Goal: Task Accomplishment & Management: Manage account settings

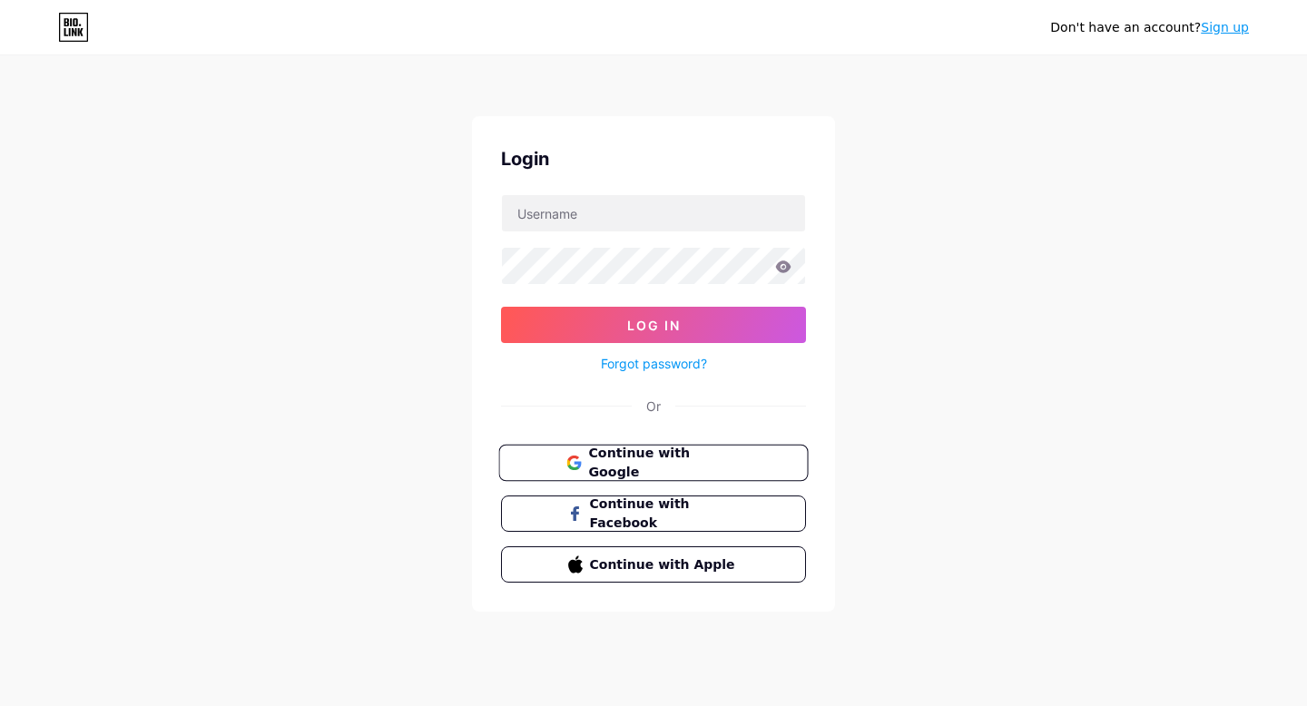
click at [709, 468] on span "Continue with Google" at bounding box center [664, 463] width 152 height 39
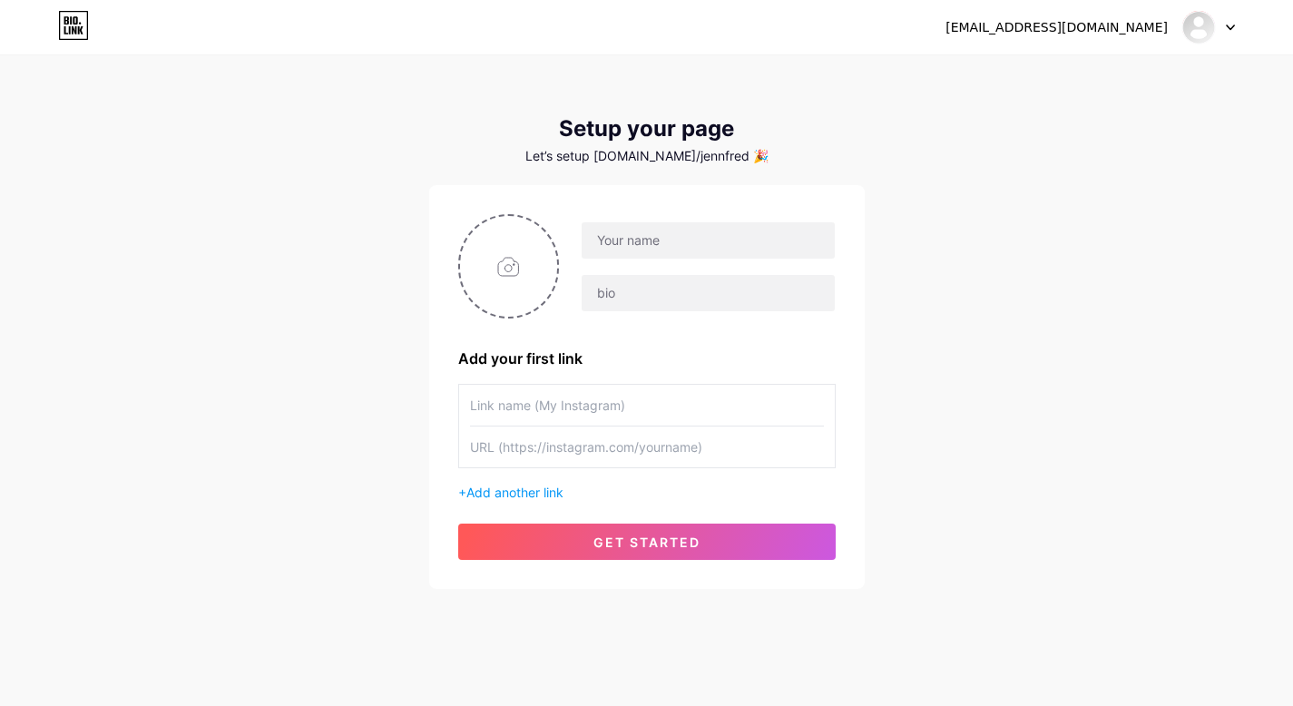
click at [1233, 28] on icon at bounding box center [1230, 28] width 9 height 6
click at [1087, 74] on link "Dashboard" at bounding box center [1121, 74] width 225 height 49
click at [1231, 25] on icon at bounding box center [1230, 28] width 9 height 6
click at [1089, 113] on li "Logout" at bounding box center [1121, 123] width 225 height 49
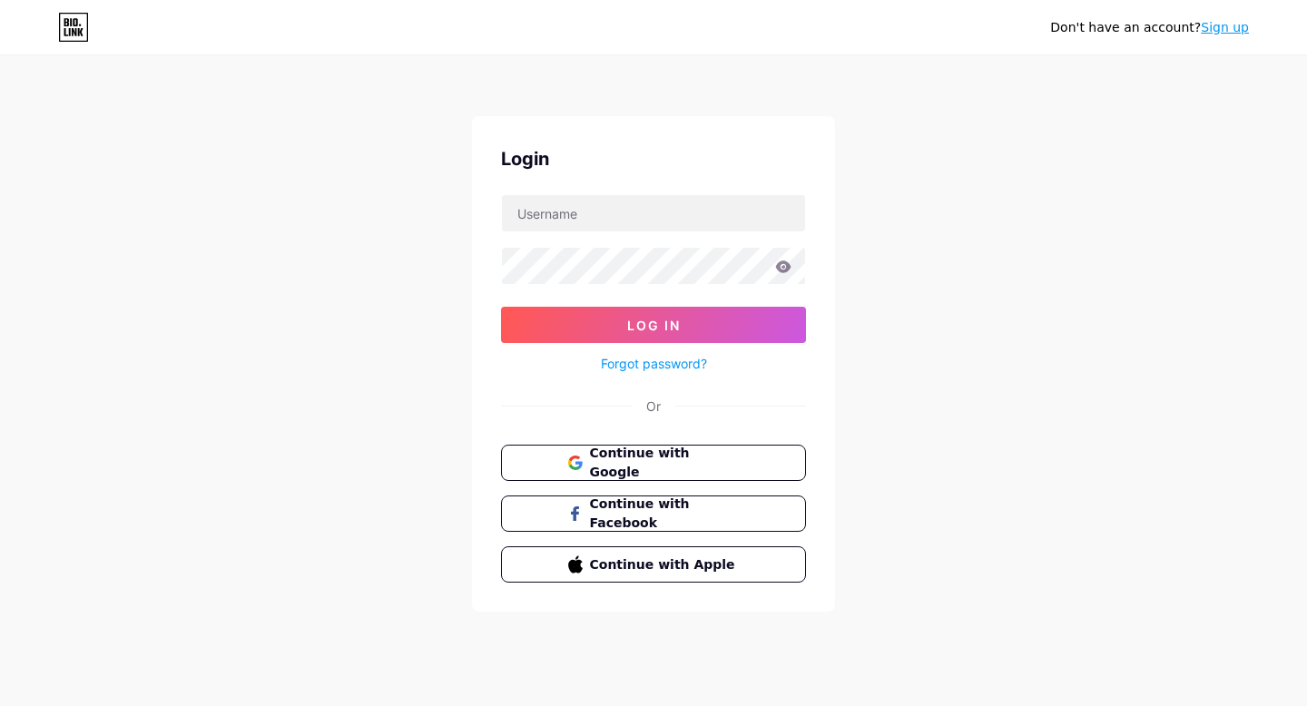
click at [76, 27] on icon at bounding box center [73, 27] width 31 height 29
click at [728, 457] on span "Continue with Google" at bounding box center [664, 463] width 152 height 39
click at [624, 466] on span "Continue with Google" at bounding box center [664, 463] width 152 height 39
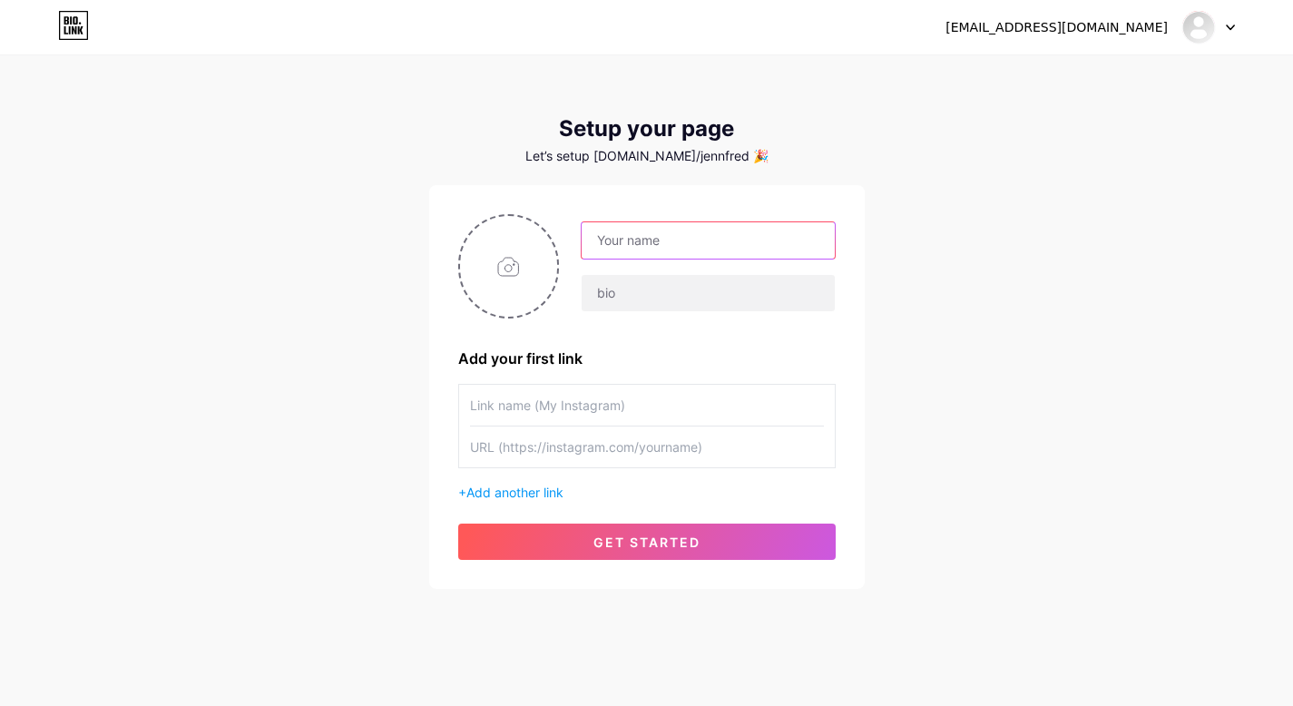
click at [611, 246] on input "text" at bounding box center [708, 240] width 252 height 36
click at [623, 246] on input "text" at bounding box center [708, 240] width 252 height 36
type input "[PERSON_NAME]"
click at [565, 401] on input "text" at bounding box center [647, 405] width 354 height 41
paste input "“What’s Draining You Most Right Now?” Free Quiz:"
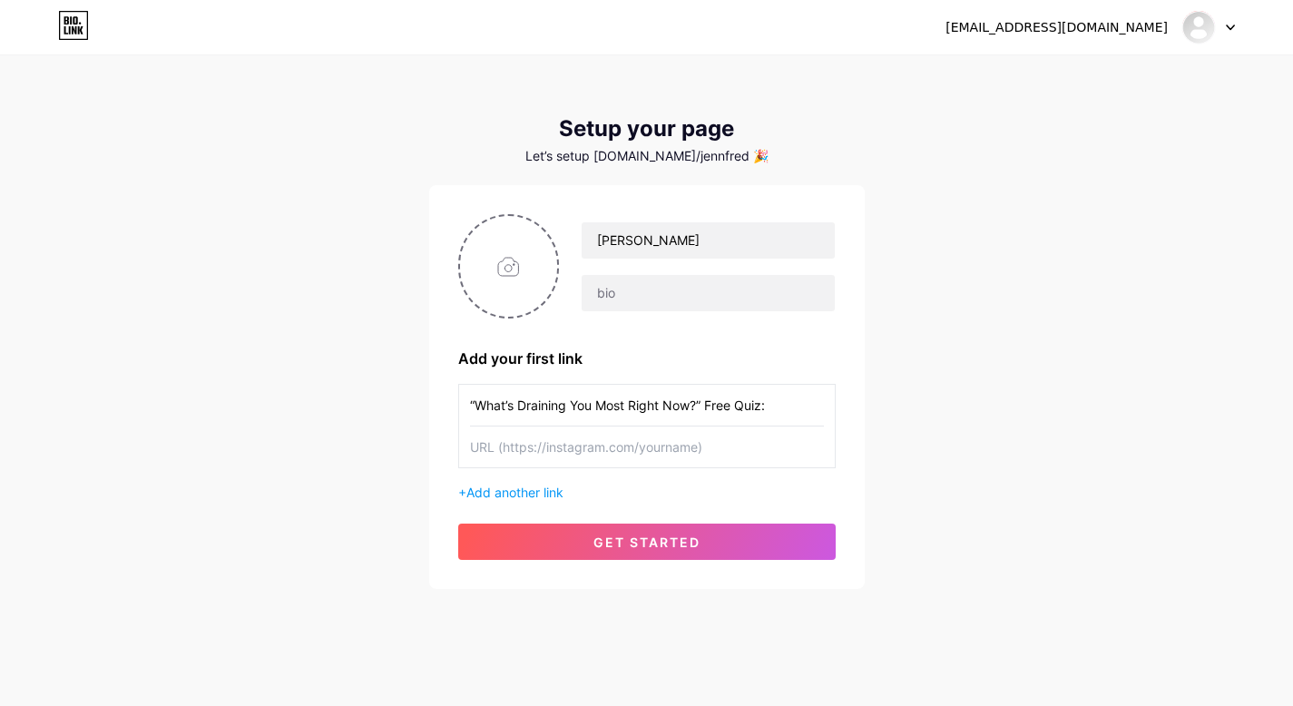
drag, startPoint x: 707, startPoint y: 407, endPoint x: 775, endPoint y: 408, distance: 68.1
click at [775, 408] on input "“What’s Draining You Most Right Now?” Free Quiz:" at bounding box center [647, 405] width 354 height 41
click at [470, 402] on input "“What’s Draining You Most Right Now?”" at bounding box center [647, 405] width 354 height 41
paste input "Free Quiz:"
type input "Free Quiz: “What’s Draining You Most Right Now?”"
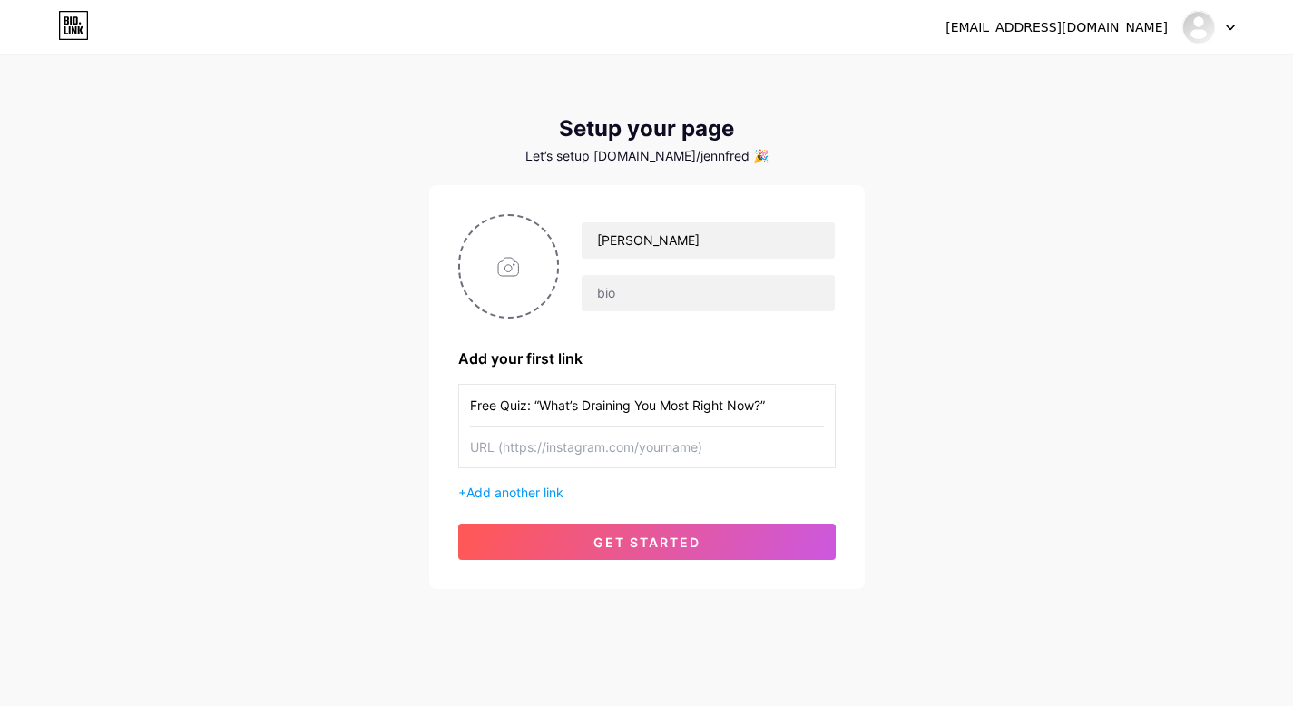
click at [566, 447] on input "text" at bounding box center [647, 447] width 354 height 41
click at [562, 448] on input "text" at bounding box center [647, 447] width 354 height 41
click at [538, 447] on input "text" at bounding box center [647, 447] width 354 height 41
paste input "https://tinyurl.com/drainedcaregiver"
type input "https://tinyurl.com/drainedcaregiver"
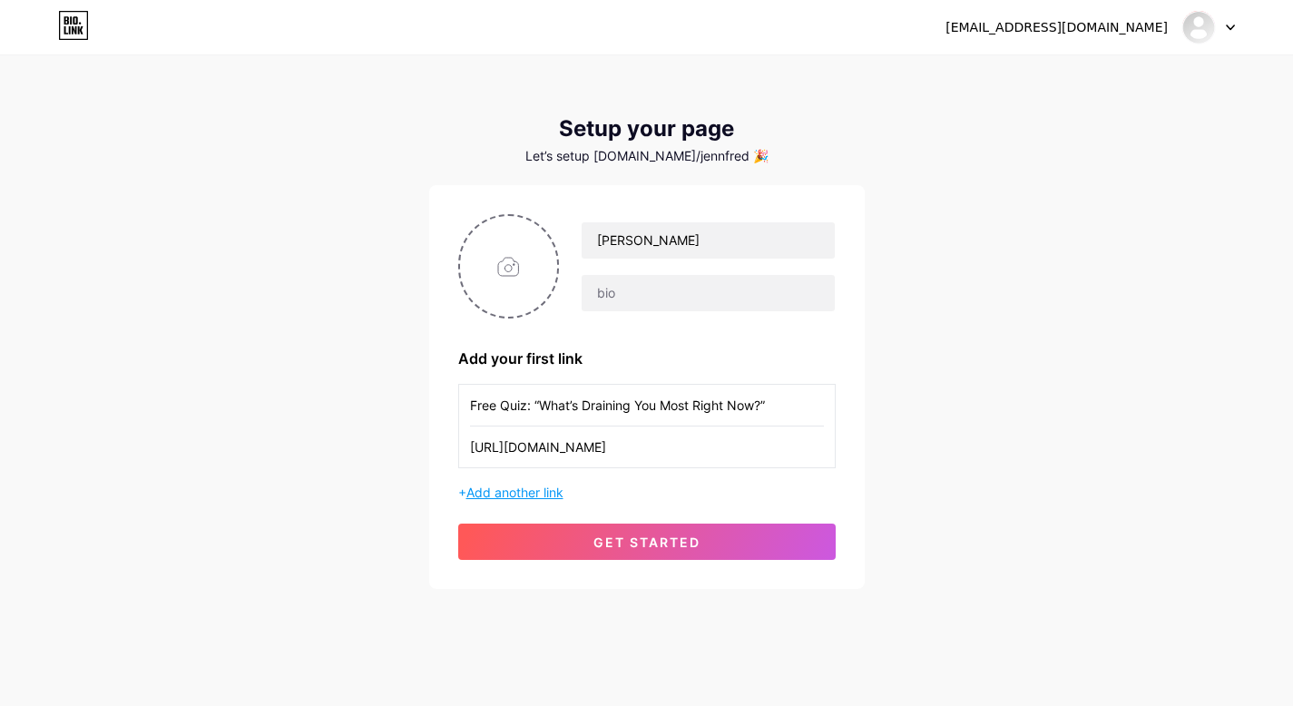
click at [522, 494] on span "Add another link" at bounding box center [515, 492] width 97 height 15
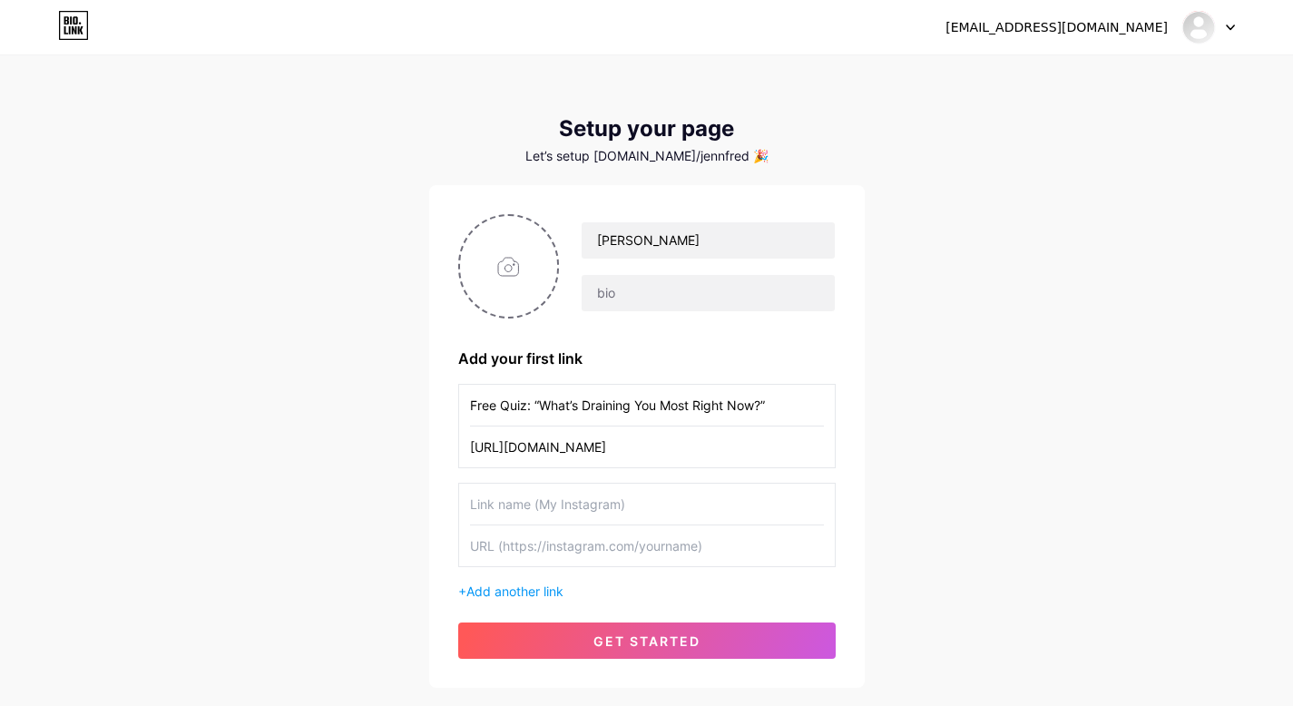
click at [549, 548] on input "text" at bounding box center [647, 546] width 354 height 41
paste input "https://tinyurl.com/reliefguide"
type input "https://tinyurl.com/reliefguide"
click at [575, 496] on input "text" at bounding box center [647, 504] width 354 height 41
drag, startPoint x: 707, startPoint y: 451, endPoint x: 423, endPoint y: 443, distance: 284.2
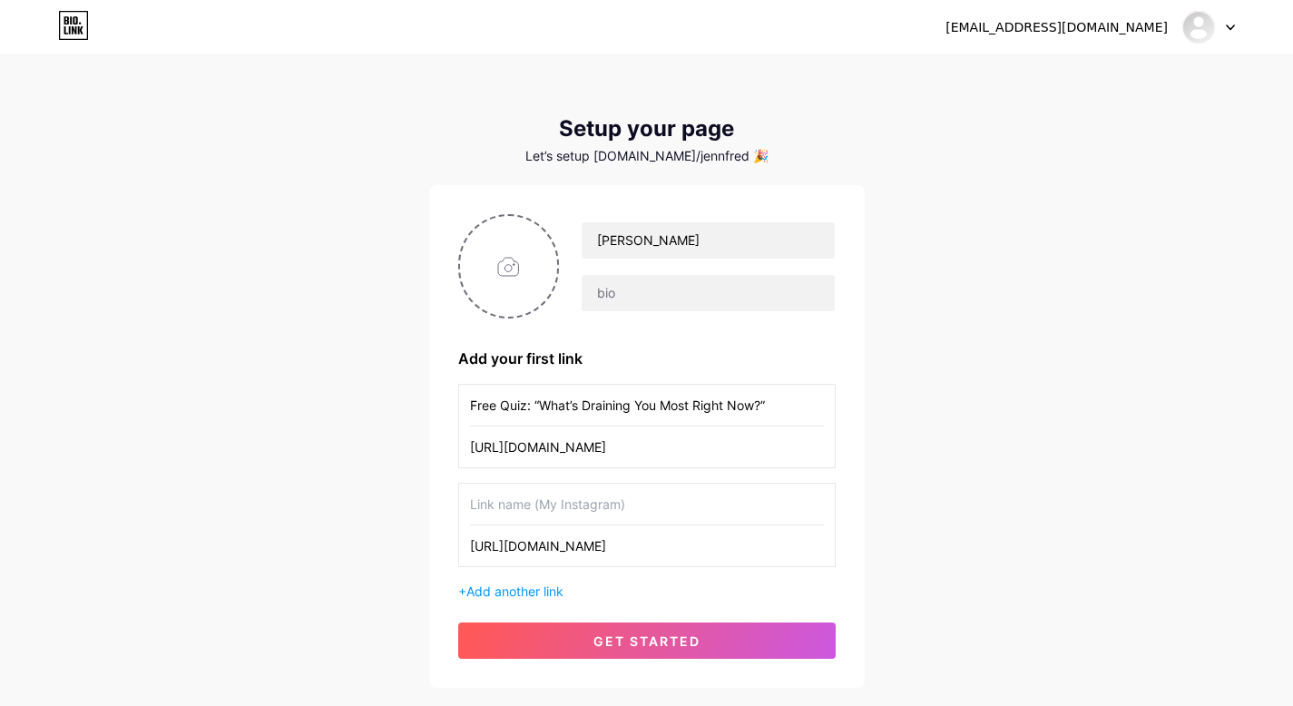
click at [423, 443] on div "jenn@prosiliencecoach.com Dashboard Logout Setup your page Let’s setup bio.link…" at bounding box center [646, 373] width 1293 height 746
paste input "subscribepage.io/caregiverquiz"
type input "subscribepage.io/caregiverquiz"
click at [722, 510] on input "text" at bounding box center [647, 504] width 354 height 41
click at [537, 543] on input "https://tinyurl.com/reliefguide" at bounding box center [647, 546] width 354 height 41
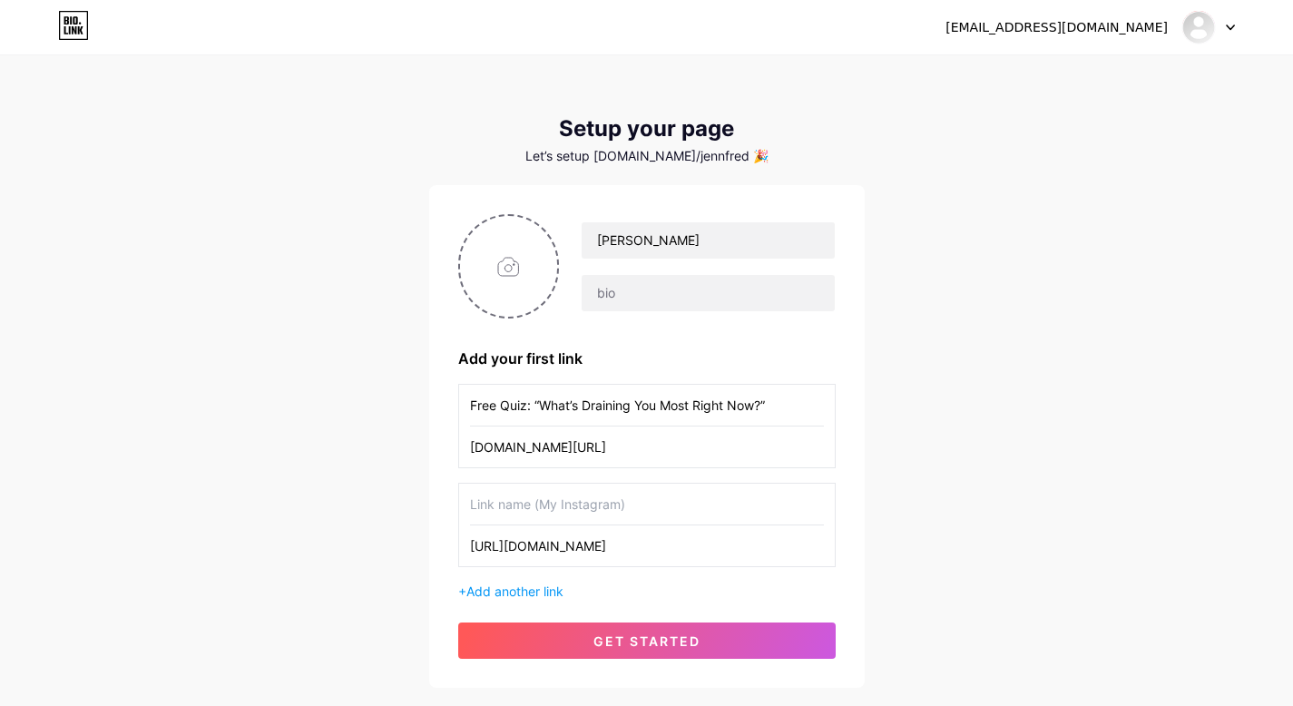
drag, startPoint x: 683, startPoint y: 555, endPoint x: 425, endPoint y: 553, distance: 257.8
click at [427, 554] on div "jenn@prosiliencecoach.com Dashboard Logout Setup your page Let’s setup bio.link…" at bounding box center [646, 373] width 1293 height 746
paste input "subscribepage.io/thepause"
type input "subscribepage.io/thepauseguide"
click at [614, 501] on input "text" at bounding box center [647, 504] width 354 height 41
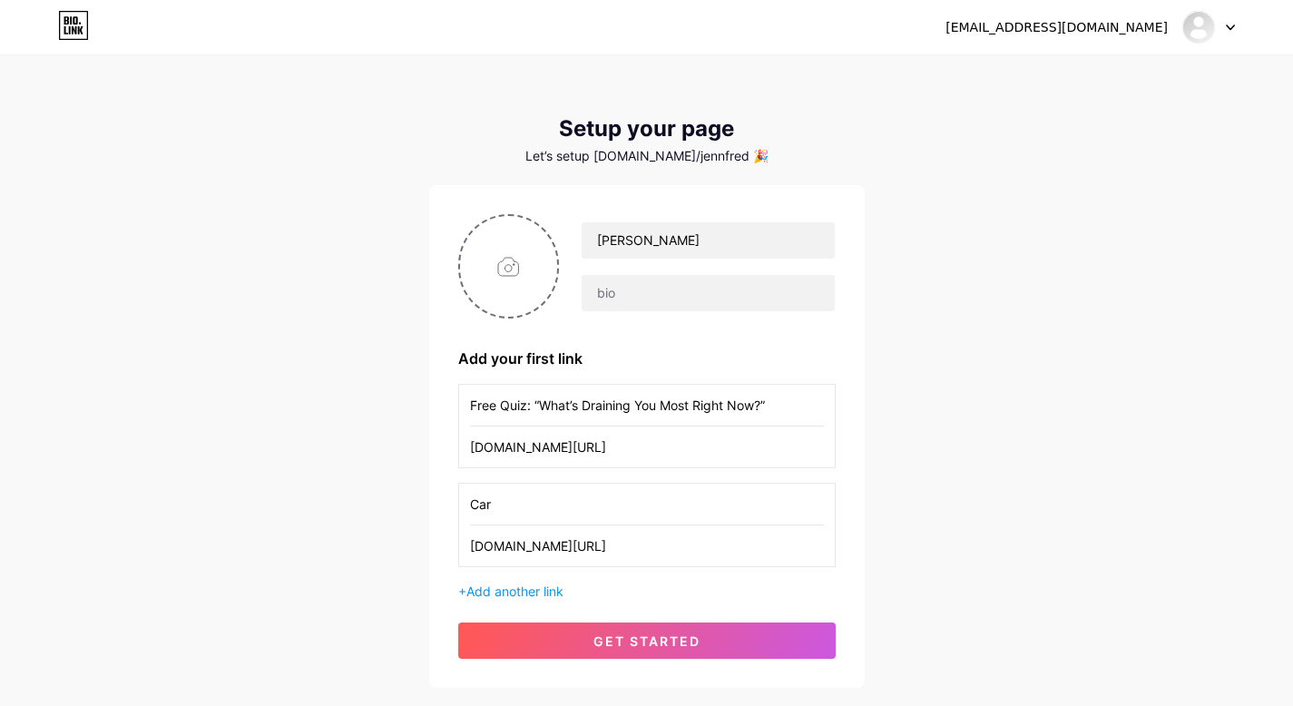
click at [521, 500] on input "Car" at bounding box center [647, 504] width 354 height 41
paste input "egiving Relief You Don't Have to Wait For"
click at [726, 524] on input "Caregiving Relief You Don't Have to Wait For (Even" at bounding box center [647, 504] width 354 height 41
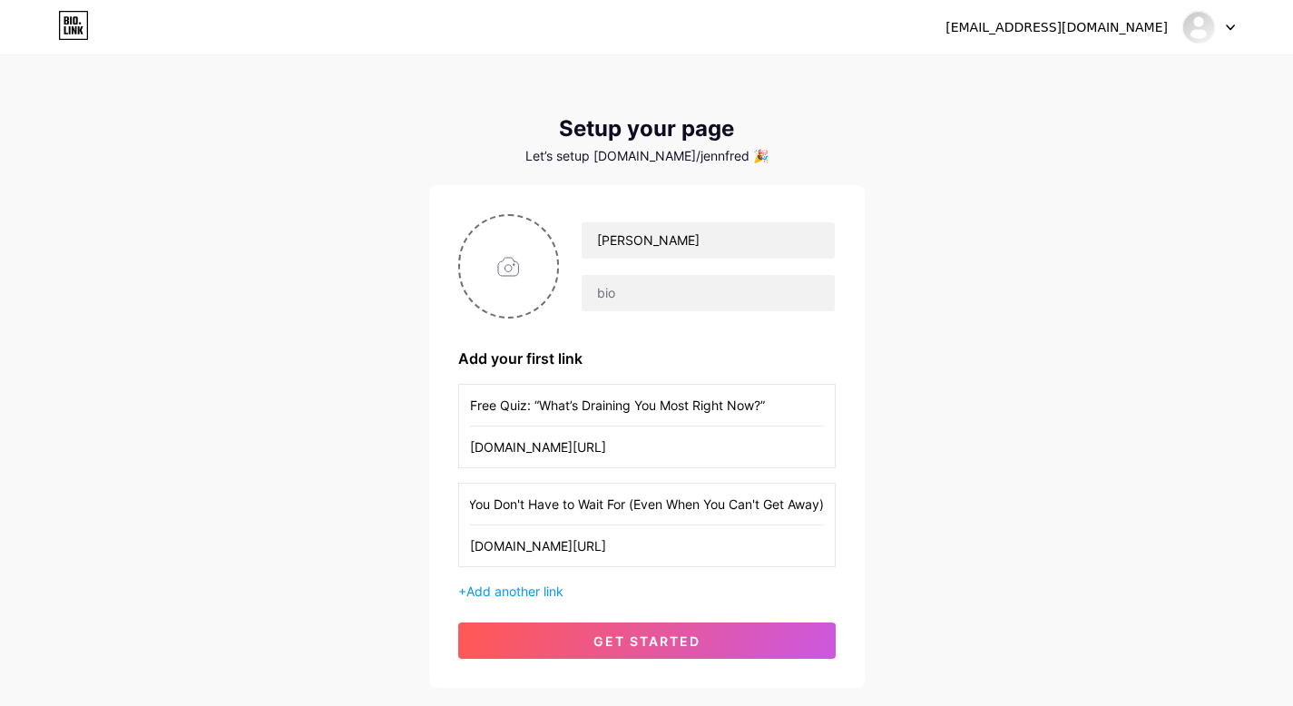
scroll to position [0, 113]
type input "Caregiving Relief You Don't Have to Wait For (Even When You Can't Get Away)"
click at [675, 291] on input "text" at bounding box center [708, 293] width 252 height 36
paste input "Exhausted caregiver who can't get away? You don't have to do it all to deserve …"
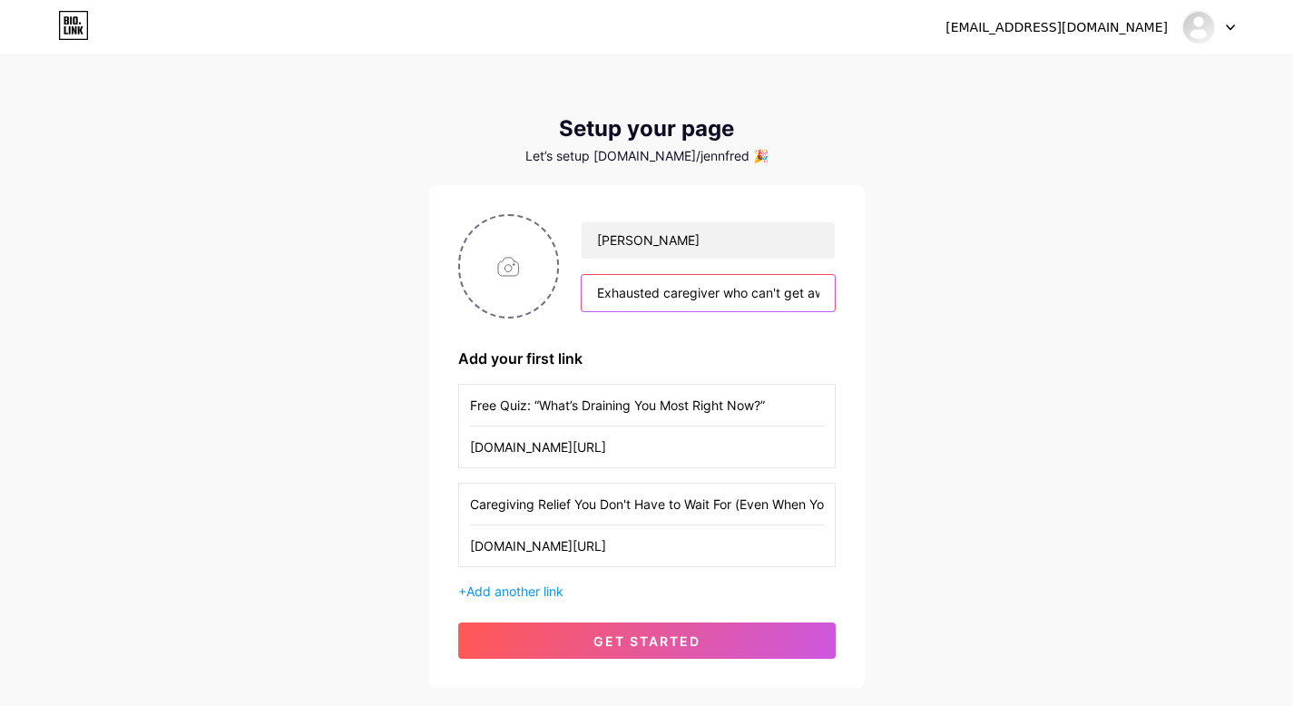
scroll to position [0, 1156]
click at [709, 291] on input "Exhausted caregiver who can't get away? You don't have to do it all to deserve …" at bounding box center [708, 293] width 252 height 36
type input "Exhausted caregiver who can't get away? You don't have to do it all to deserve …"
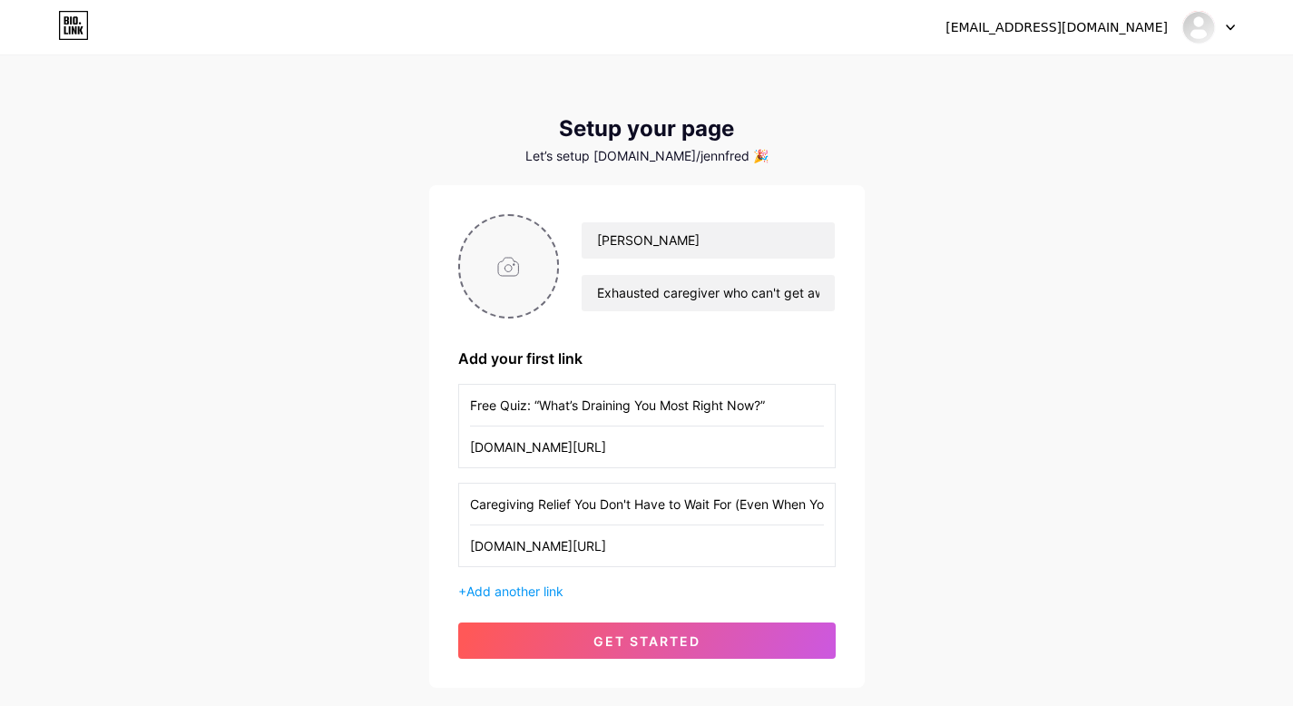
click at [511, 268] on input "file" at bounding box center [509, 266] width 98 height 101
click at [506, 270] on input "file" at bounding box center [509, 266] width 98 height 101
type input "C:\fakepath\IMG_5789.jpeg"
click at [470, 508] on input "Caregiving Relief You Don't Have to Wait For (Even When You Can't Get Away)" at bounding box center [647, 504] width 354 height 41
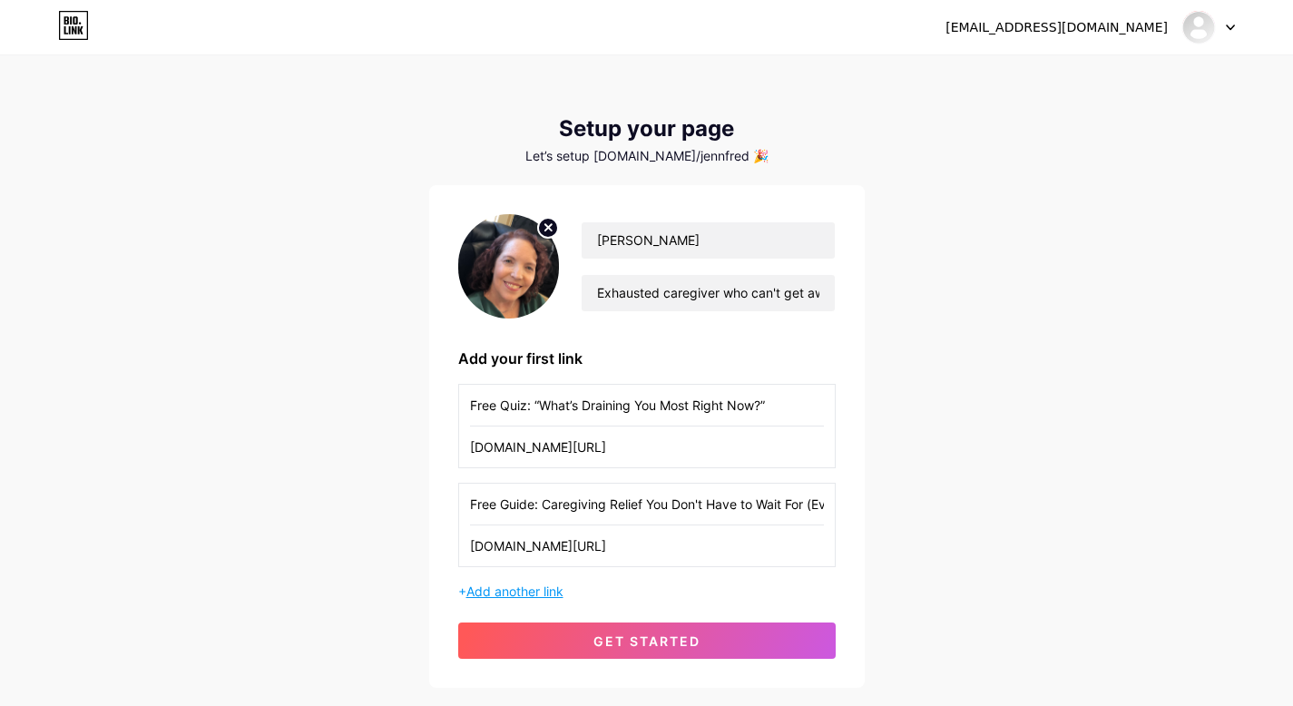
type input "Free Guide: Caregiving Relief You Don't Have to Wait For (Even When You Can't G…"
click at [549, 587] on span "Add another link" at bounding box center [515, 591] width 97 height 15
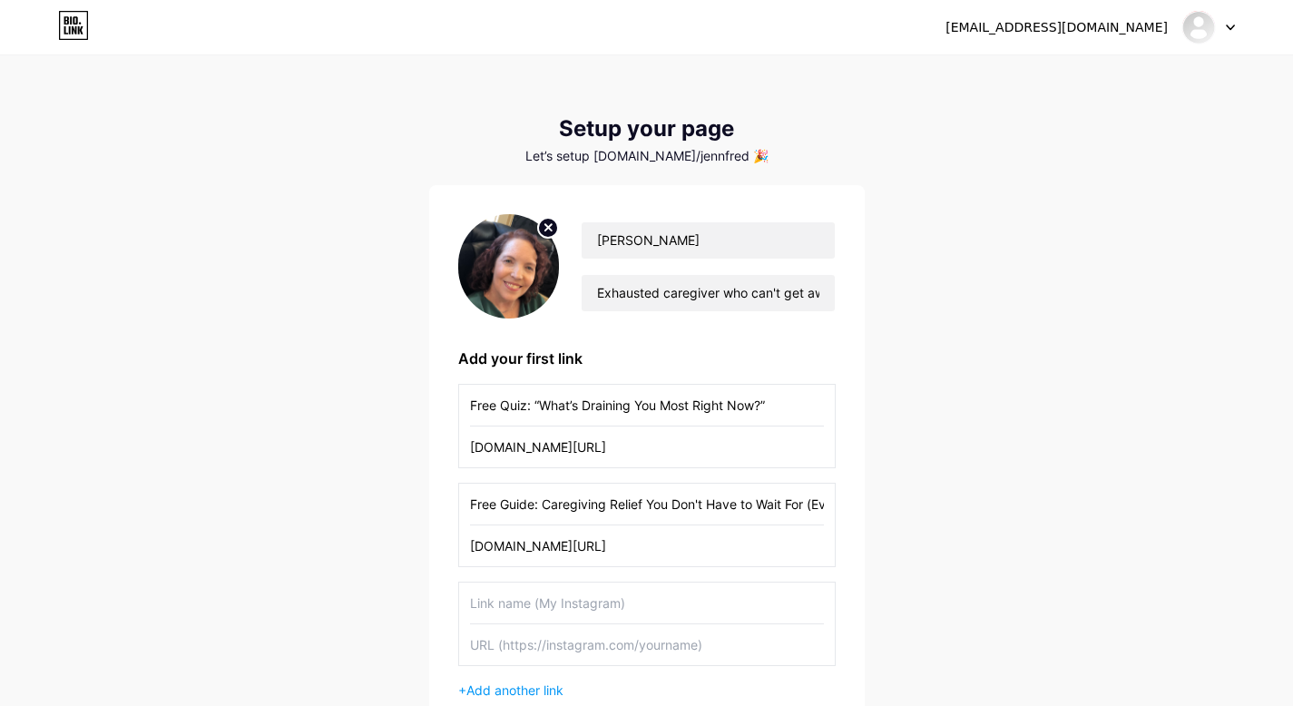
click at [546, 601] on input "text" at bounding box center [647, 603] width 354 height 41
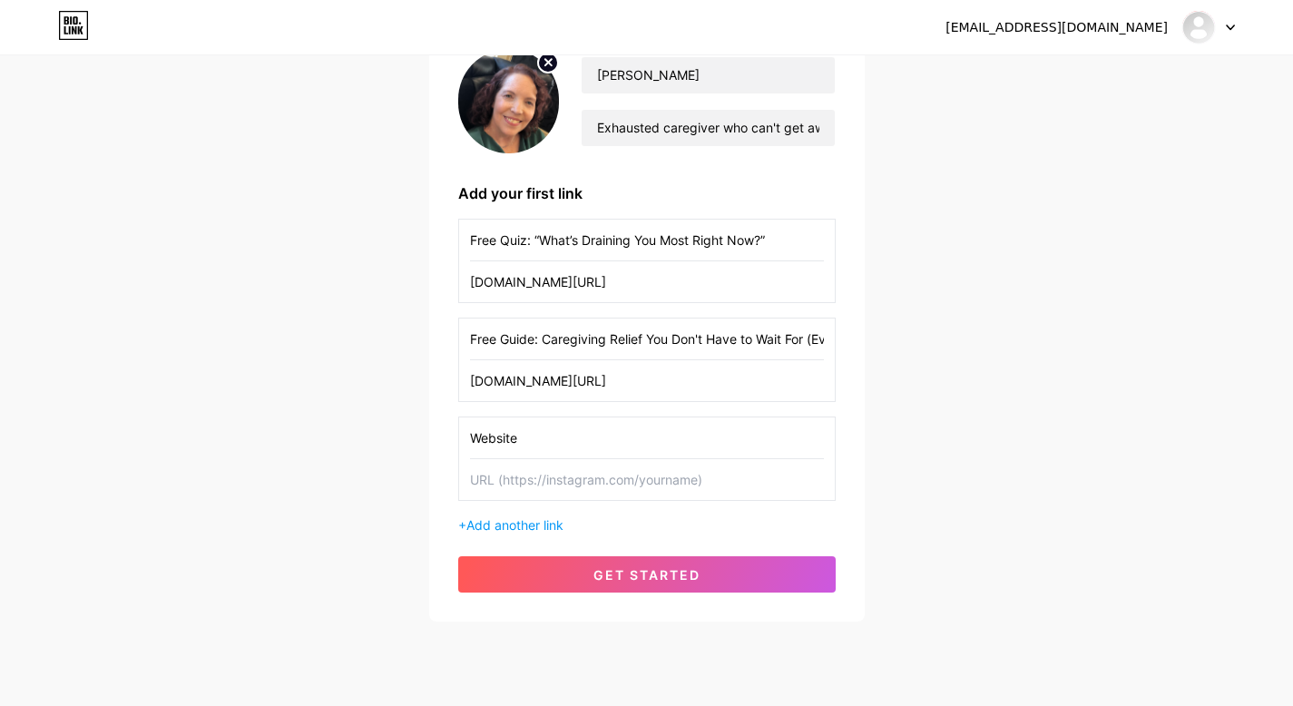
scroll to position [170, 0]
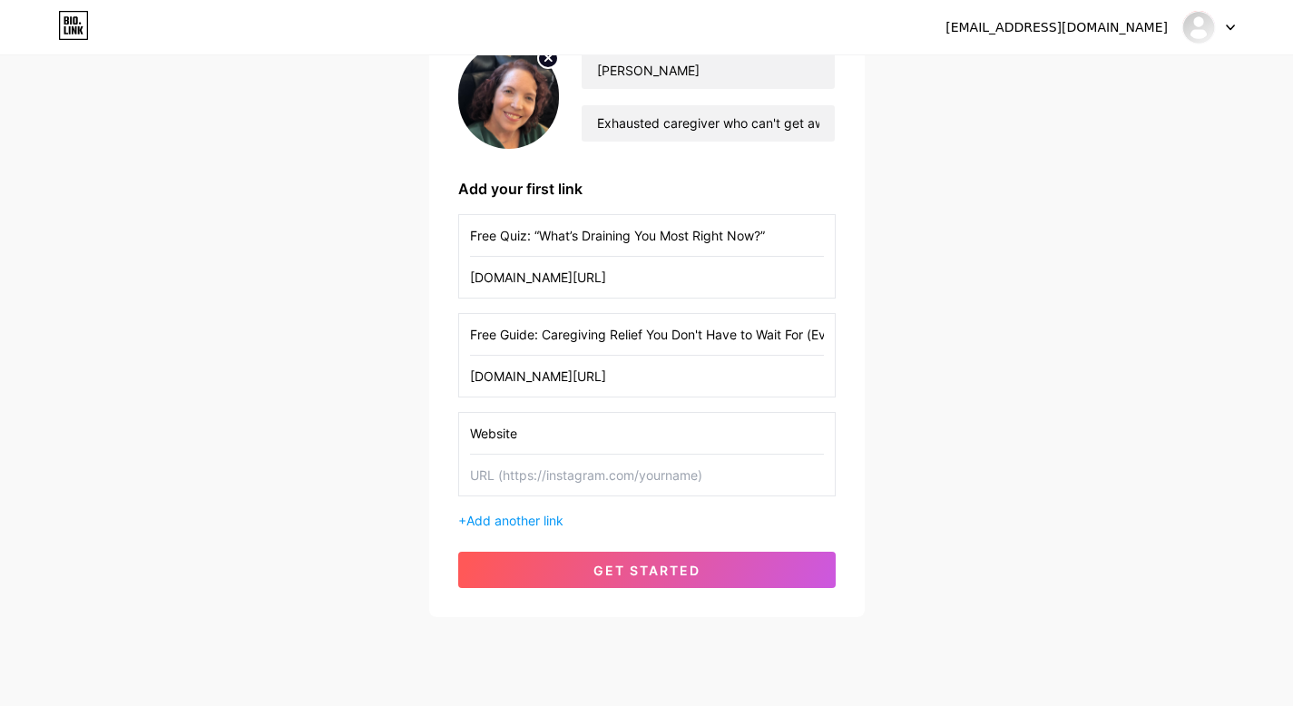
click at [537, 431] on input "Website" at bounding box center [647, 433] width 354 height 41
type input "Speaking Inquiries"
click at [533, 470] on input "text" at bounding box center [647, 475] width 354 height 41
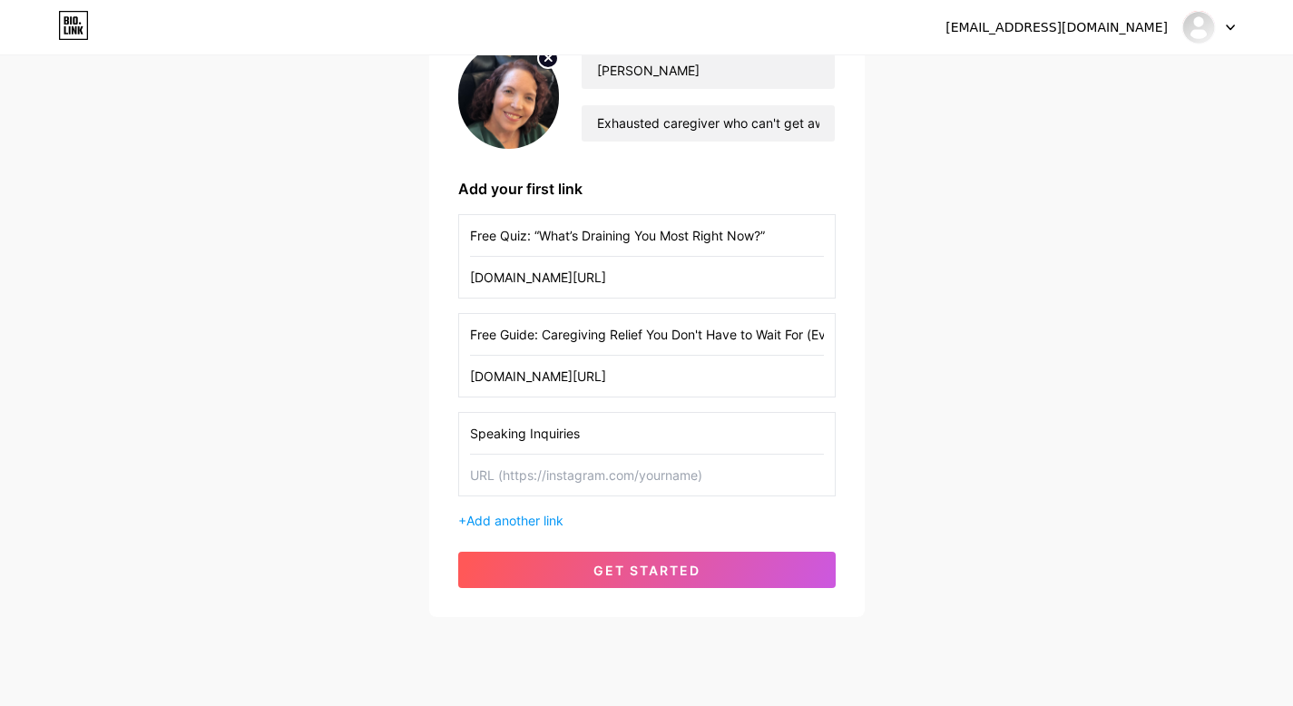
paste input "https://www.prosiliencecoach.com/speaking"
type input "https://www.prosiliencecoach.com/speaking"
click at [509, 522] on span "Add another link" at bounding box center [515, 520] width 97 height 15
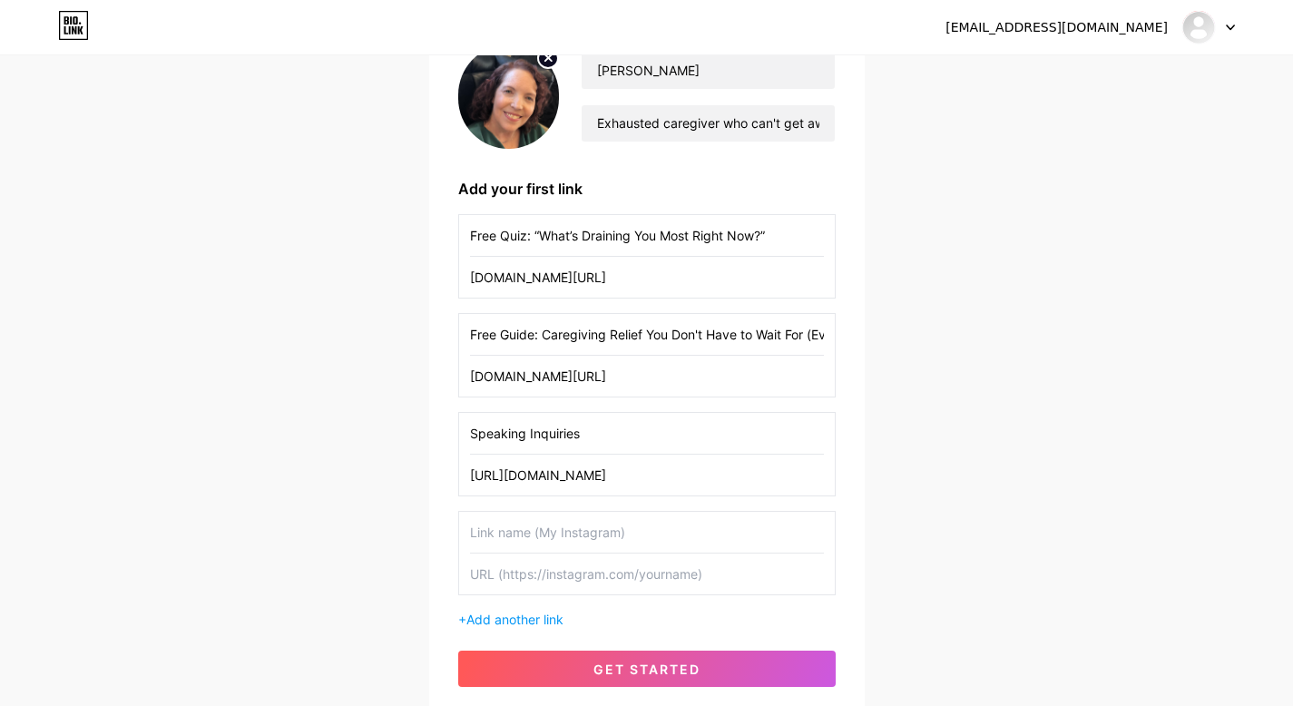
click at [506, 538] on input "text" at bounding box center [647, 532] width 354 height 41
type input "Website"
click at [501, 580] on input "text" at bounding box center [647, 574] width 354 height 41
paste input "https://www.prosiliencecoach.com/"
type input "https://www.prosiliencecoach.com/"
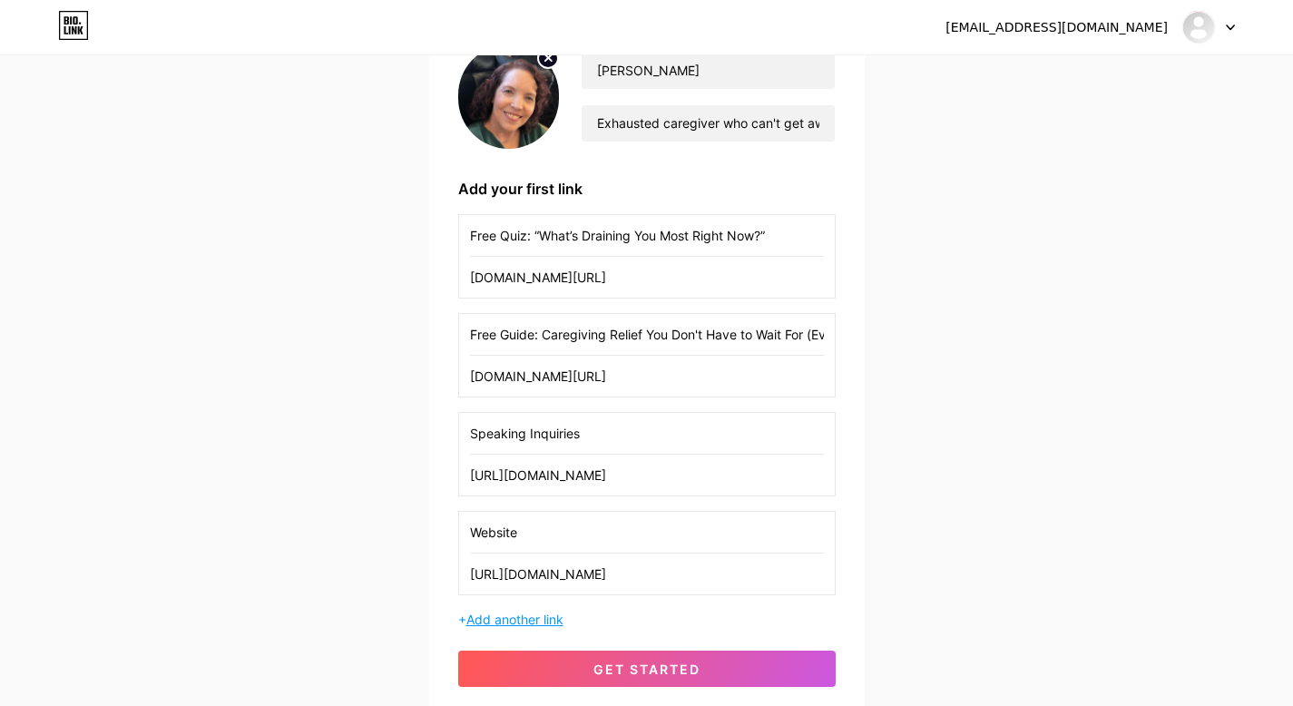
click at [497, 617] on span "Add another link" at bounding box center [515, 619] width 97 height 15
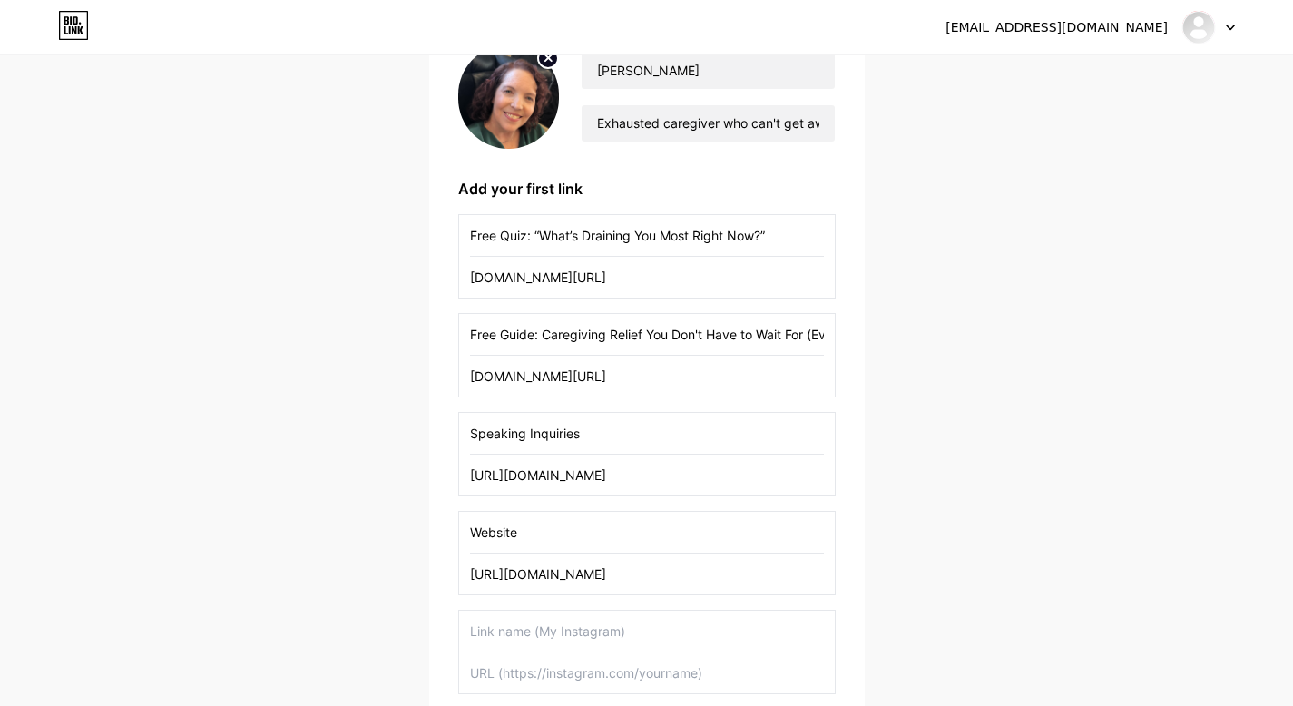
click at [513, 634] on input "text" at bounding box center [647, 631] width 354 height 41
type input "IG"
click at [518, 672] on input "text" at bounding box center [647, 673] width 354 height 41
paste input "https://www.instagram.com/jfredwi/"
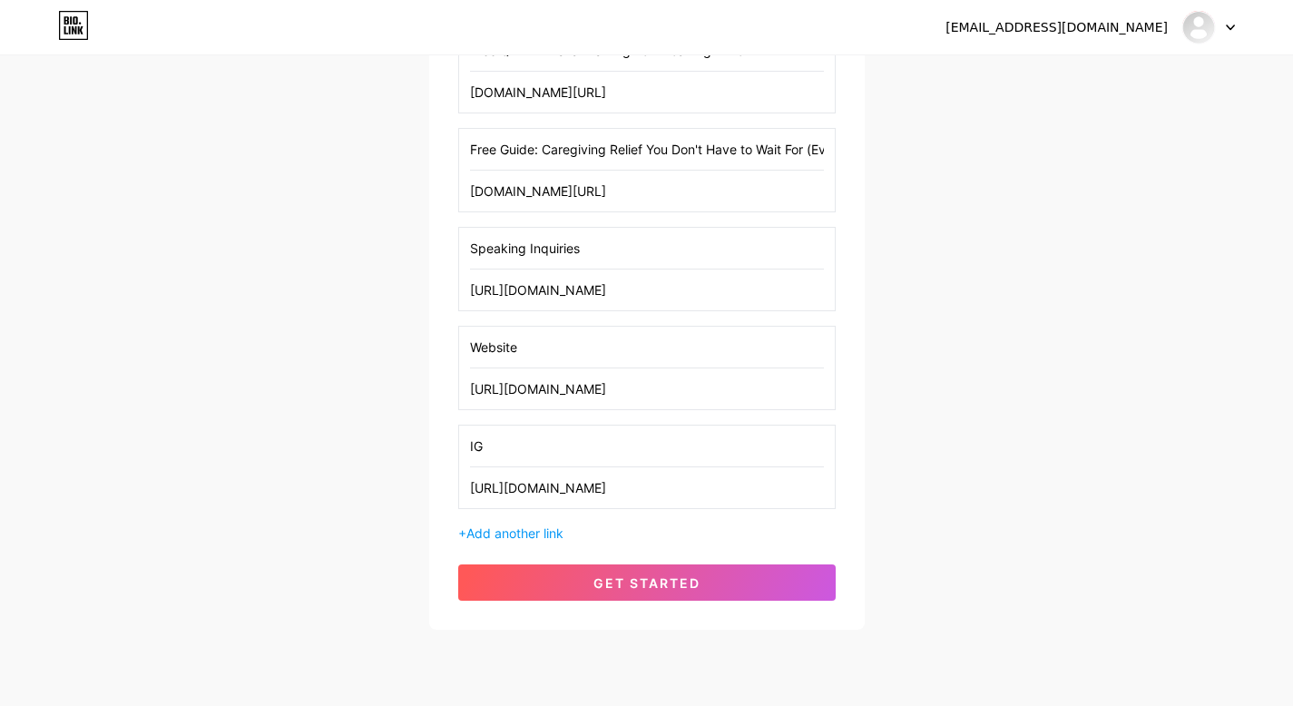
scroll to position [365, 0]
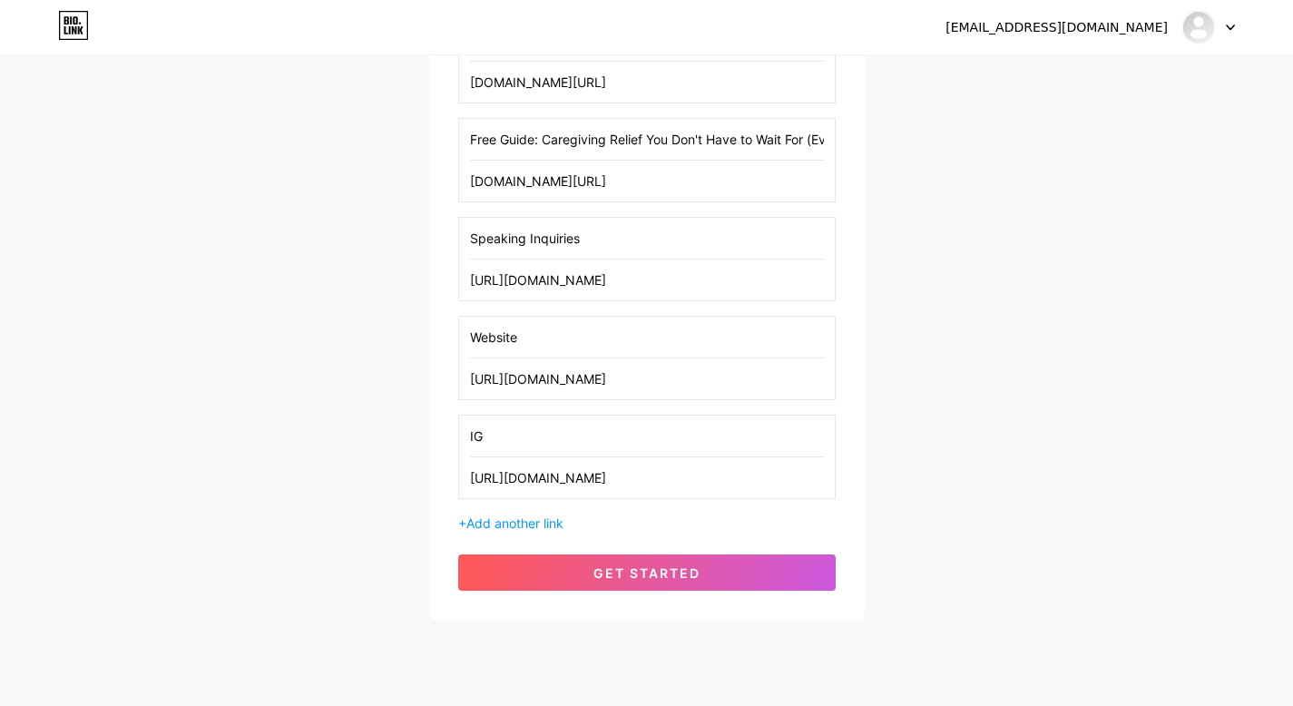
type input "https://www.instagram.com/jfredwi/"
click at [545, 442] on input "IG" at bounding box center [647, 436] width 354 height 41
type input "LI"
paste input "linkedin.com/in/jennfredericks"
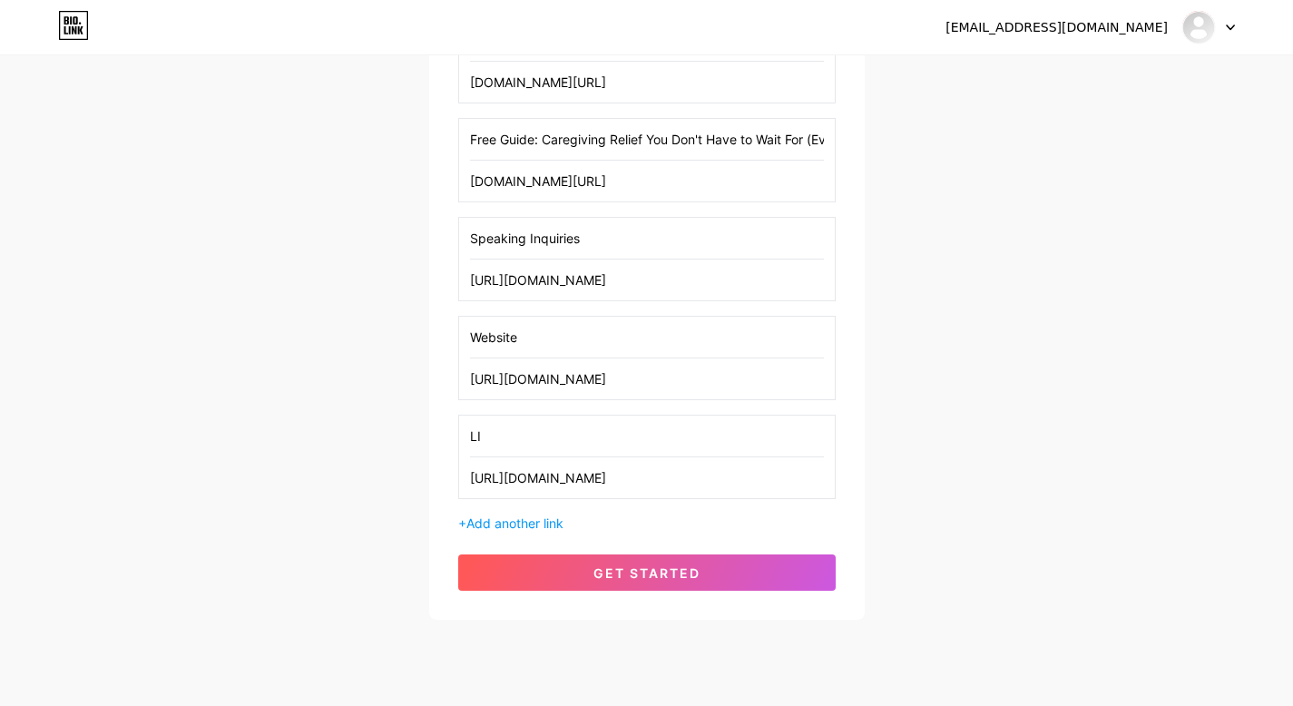
type input "https://www.linkedin.com/in/jennfredericks/"
click at [578, 517] on div "+ Add another link" at bounding box center [647, 523] width 378 height 19
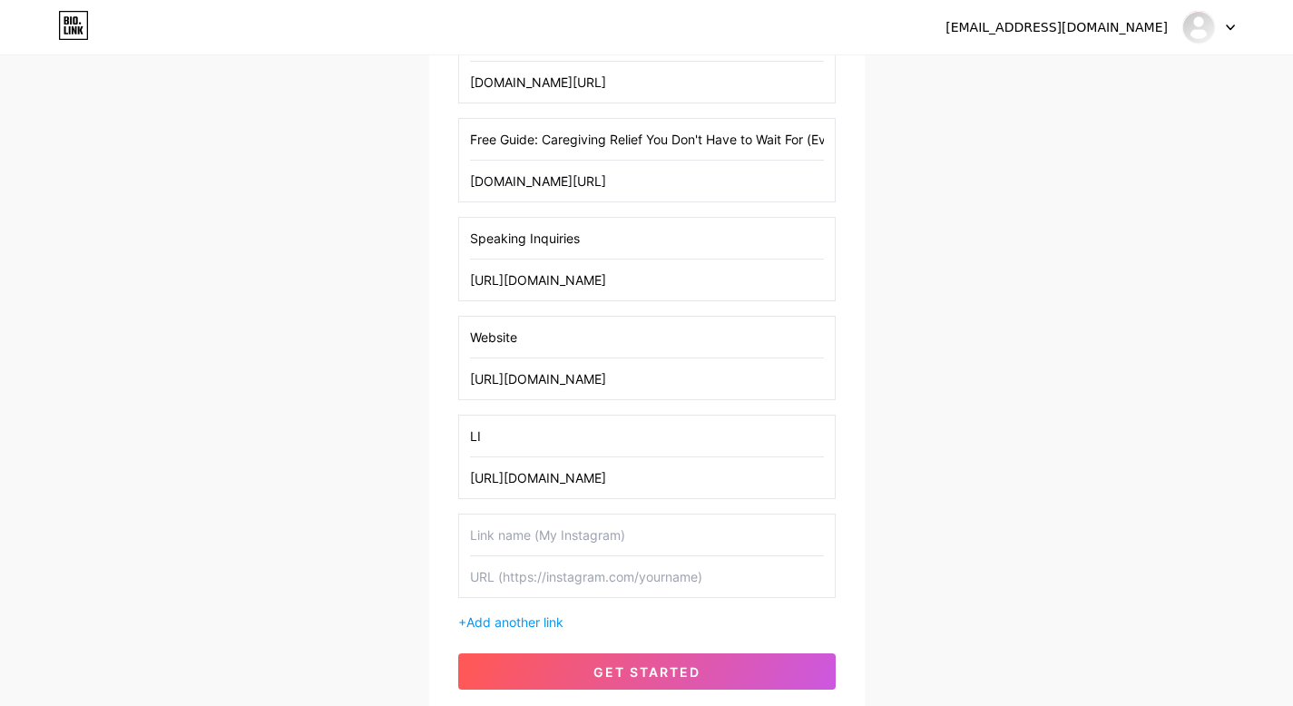
click at [563, 545] on input "text" at bounding box center [647, 535] width 354 height 41
type input "IG"
click at [568, 585] on input "text" at bounding box center [647, 576] width 354 height 41
paste input "https://www.instagram.com/jfredwi/"
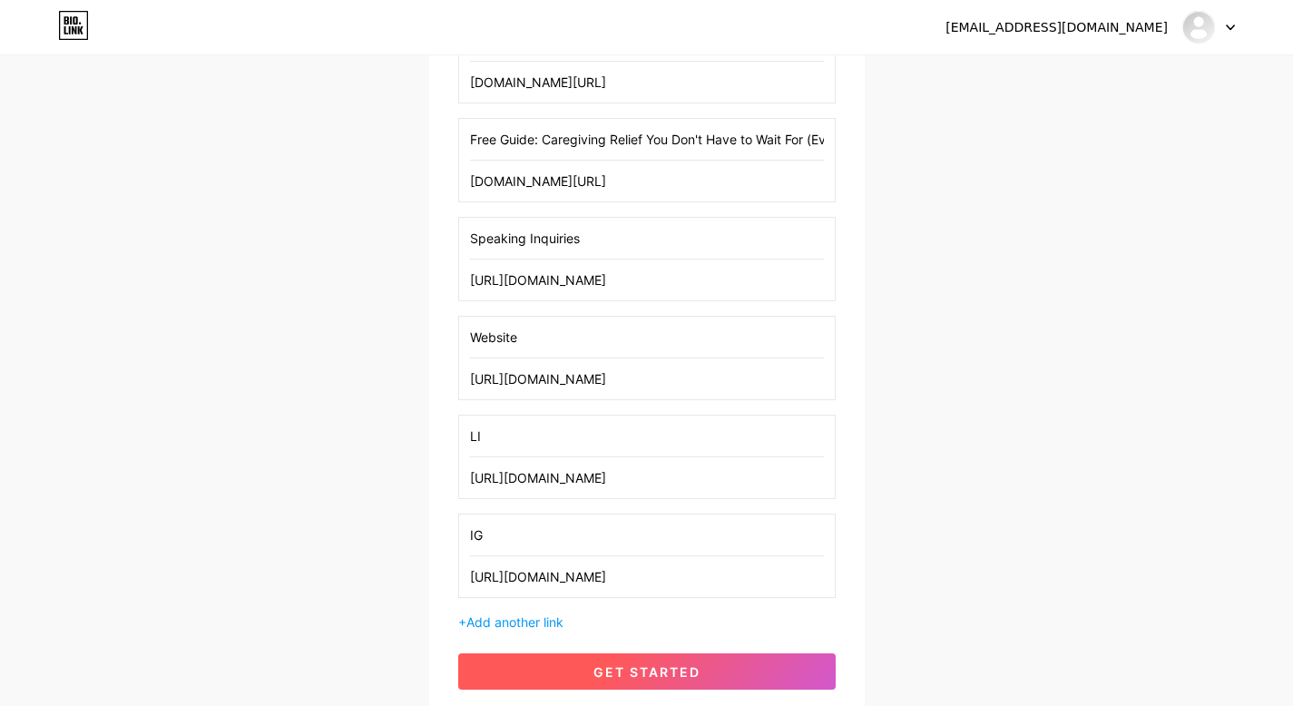
type input "https://www.instagram.com/jfredwi/"
click at [629, 672] on span "get started" at bounding box center [647, 671] width 107 height 15
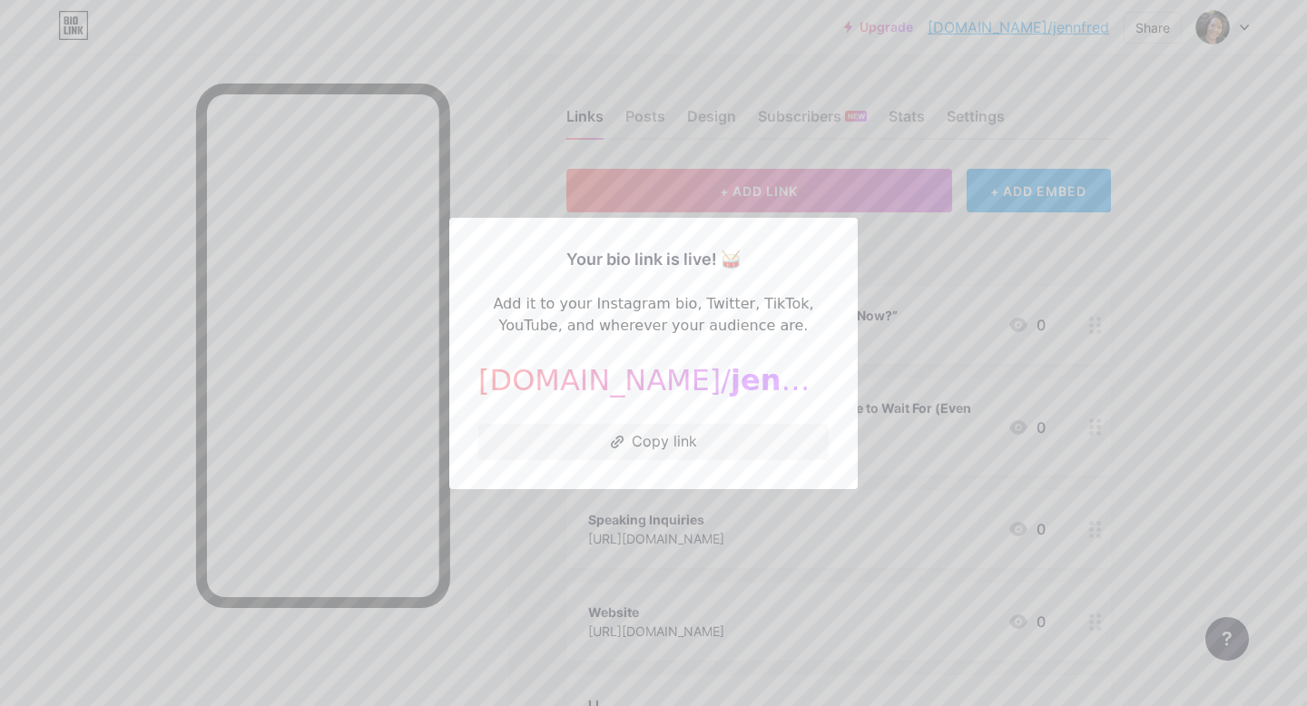
click at [1274, 211] on div at bounding box center [653, 353] width 1307 height 706
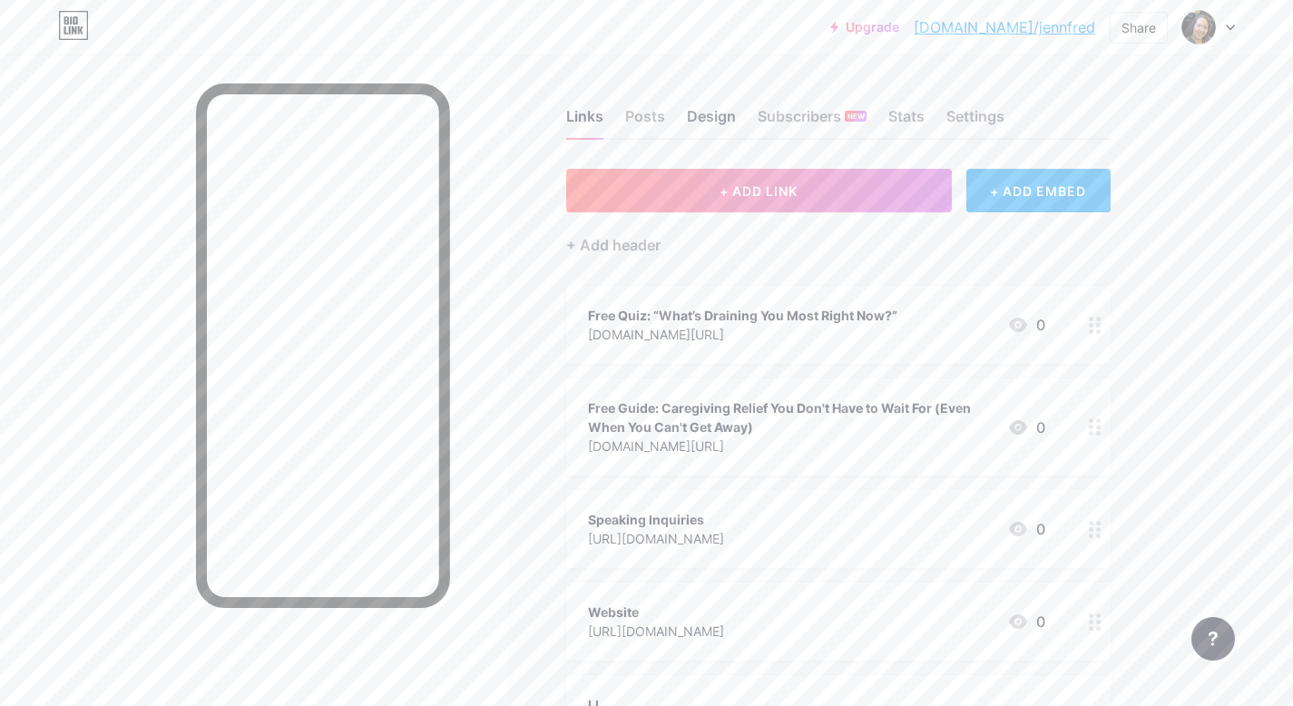
click at [709, 116] on div "Design" at bounding box center [711, 121] width 49 height 33
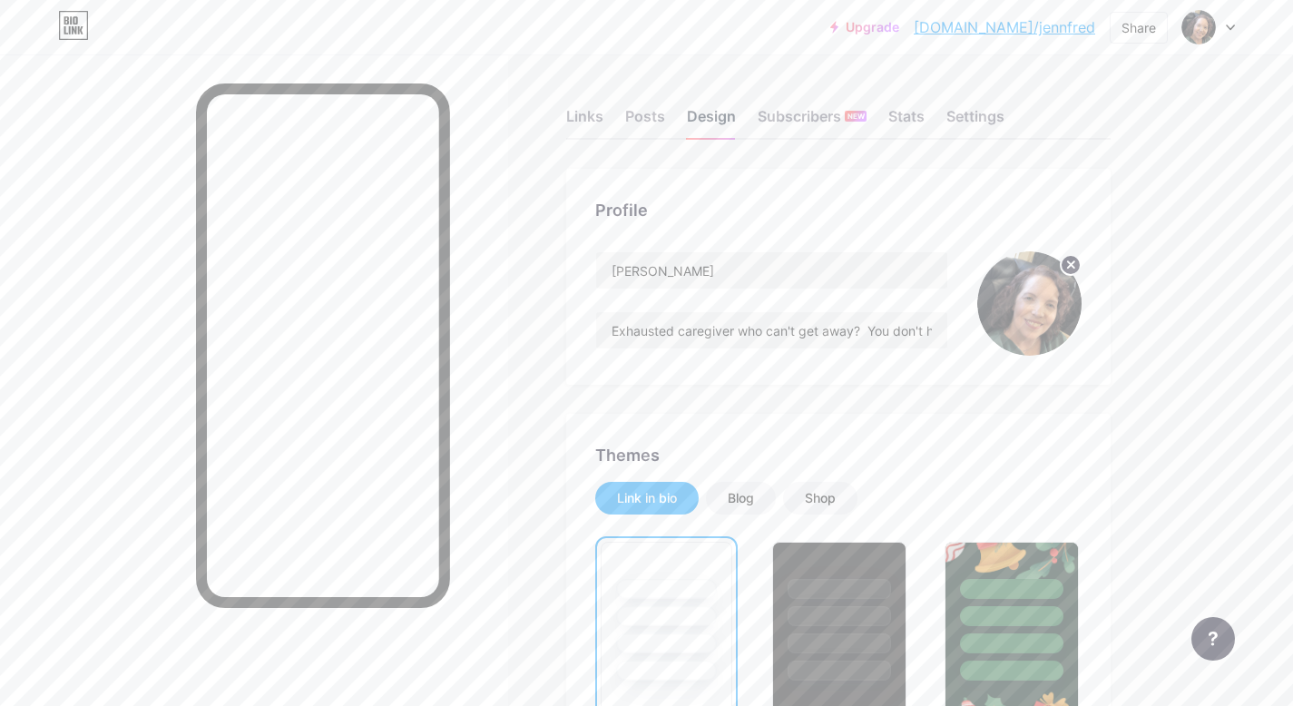
scroll to position [112, 0]
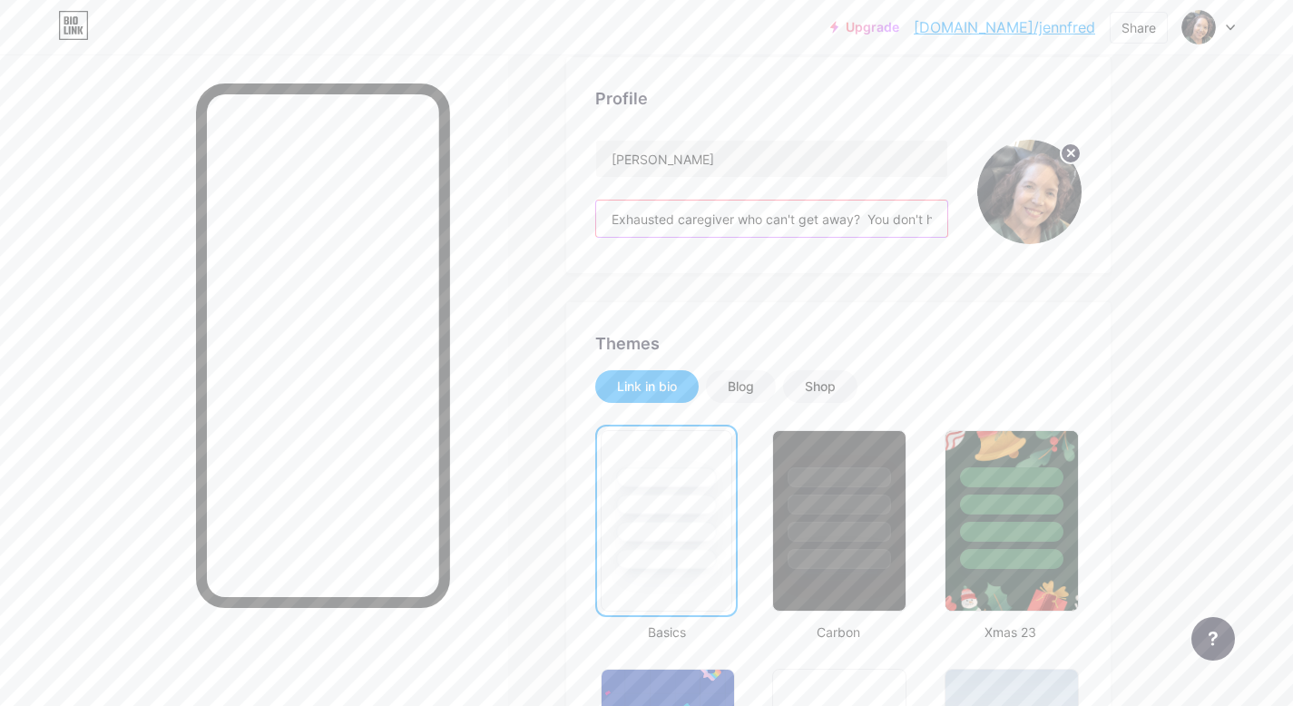
click at [829, 215] on input "Exhausted caregiver who can't get away? You don't have to do it all to deserve …" at bounding box center [771, 219] width 351 height 36
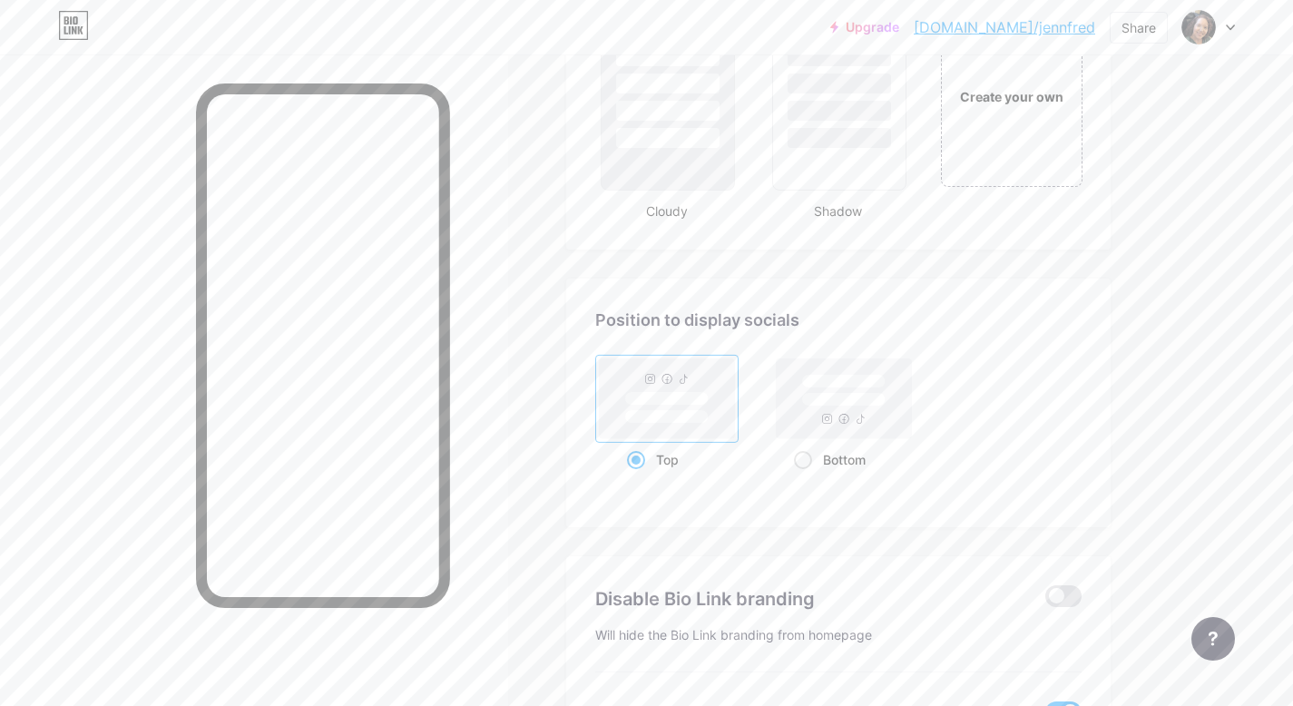
scroll to position [2270, 0]
type input "Exhausted caregiver who can't get away? You don't have to do it all (alone) to …"
click at [806, 460] on span at bounding box center [803, 459] width 18 height 18
click at [806, 476] on input "Bottom" at bounding box center [800, 482] width 12 height 12
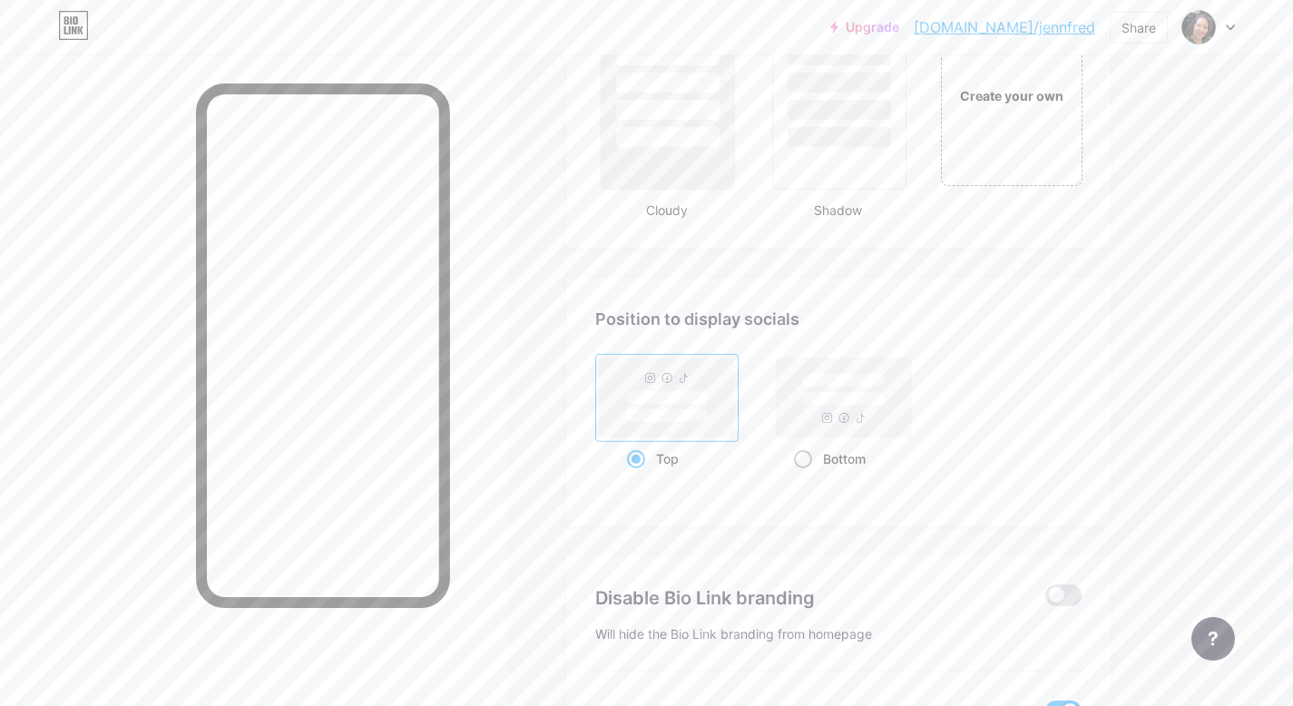
radio input "true"
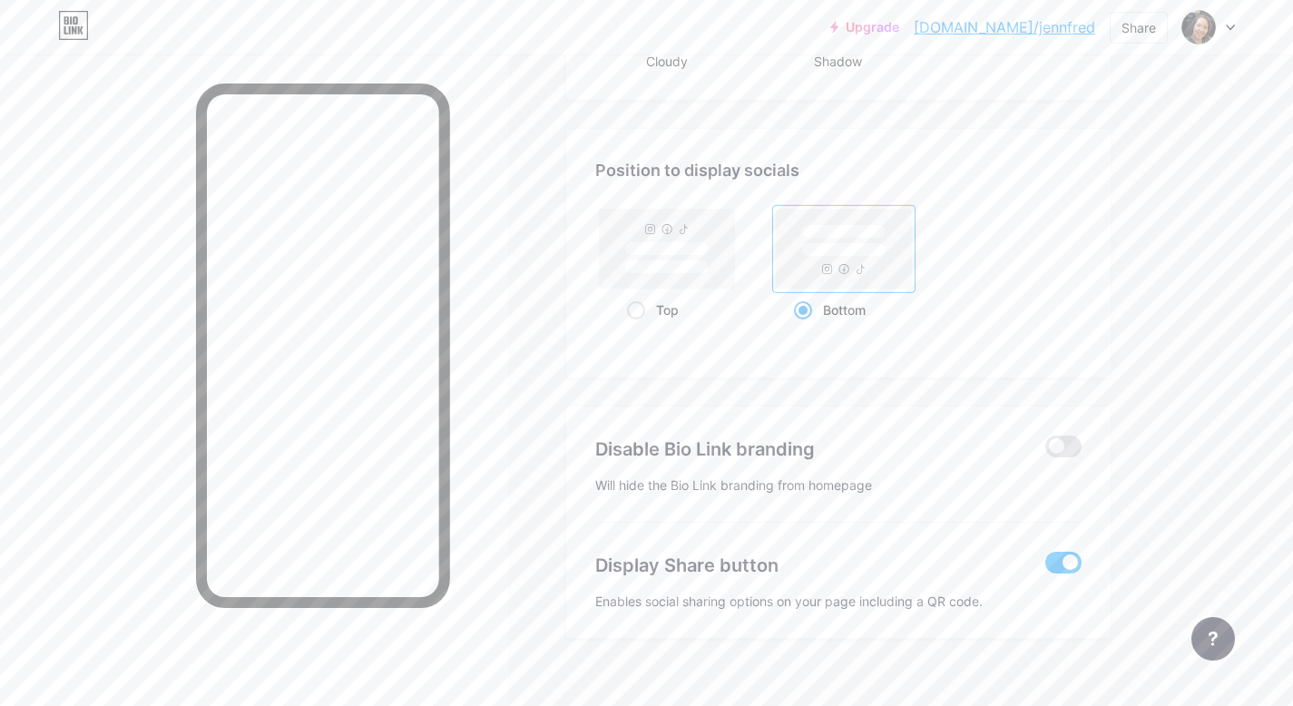
scroll to position [2418, 0]
click at [1068, 451] on span at bounding box center [1064, 448] width 36 height 22
click at [1046, 452] on input "checkbox" at bounding box center [1046, 452] width 0 height 0
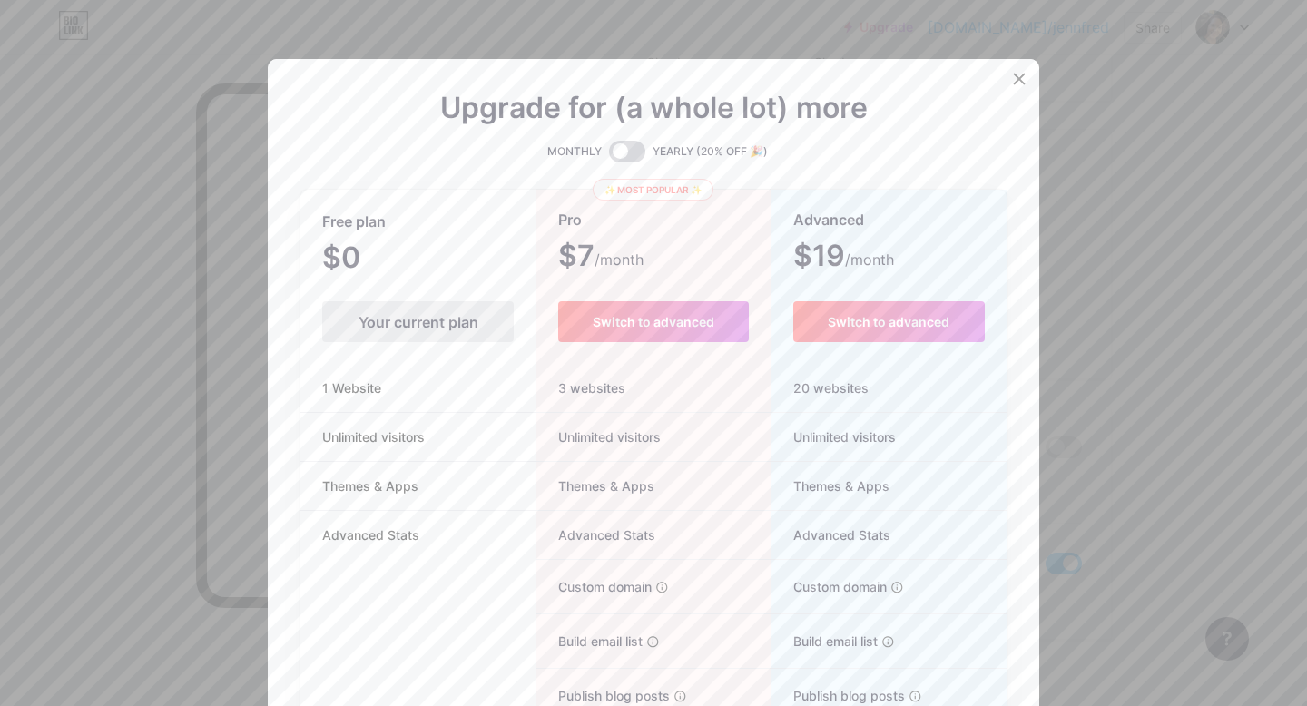
click at [627, 153] on span at bounding box center [627, 152] width 36 height 22
click at [609, 156] on input "checkbox" at bounding box center [609, 156] width 0 height 0
click at [613, 153] on span at bounding box center [627, 152] width 36 height 22
click at [609, 156] on input "checkbox" at bounding box center [609, 156] width 0 height 0
click at [1018, 75] on icon at bounding box center [1019, 79] width 15 height 15
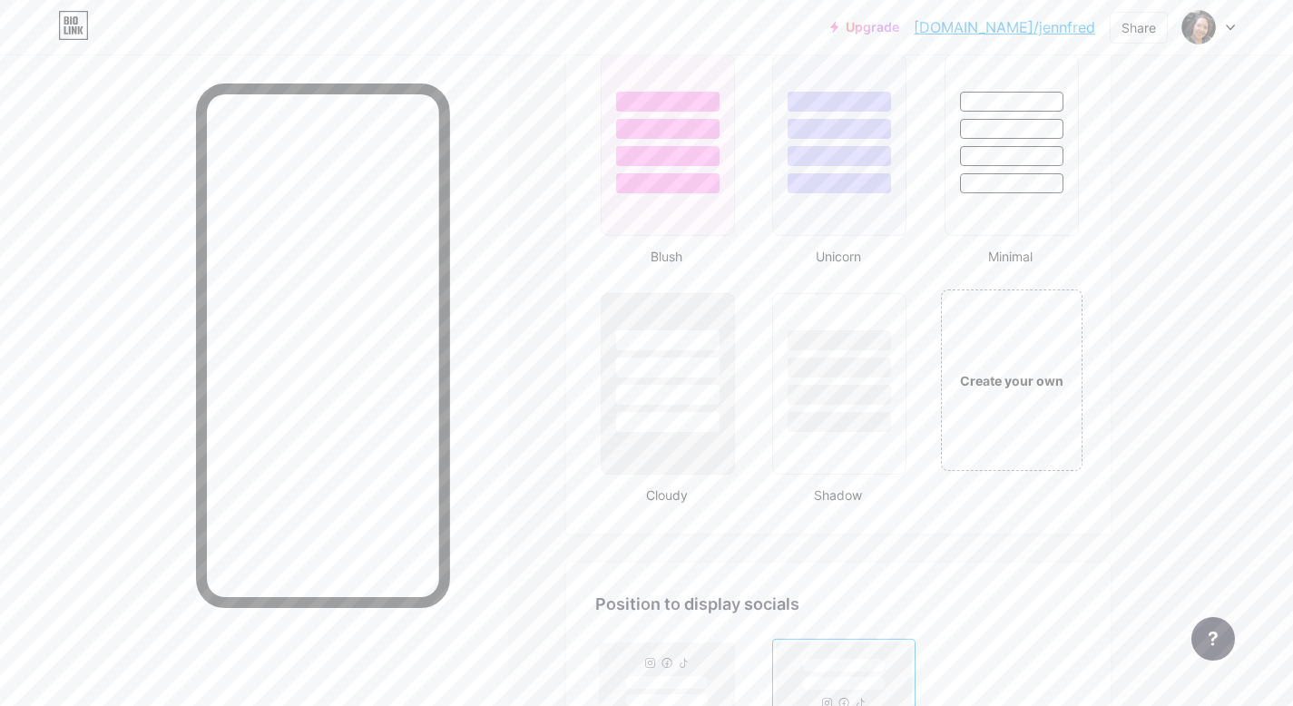
scroll to position [1983, 0]
click at [815, 413] on div at bounding box center [839, 364] width 136 height 142
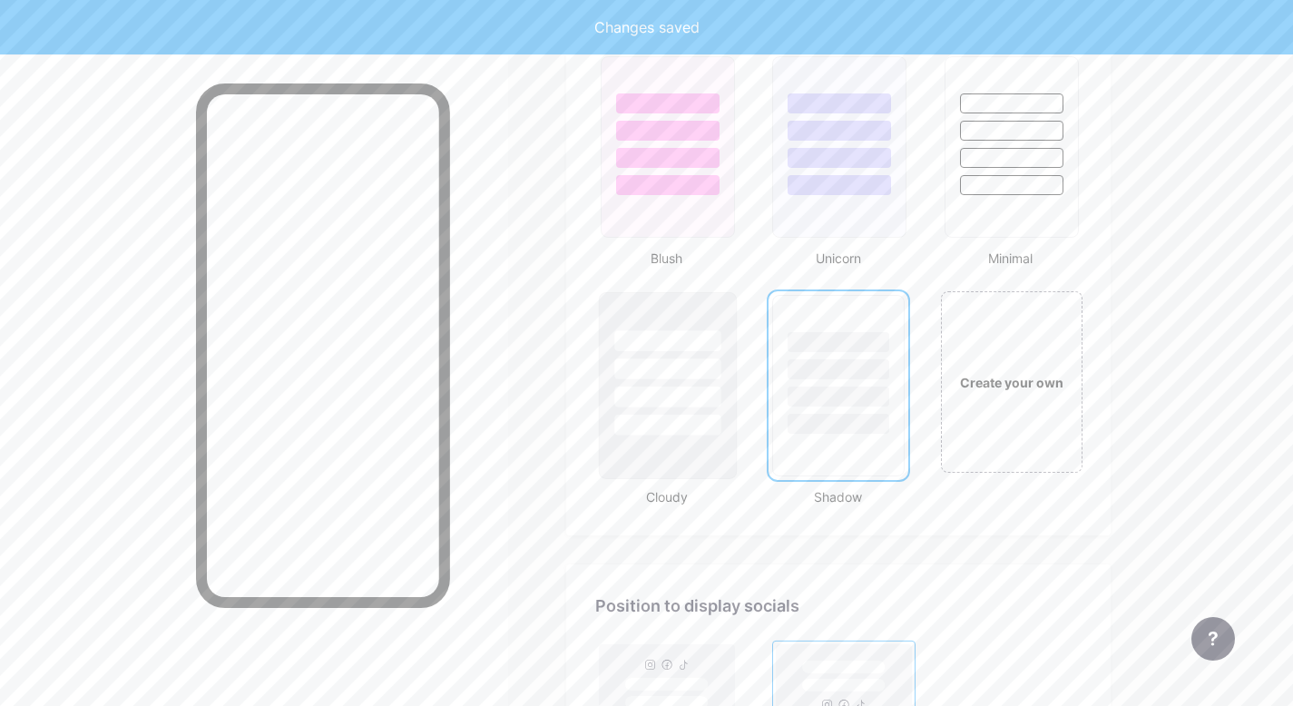
click at [674, 420] on div at bounding box center [667, 425] width 106 height 21
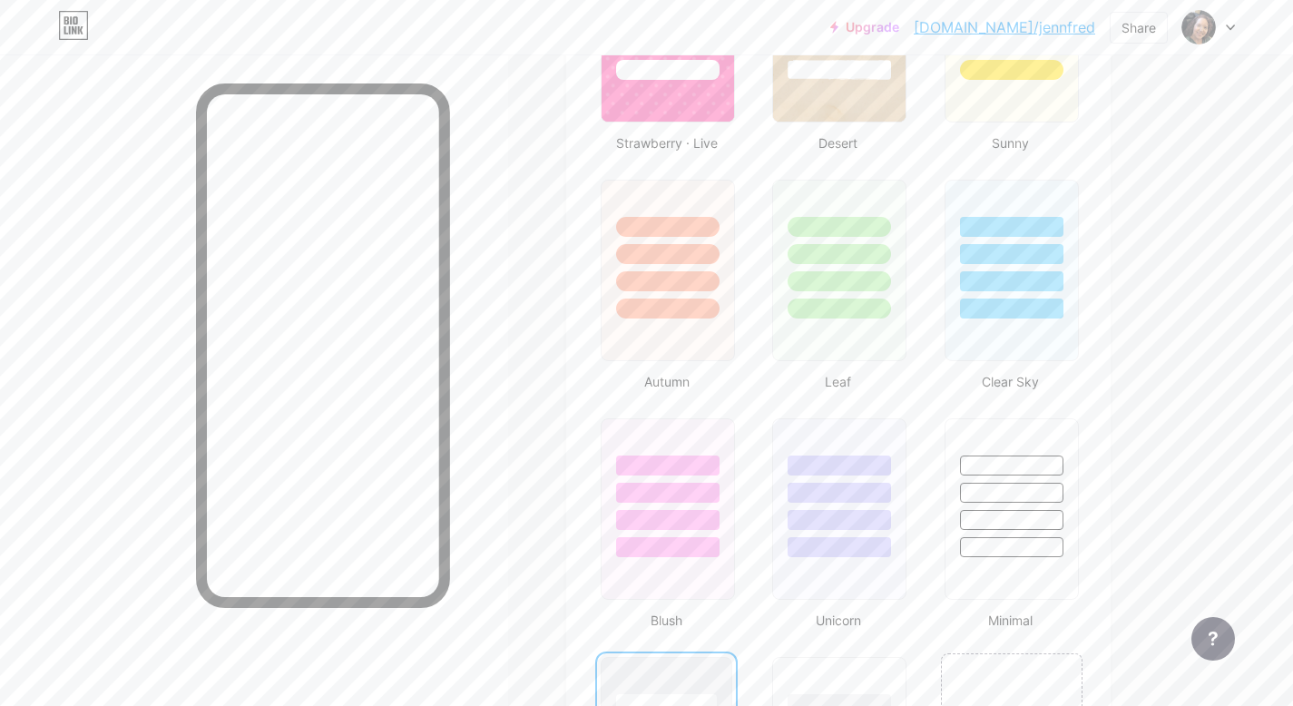
scroll to position [1524, 0]
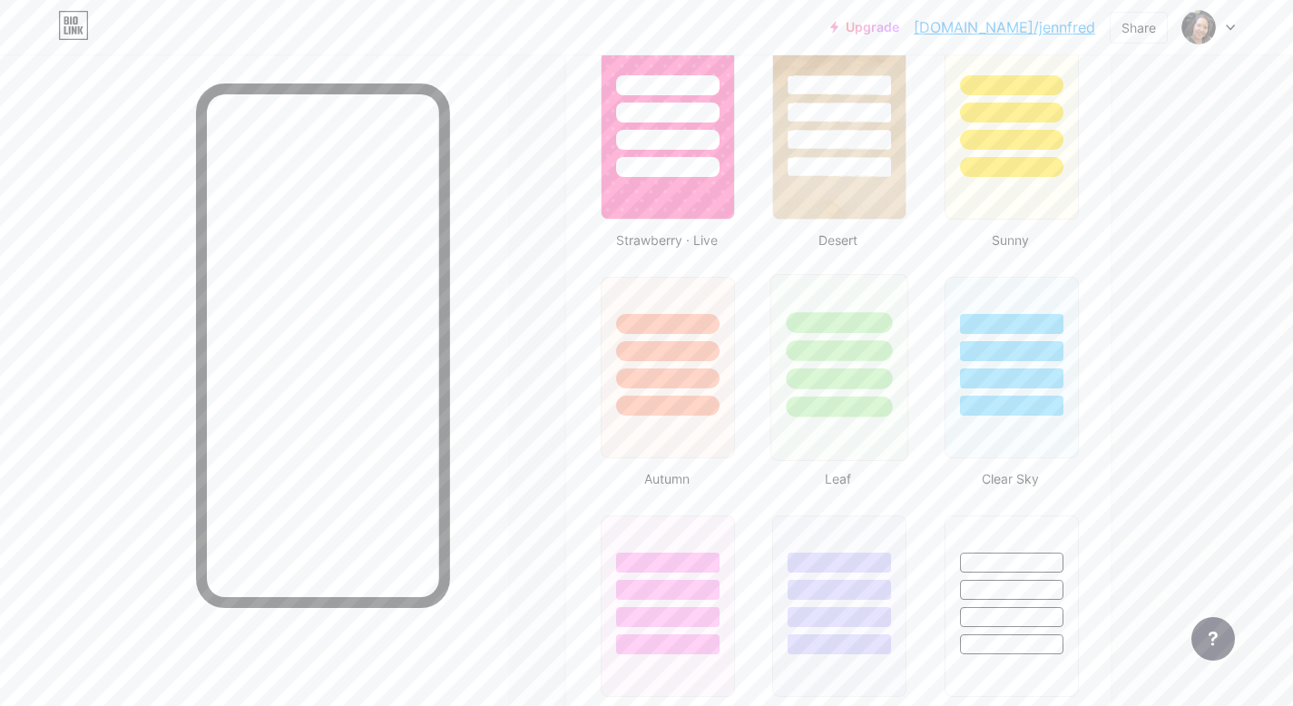
click at [824, 397] on div at bounding box center [840, 407] width 106 height 21
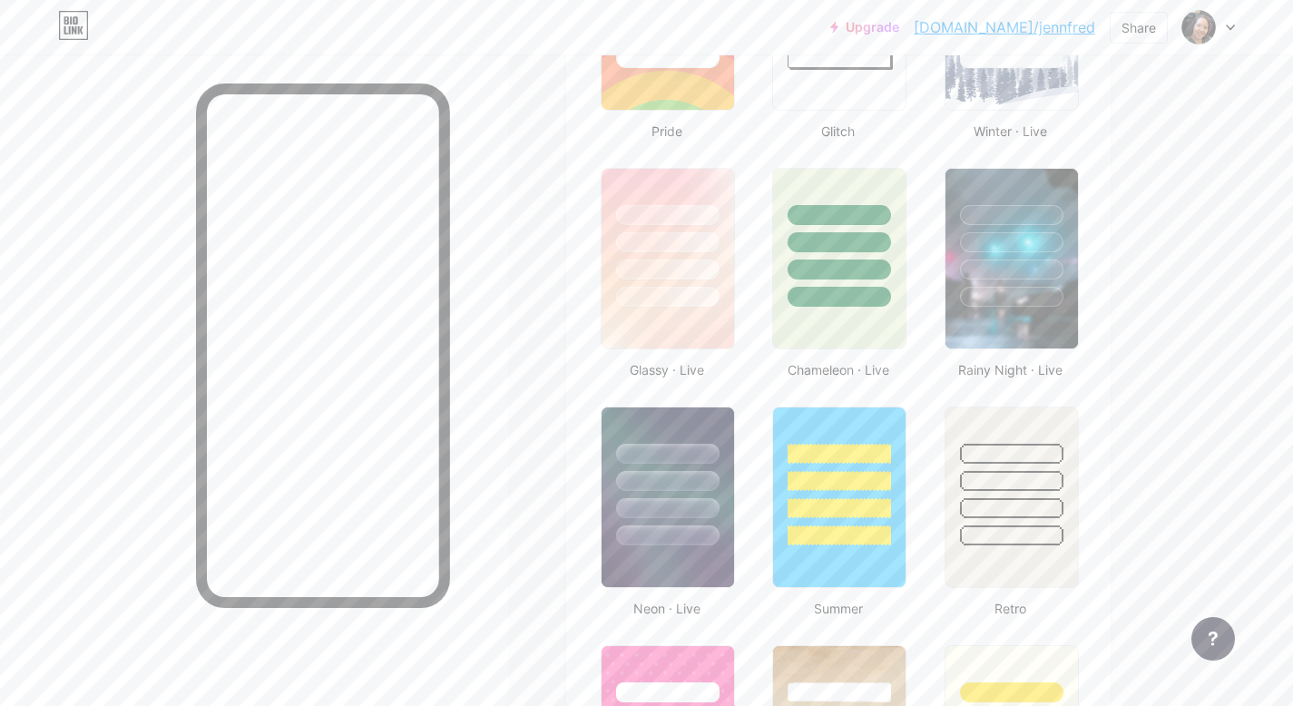
scroll to position [801, 0]
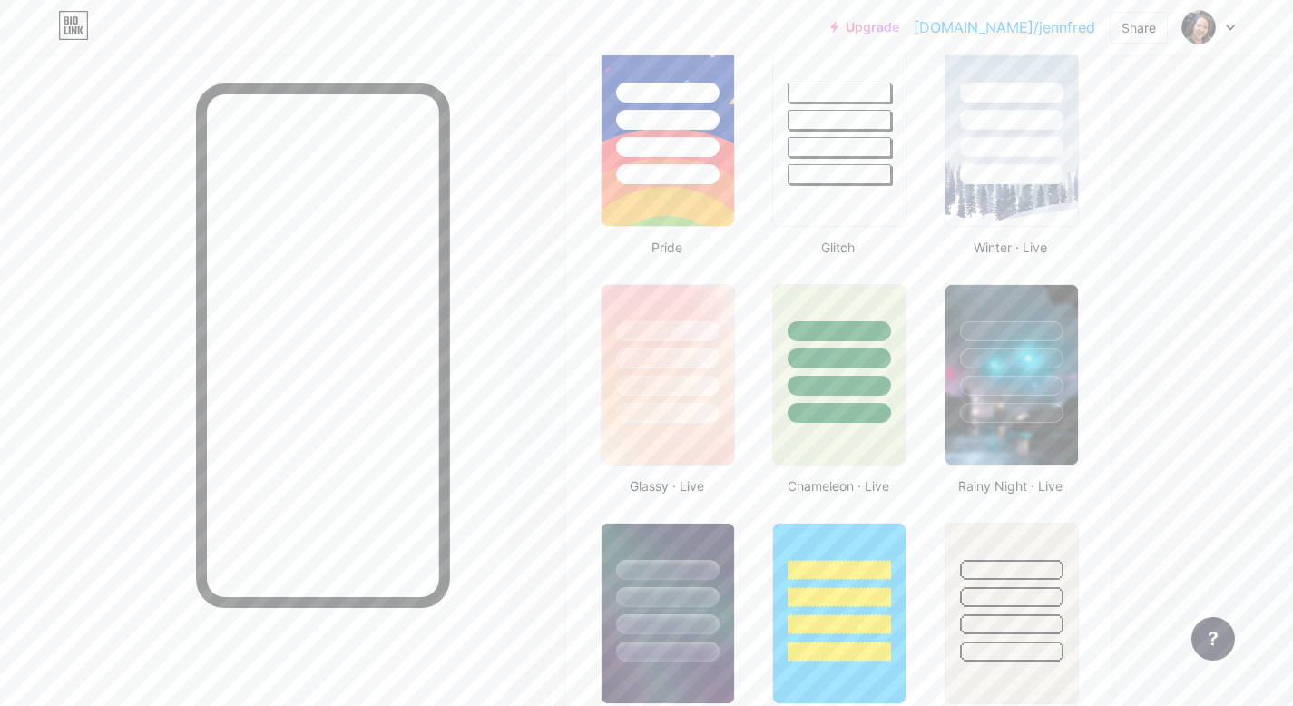
click at [824, 396] on div at bounding box center [839, 386] width 103 height 20
click at [858, 182] on div at bounding box center [840, 175] width 106 height 21
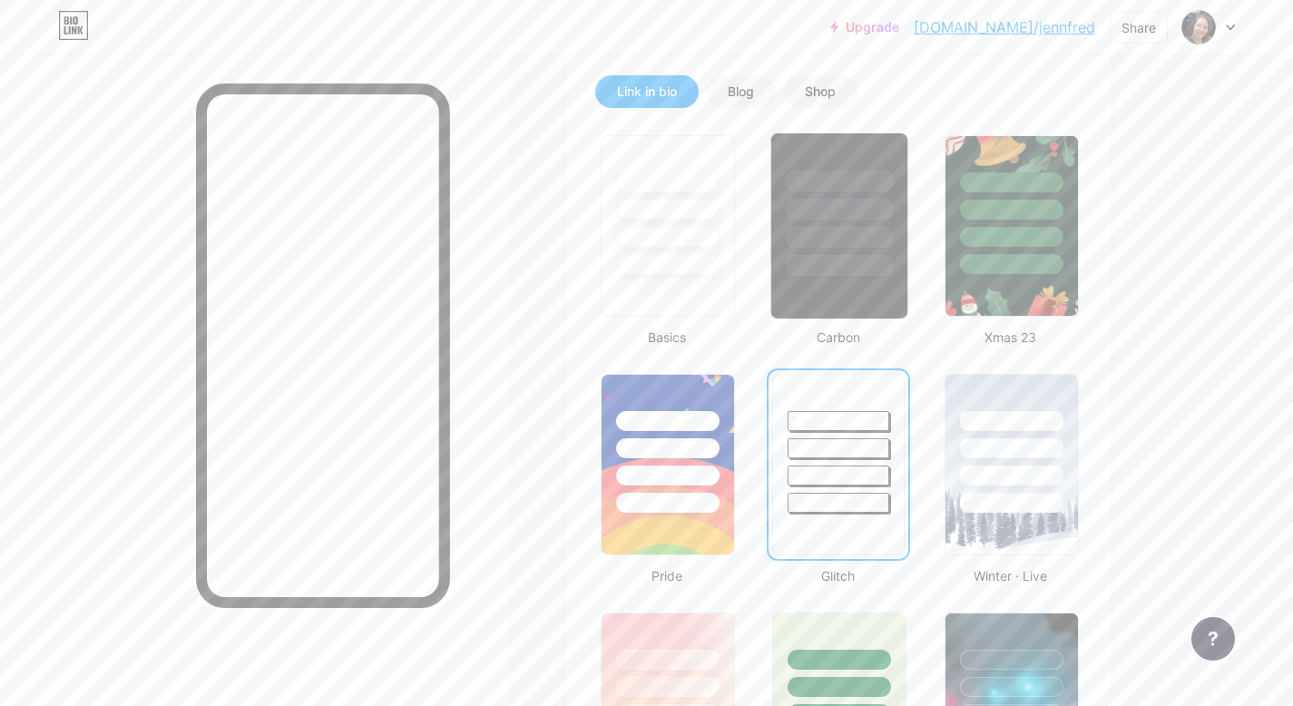
scroll to position [470, 0]
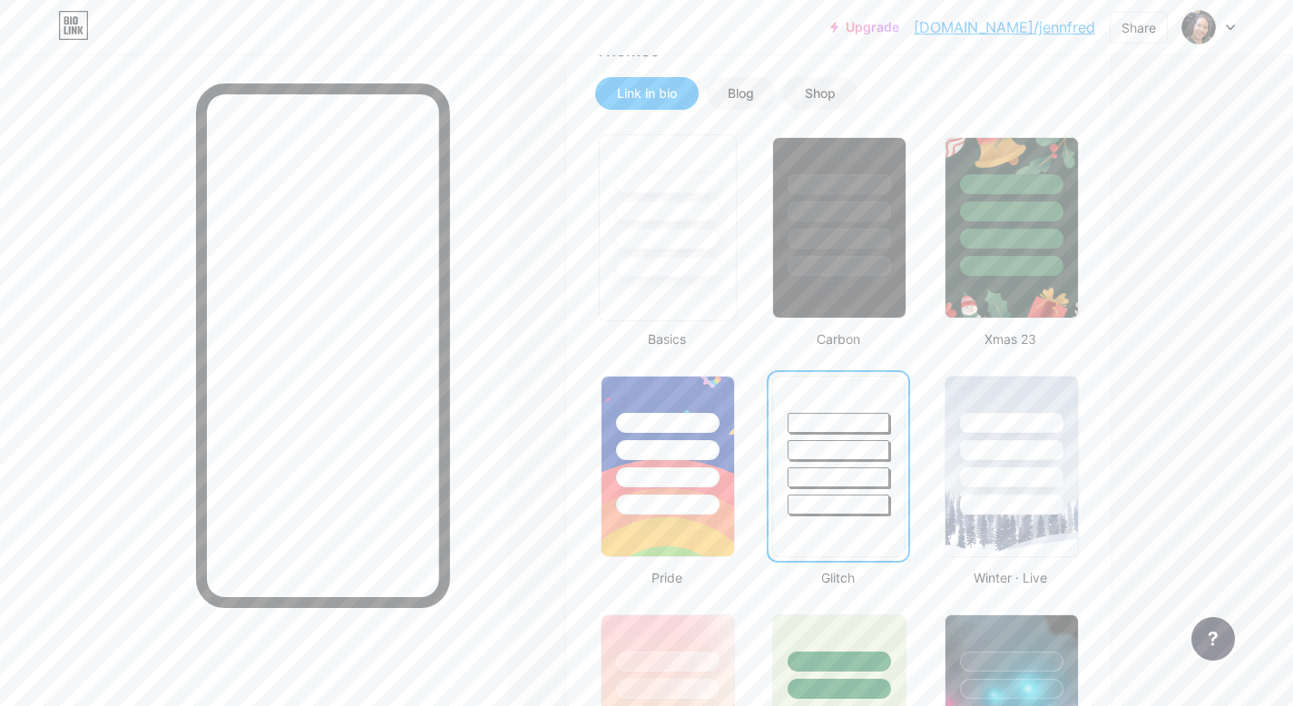
click at [650, 250] on div at bounding box center [668, 206] width 136 height 142
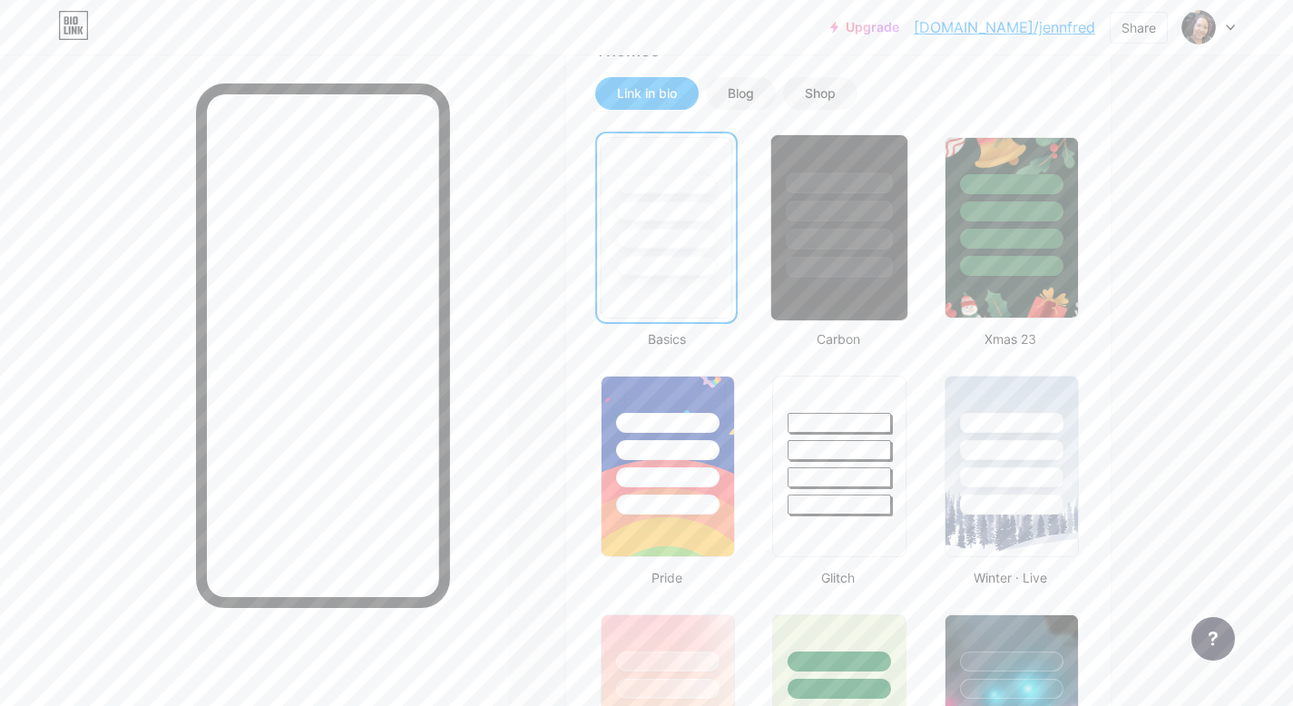
click at [855, 246] on div at bounding box center [840, 239] width 106 height 21
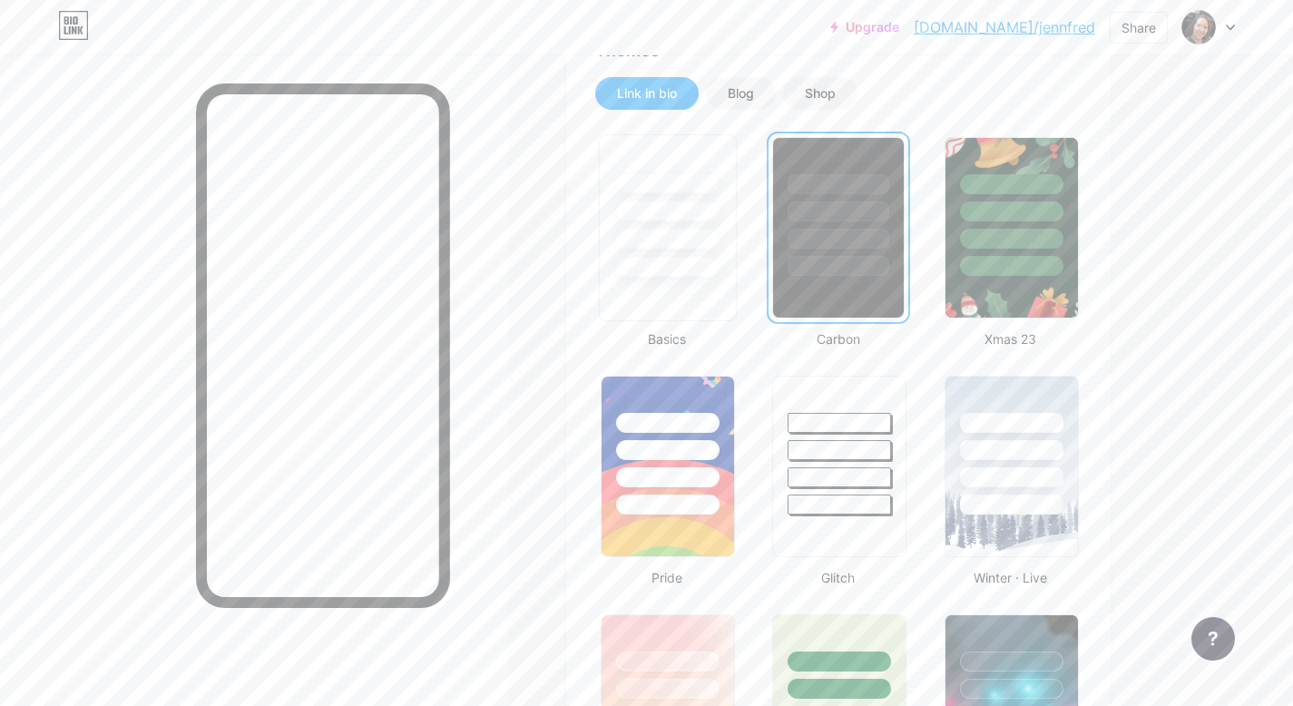
click at [707, 241] on div at bounding box center [667, 239] width 106 height 21
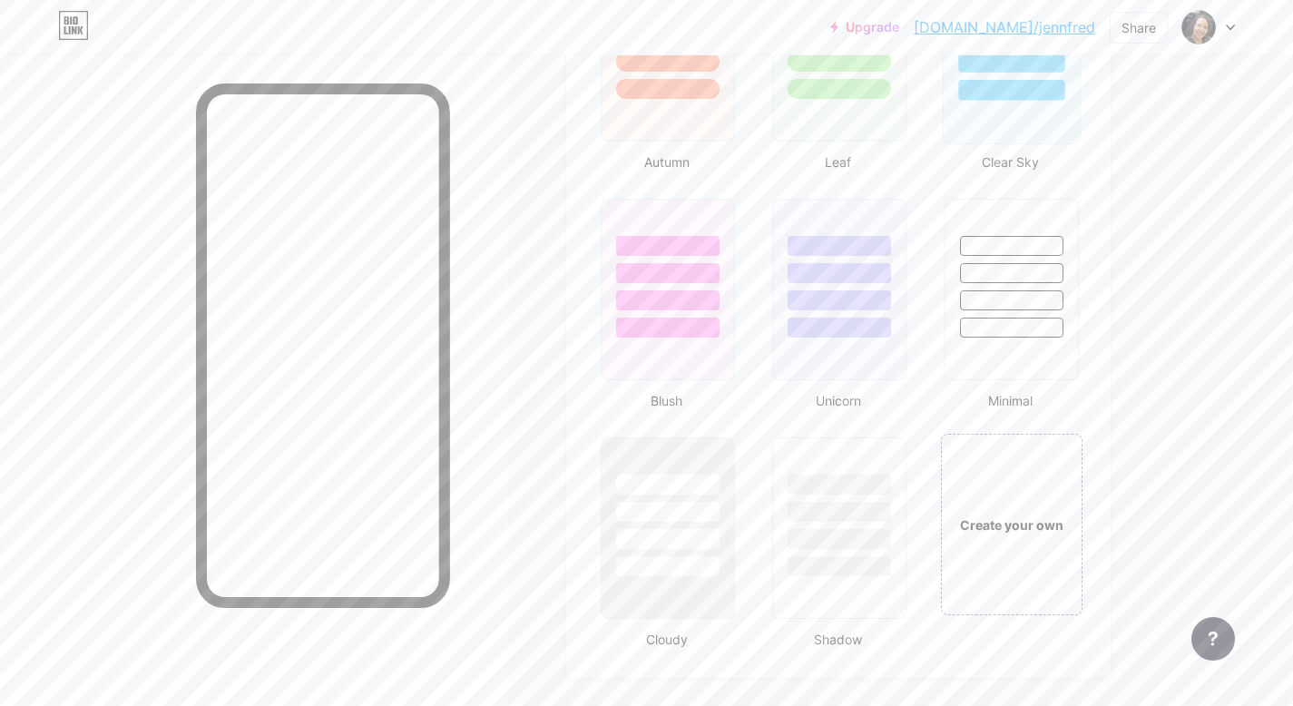
scroll to position [1850, 0]
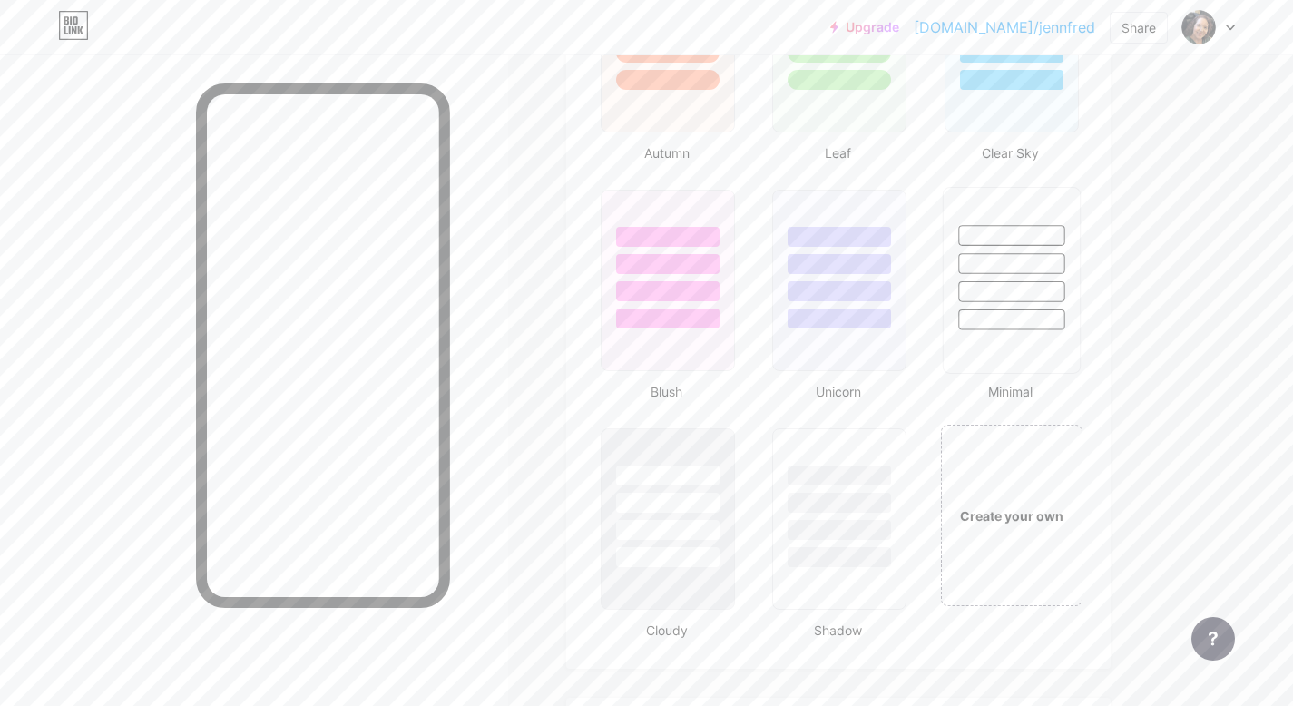
click at [1003, 253] on div at bounding box center [1011, 263] width 106 height 21
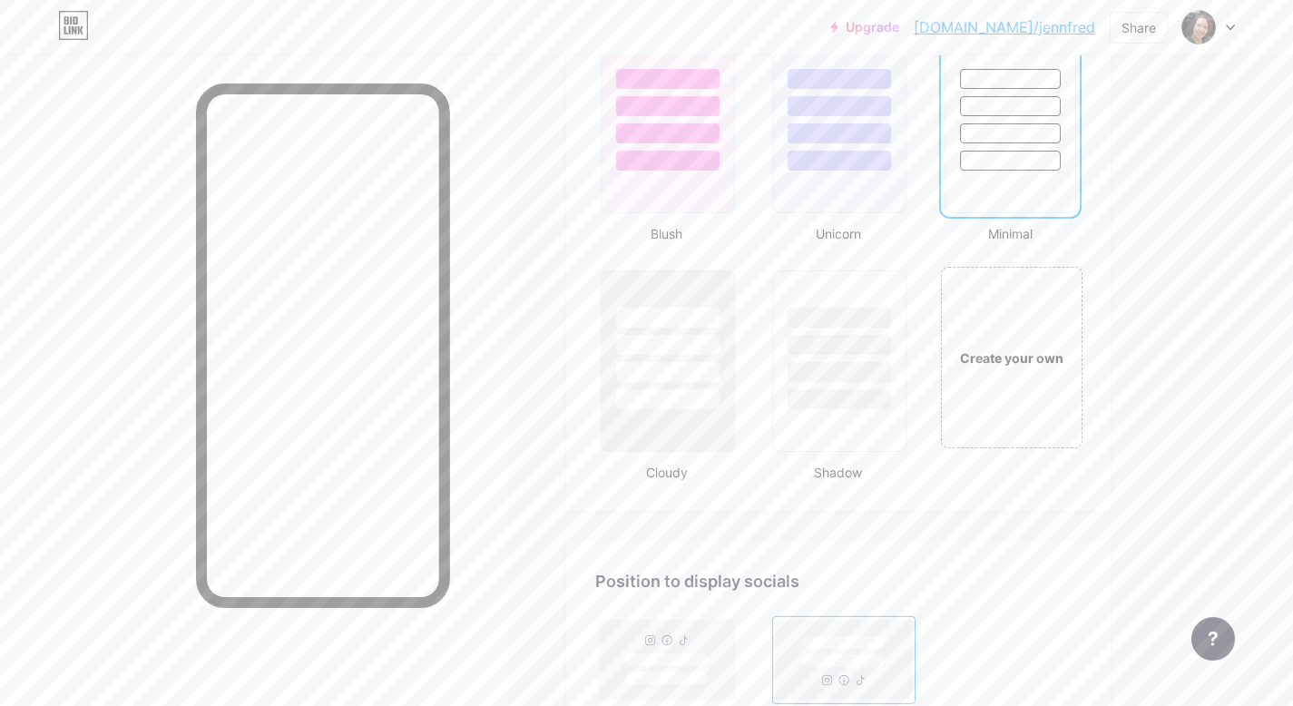
scroll to position [2029, 0]
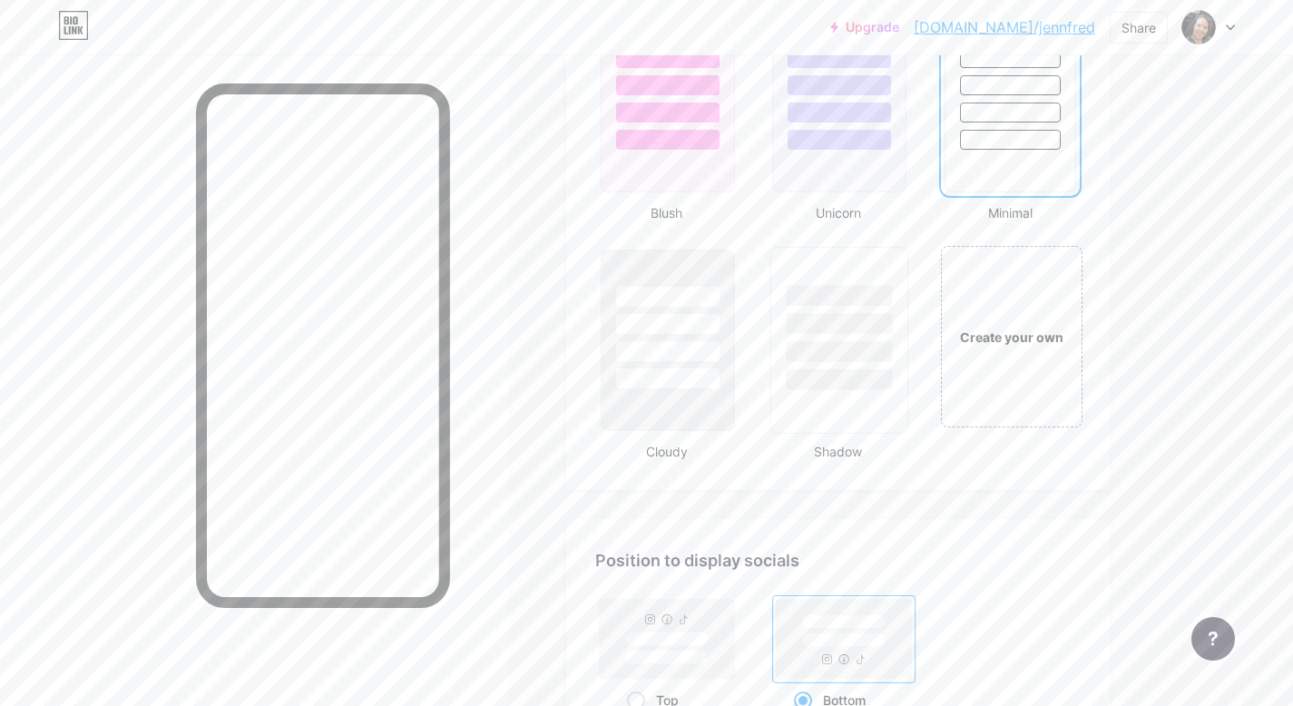
click at [867, 308] on div at bounding box center [839, 319] width 136 height 142
click at [977, 152] on div at bounding box center [1011, 101] width 138 height 187
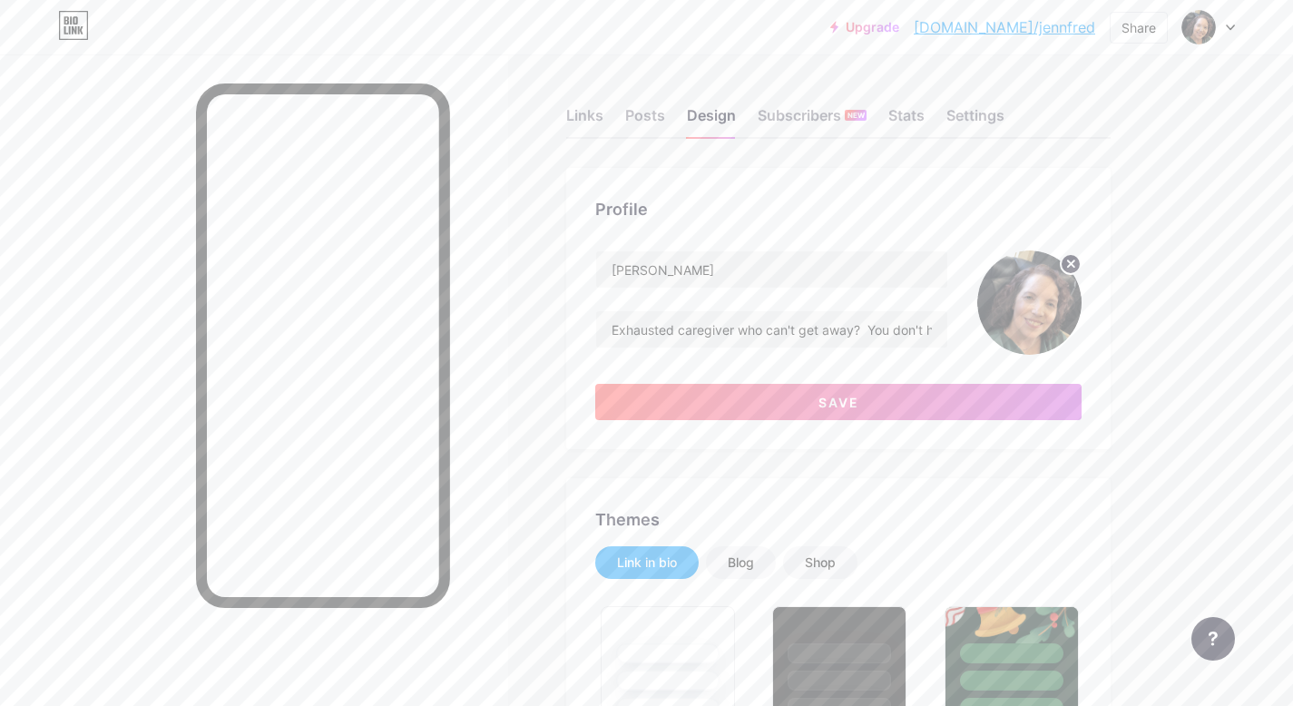
scroll to position [0, 0]
click at [644, 123] on div "Posts" at bounding box center [645, 121] width 40 height 33
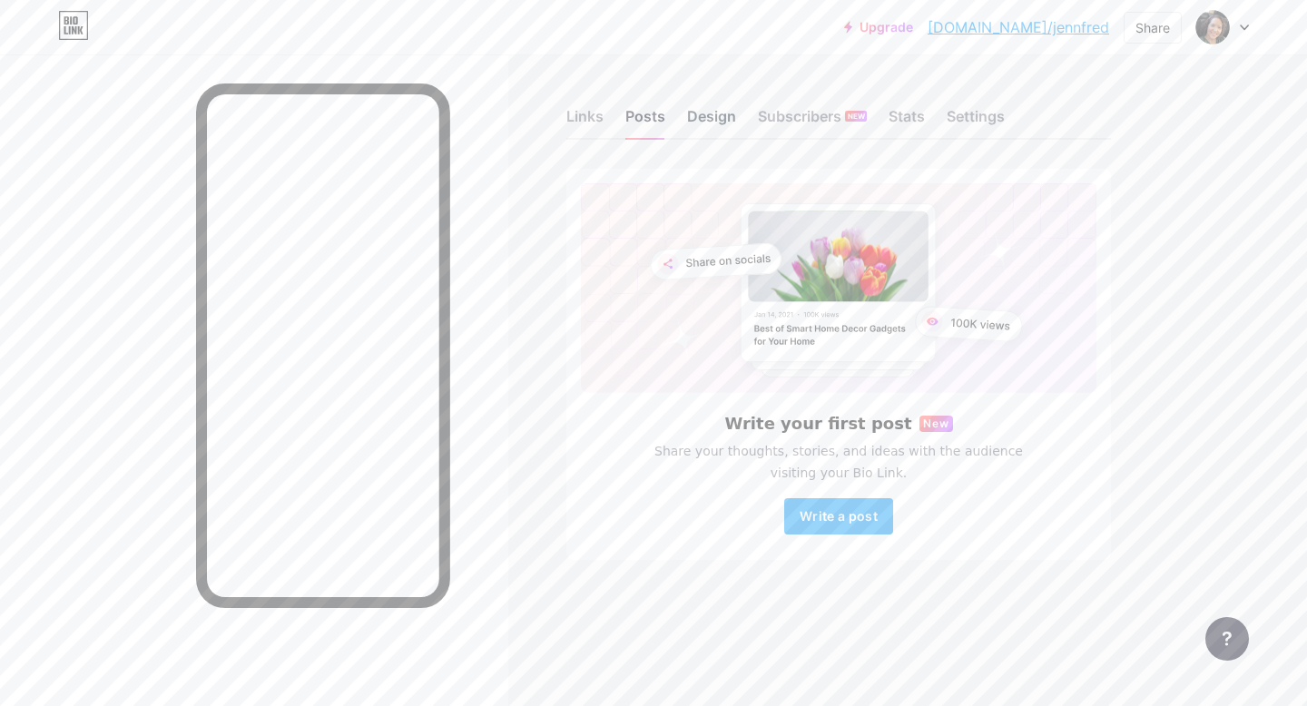
click at [704, 116] on div "Design" at bounding box center [711, 121] width 49 height 33
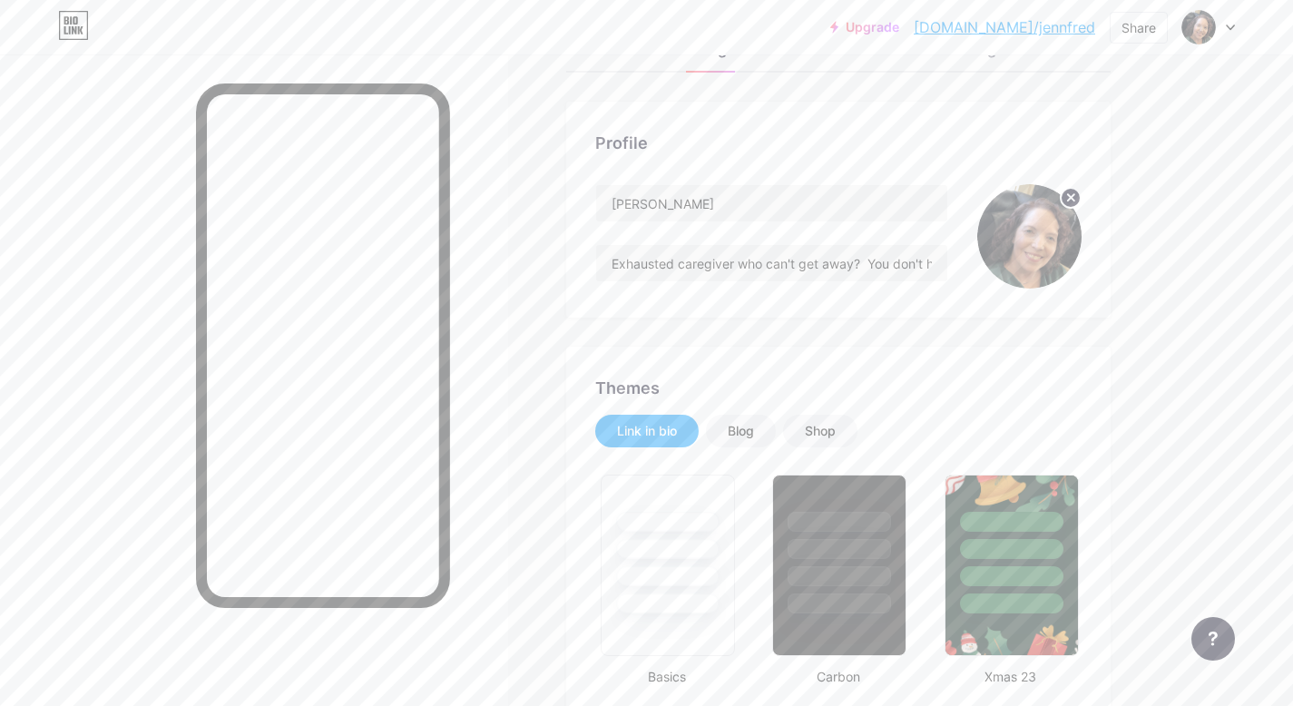
scroll to position [70, 0]
click at [752, 426] on div "Blog" at bounding box center [741, 428] width 26 height 18
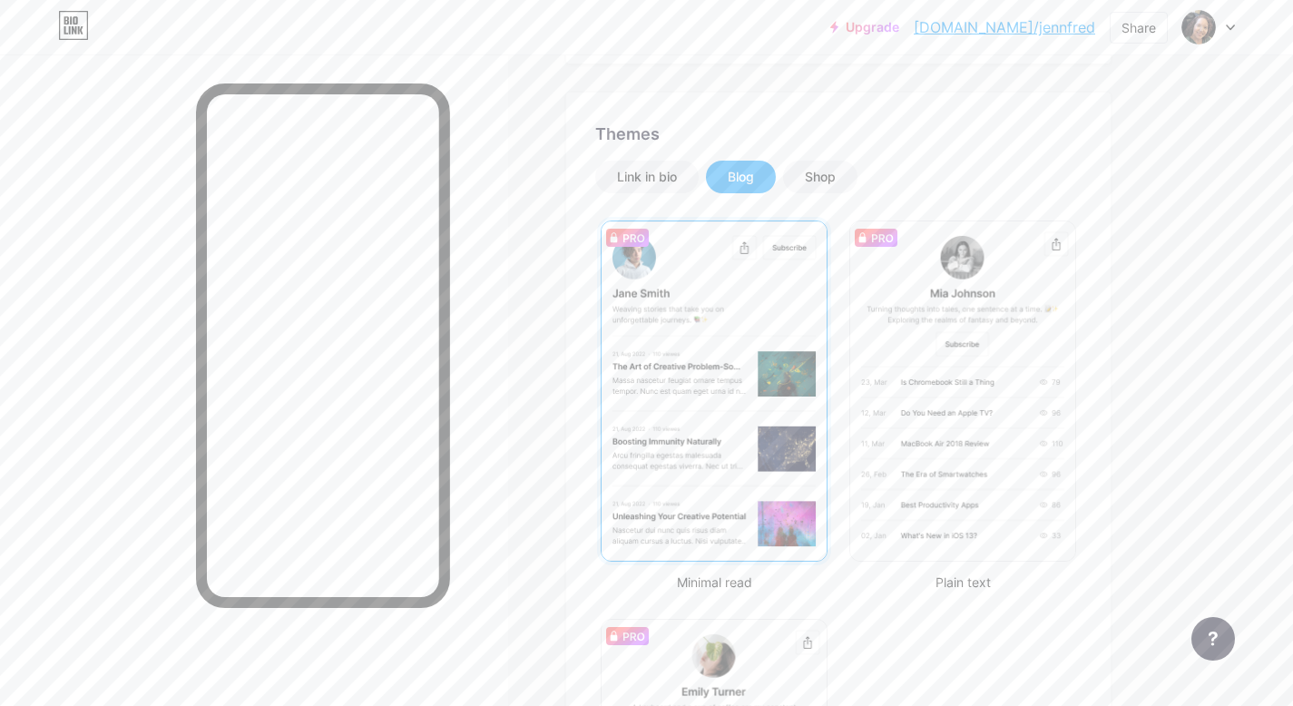
scroll to position [0, 0]
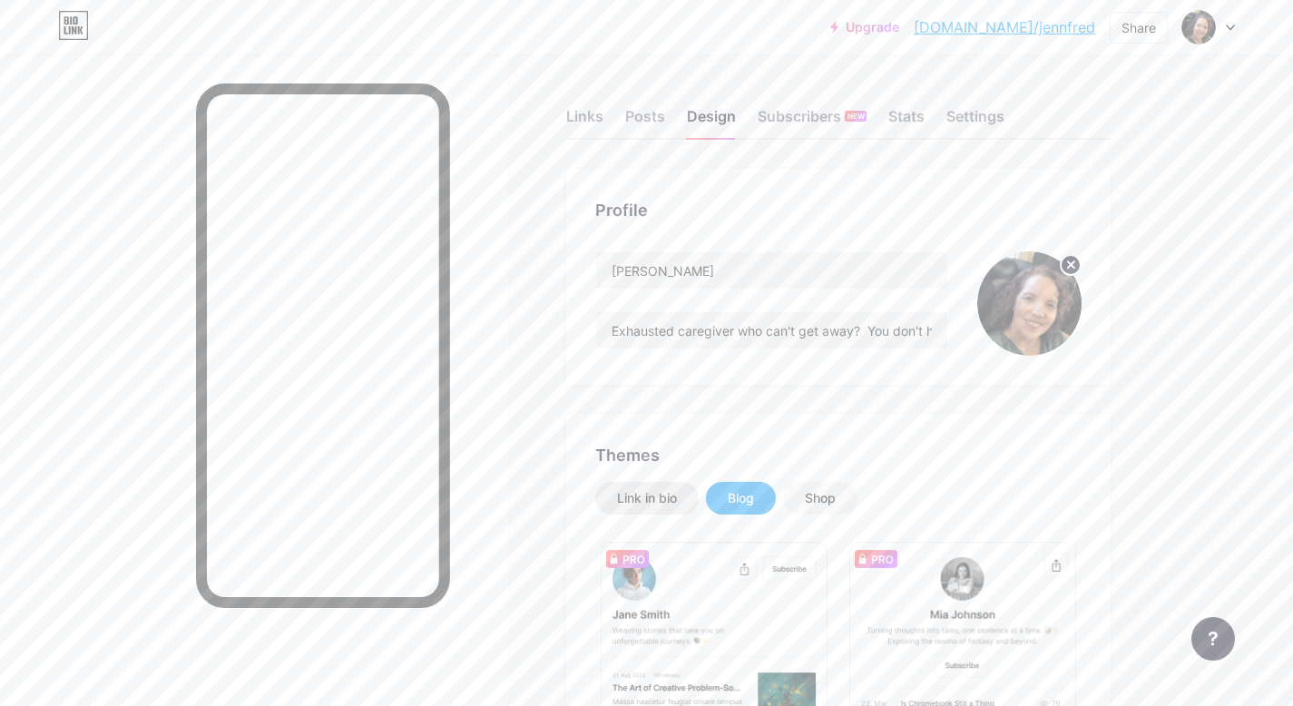
click at [669, 502] on div "Link in bio" at bounding box center [647, 498] width 60 height 18
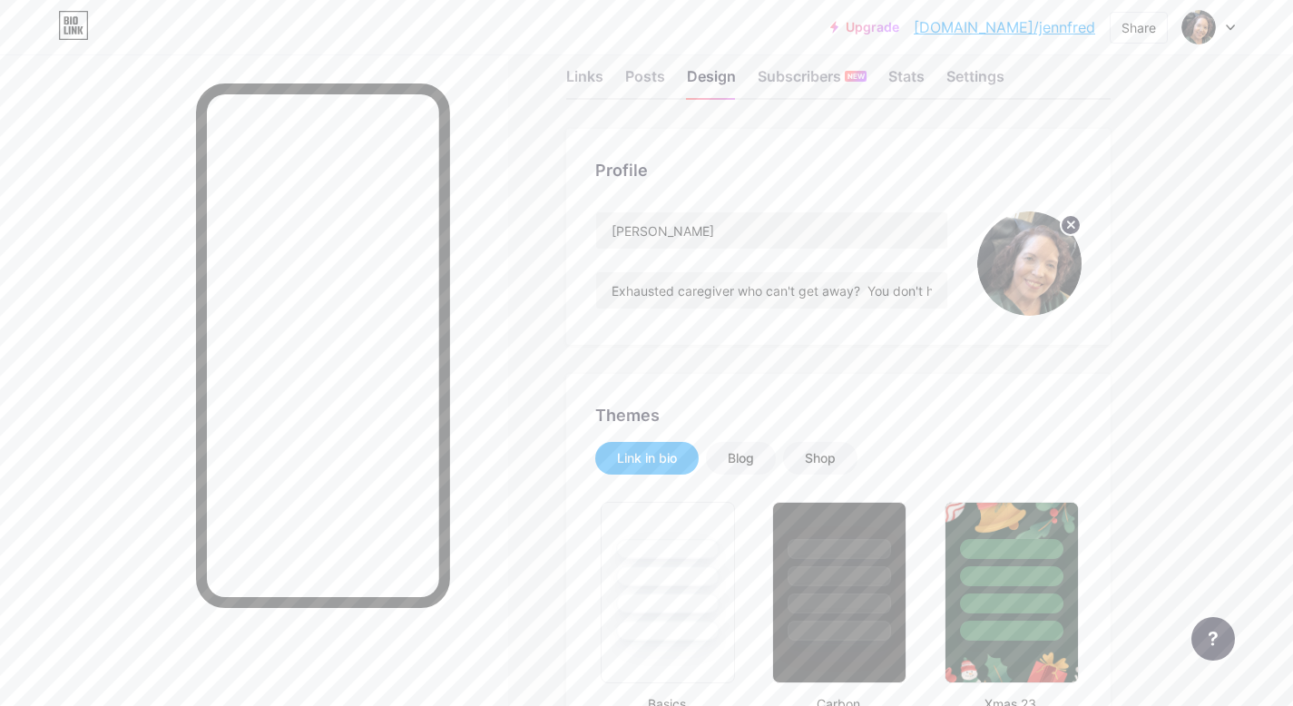
scroll to position [42, 0]
click at [579, 76] on div "Links" at bounding box center [584, 80] width 37 height 33
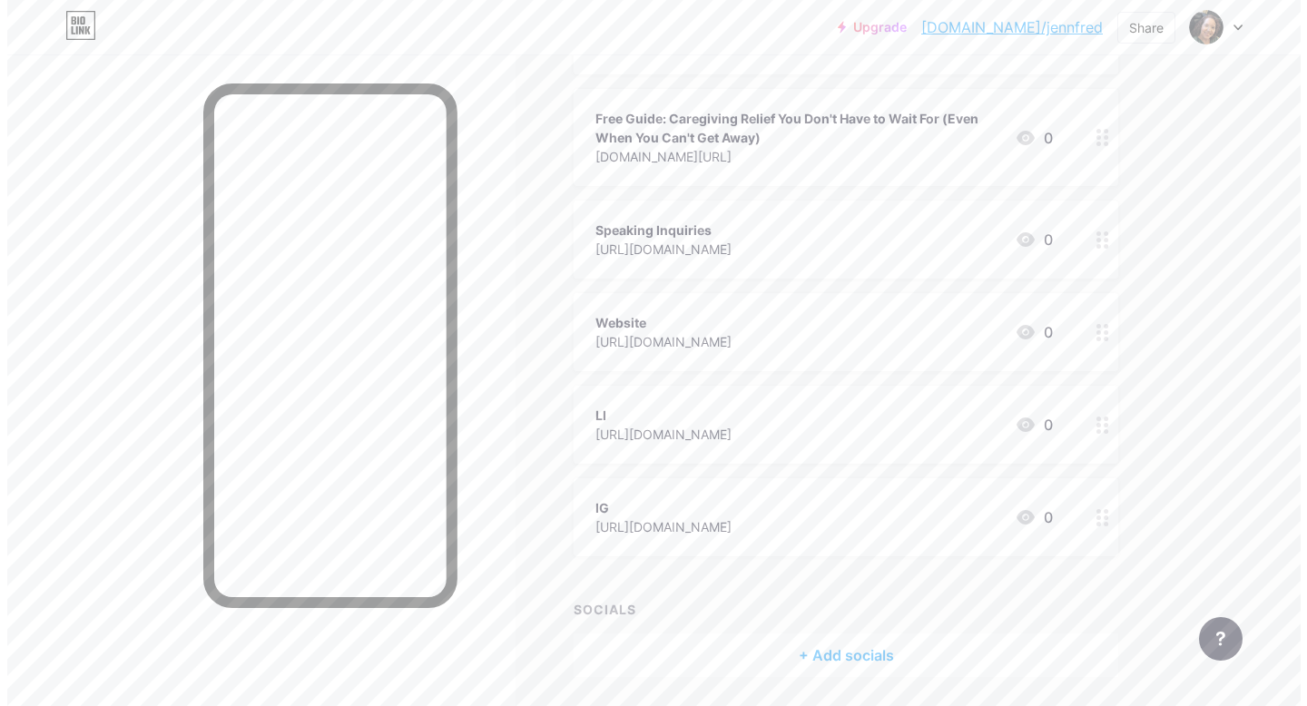
scroll to position [350, 0]
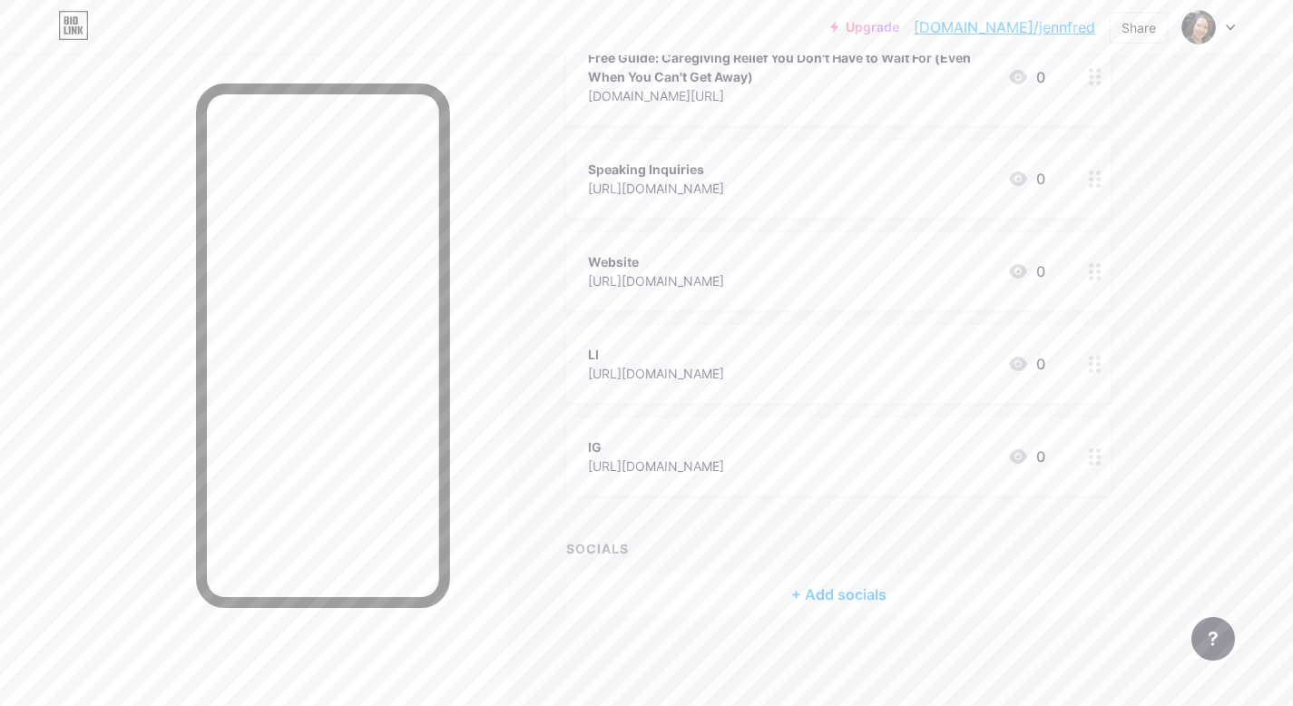
click at [826, 592] on div "+ Add socials" at bounding box center [838, 595] width 545 height 44
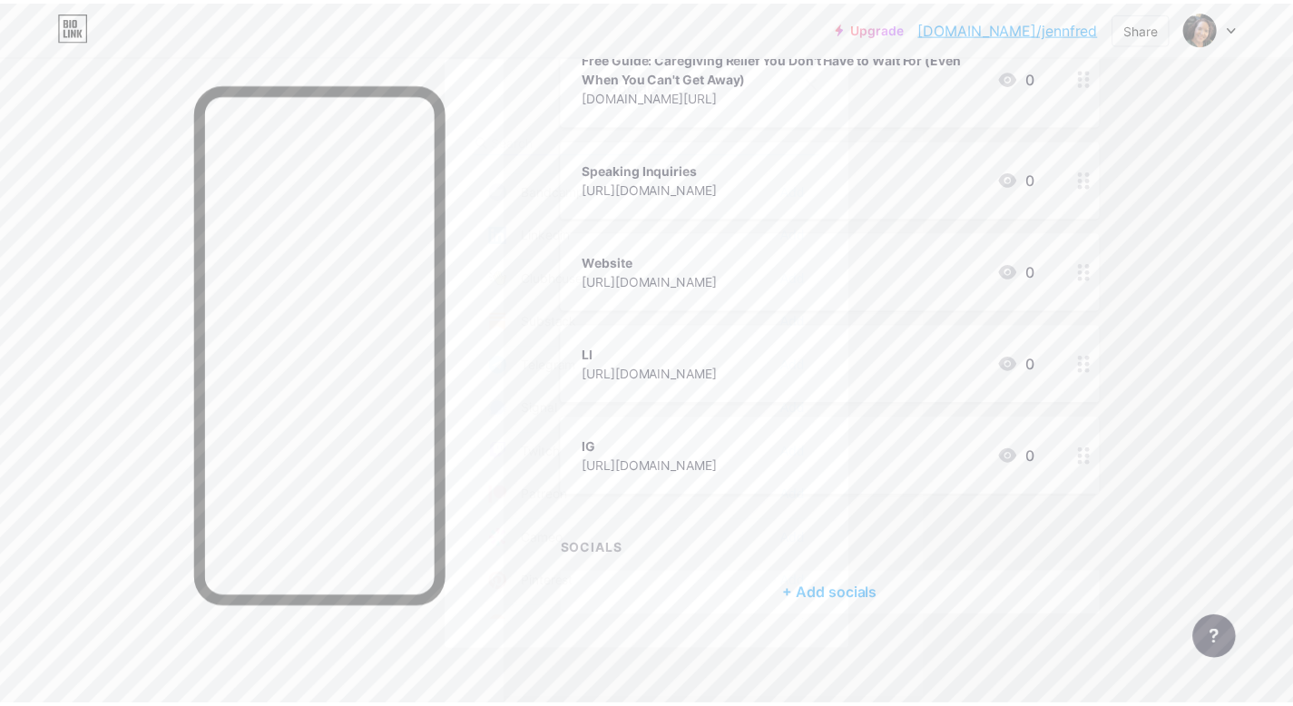
scroll to position [744, 0]
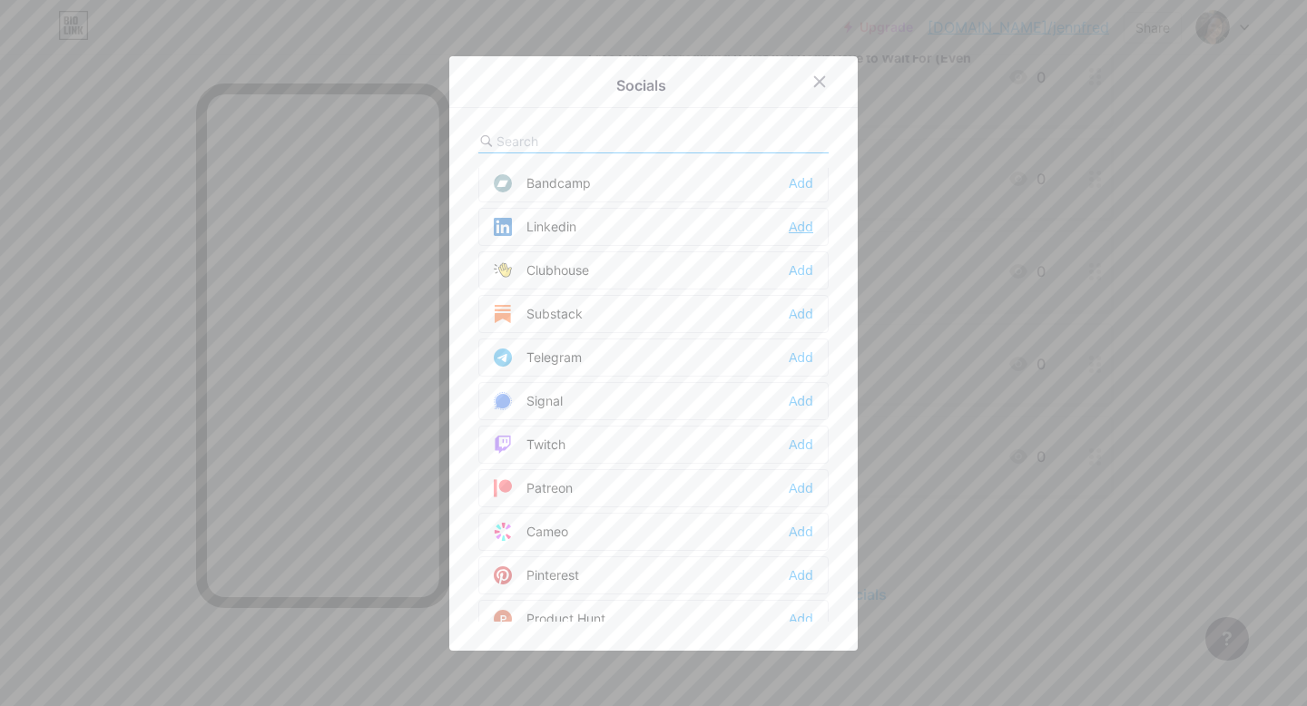
click at [797, 221] on div "Add" at bounding box center [801, 227] width 25 height 18
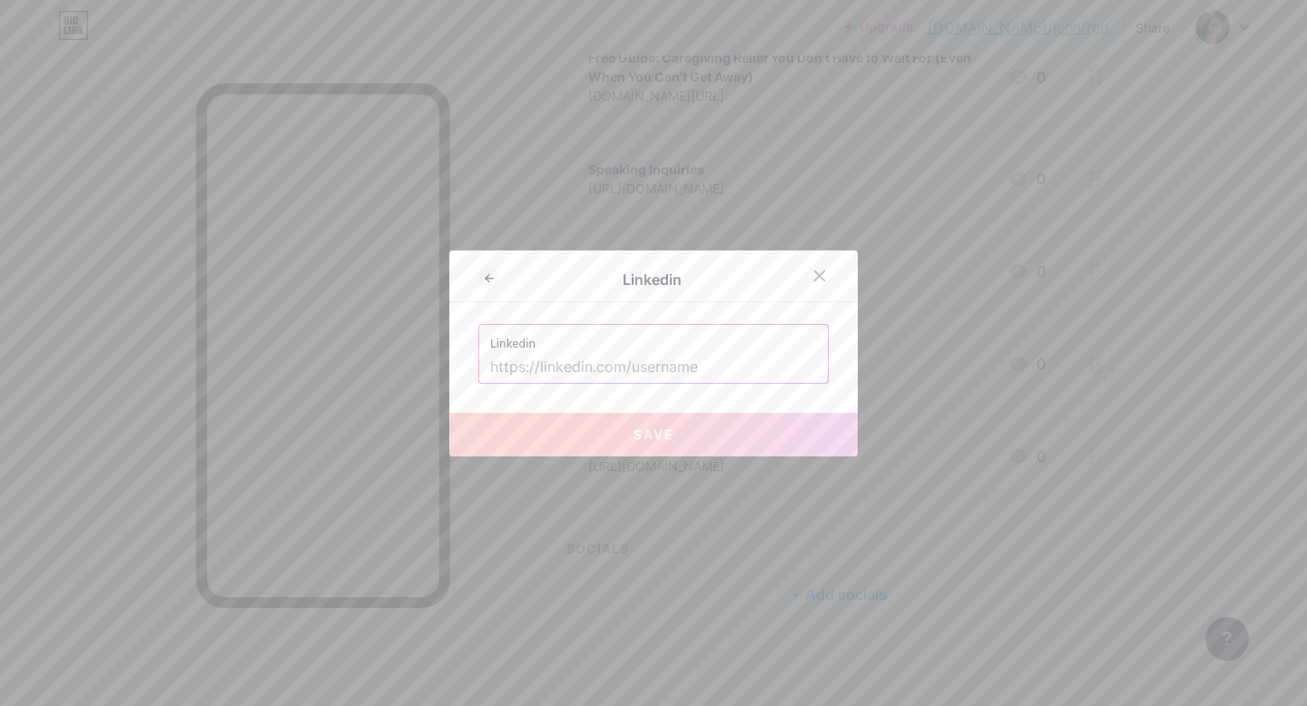
click at [585, 367] on input "text" at bounding box center [653, 367] width 327 height 31
paste input "https://www.linkedin.com/in/jennfredericks/"
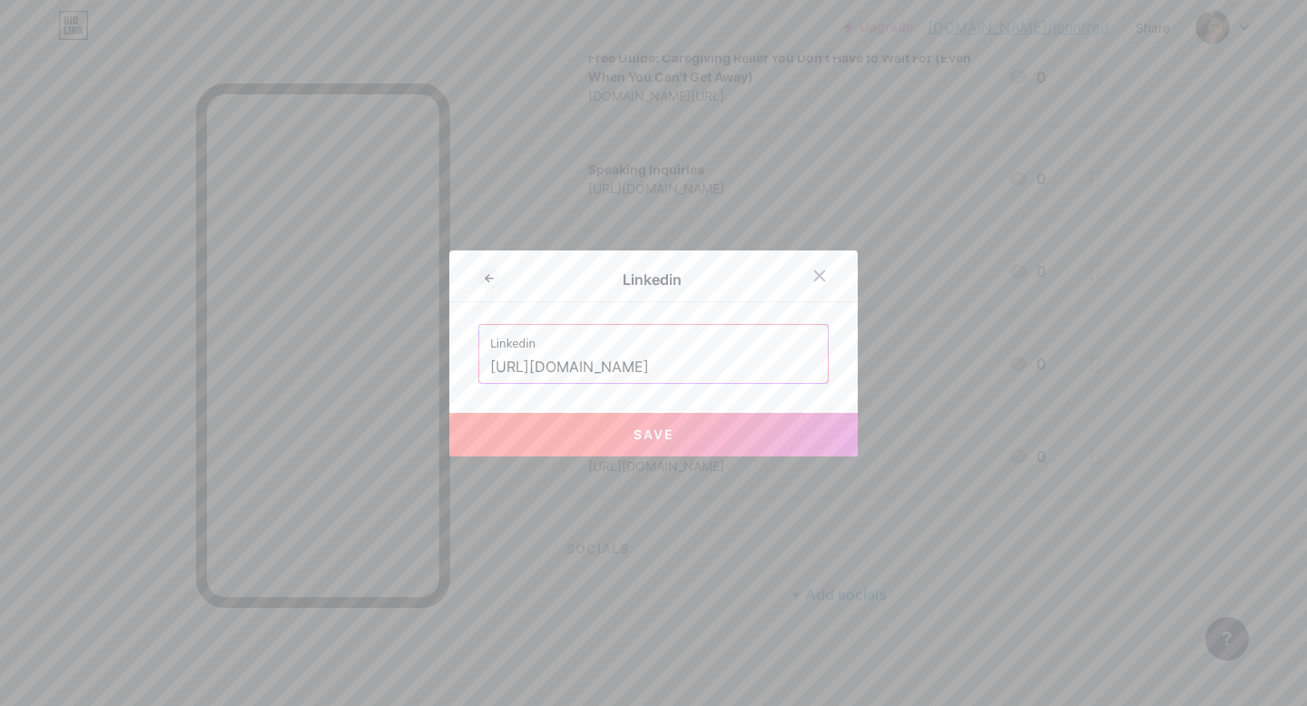
type input "https://www.linkedin.com/in/jennfredericks/"
click at [643, 433] on span "Save" at bounding box center [654, 434] width 41 height 15
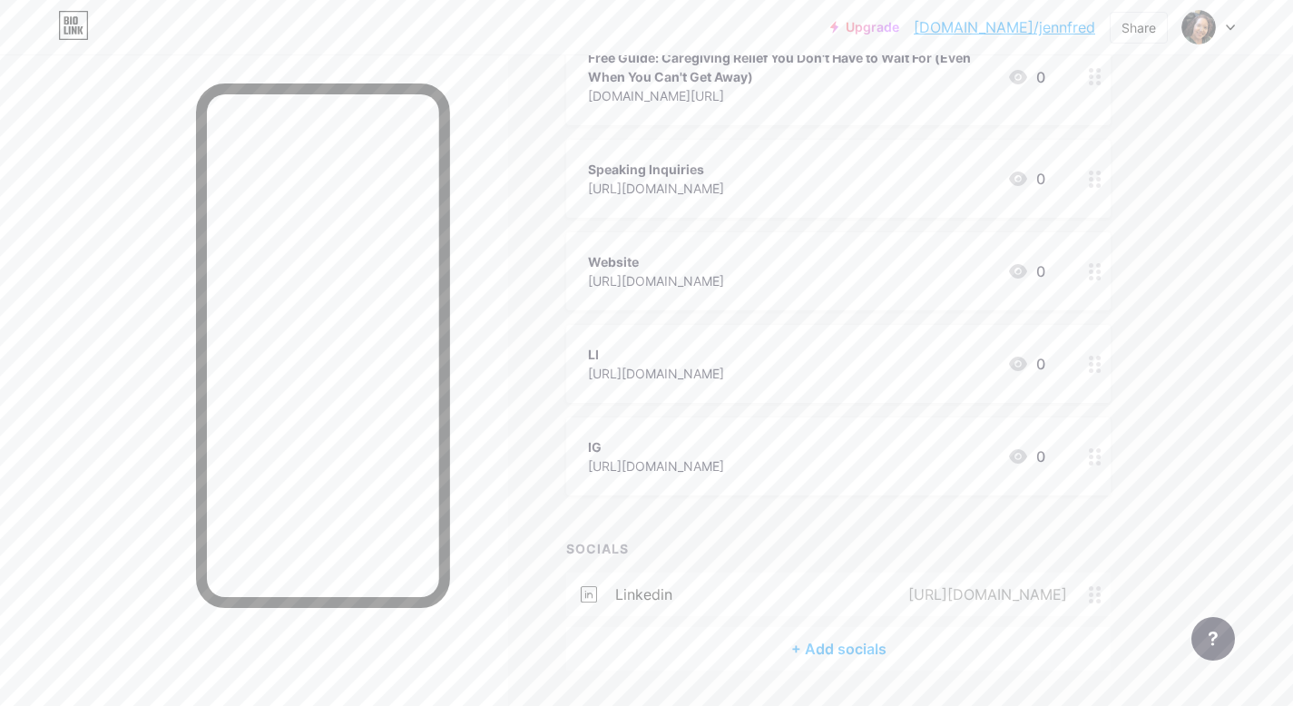
click at [828, 644] on div "+ Add socials" at bounding box center [838, 649] width 545 height 44
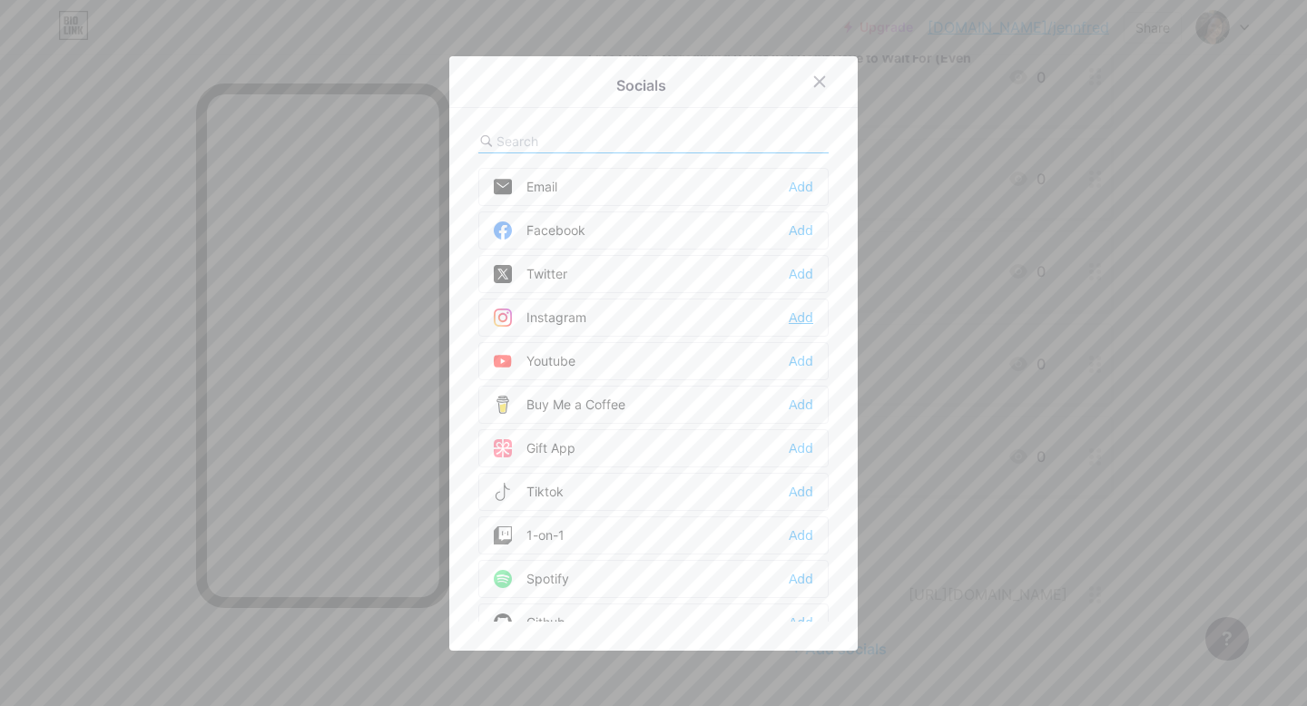
click at [791, 316] on div "Add" at bounding box center [801, 318] width 25 height 18
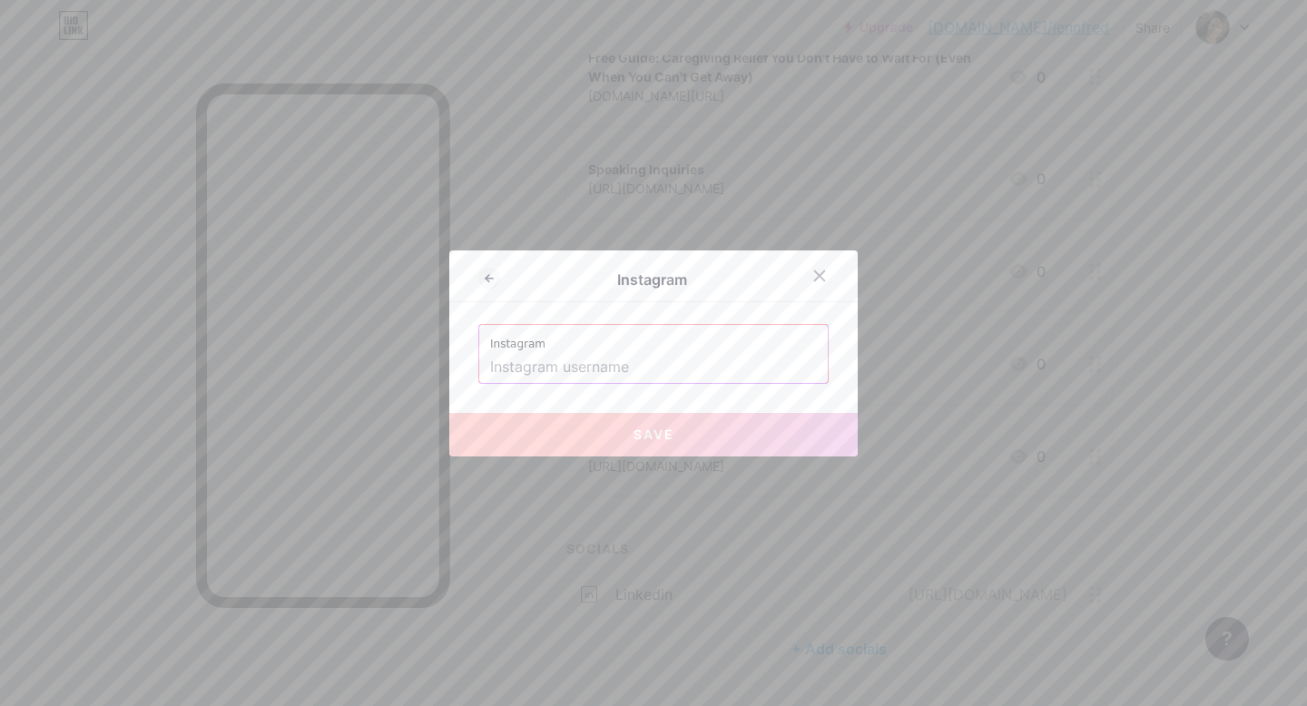
click at [616, 368] on input "text" at bounding box center [653, 367] width 327 height 31
paste input "https://www.instagram.com/jfredwi/"
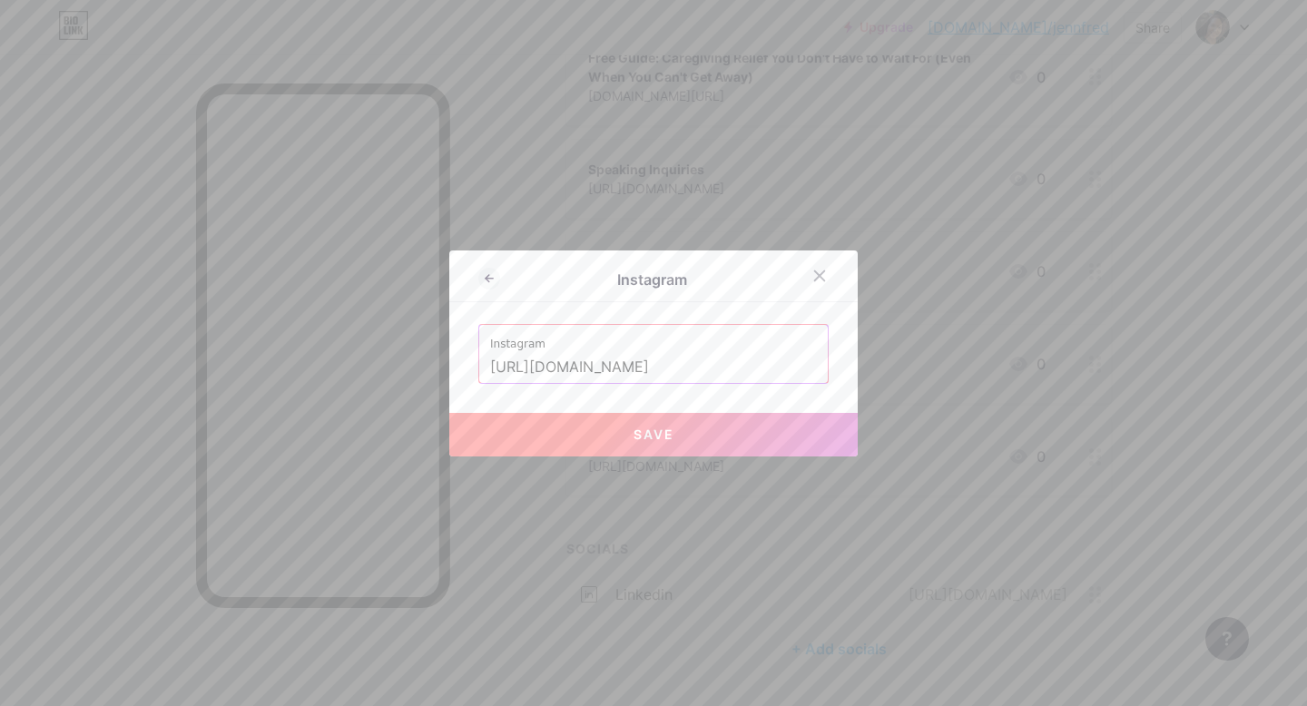
click at [615, 418] on button "Save" at bounding box center [653, 435] width 408 height 44
type input "https://instagram.com/https://www.instagram.com/jfredwi/"
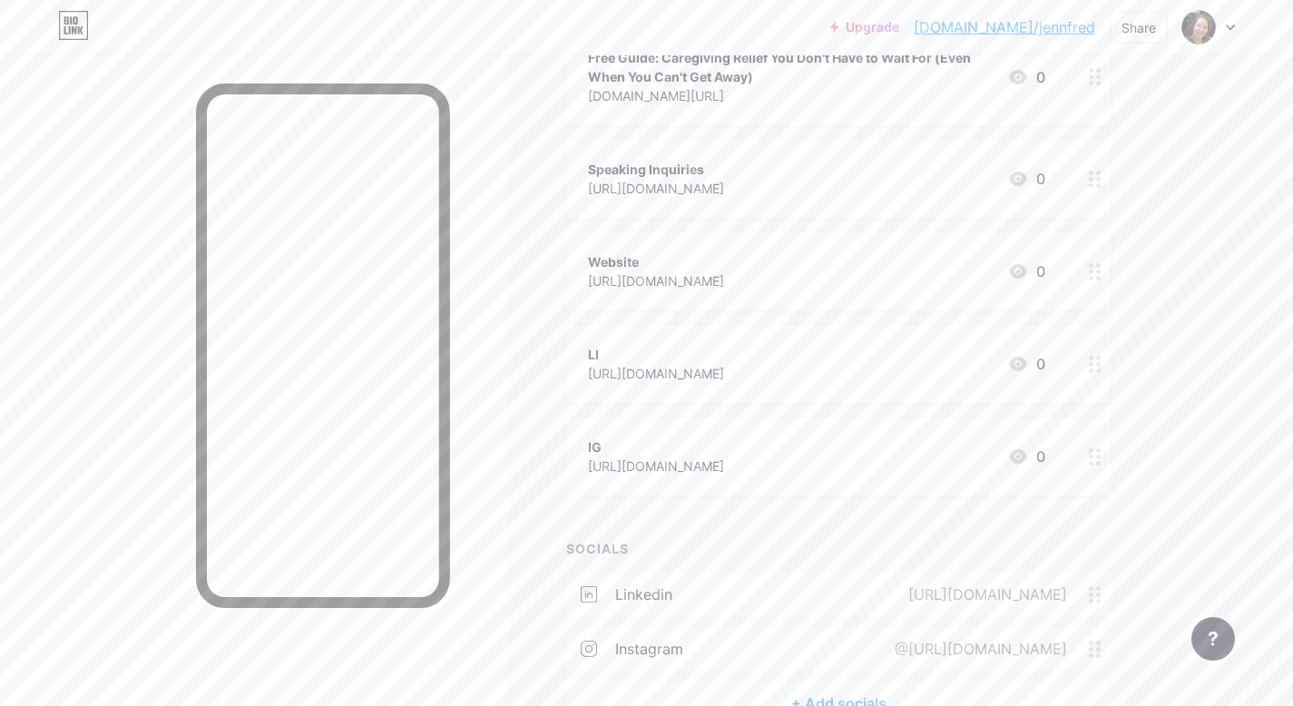
click at [1099, 461] on circle at bounding box center [1098, 463] width 5 height 5
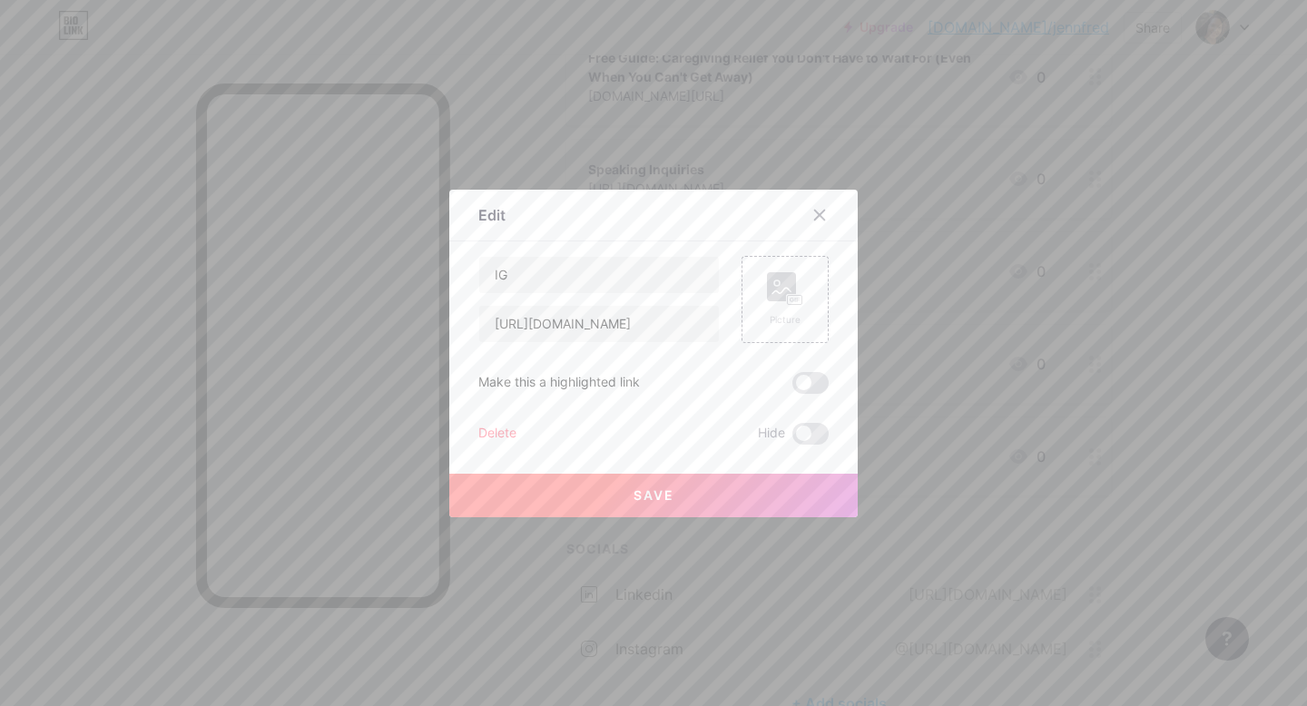
click at [495, 430] on div "Delete" at bounding box center [497, 434] width 38 height 22
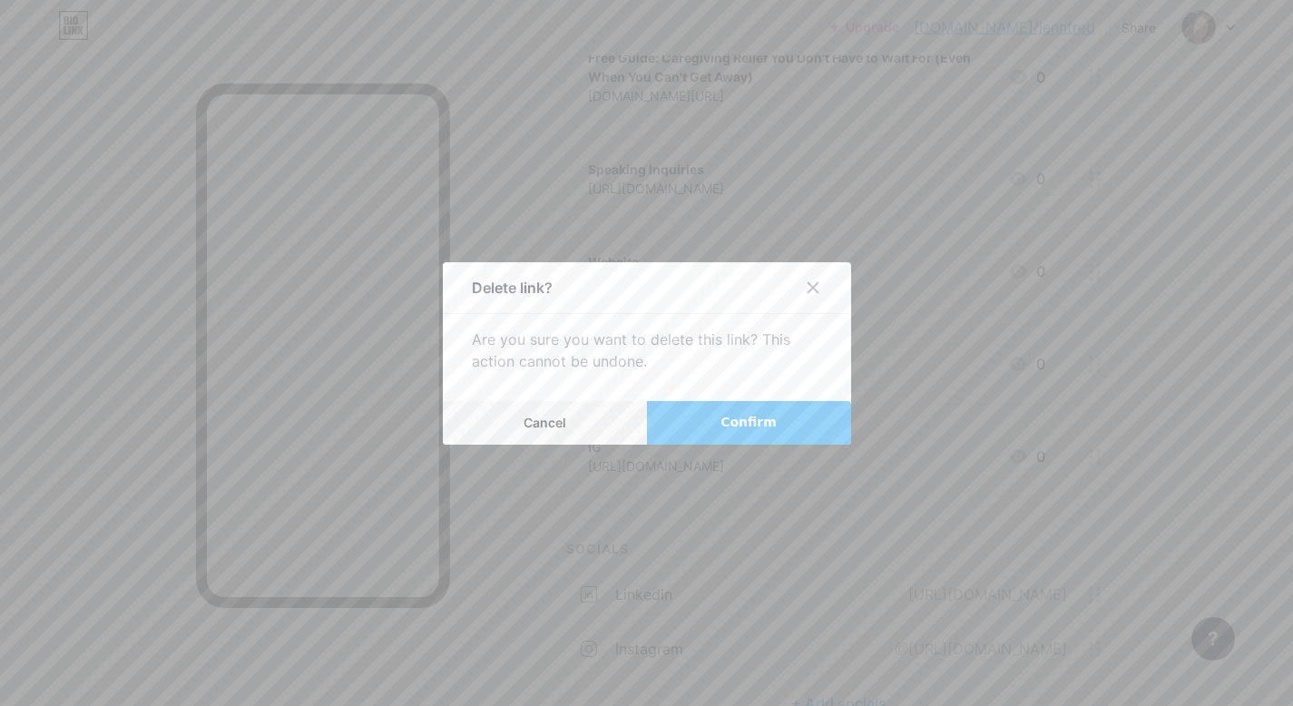
click at [771, 418] on span "Confirm" at bounding box center [749, 422] width 56 height 19
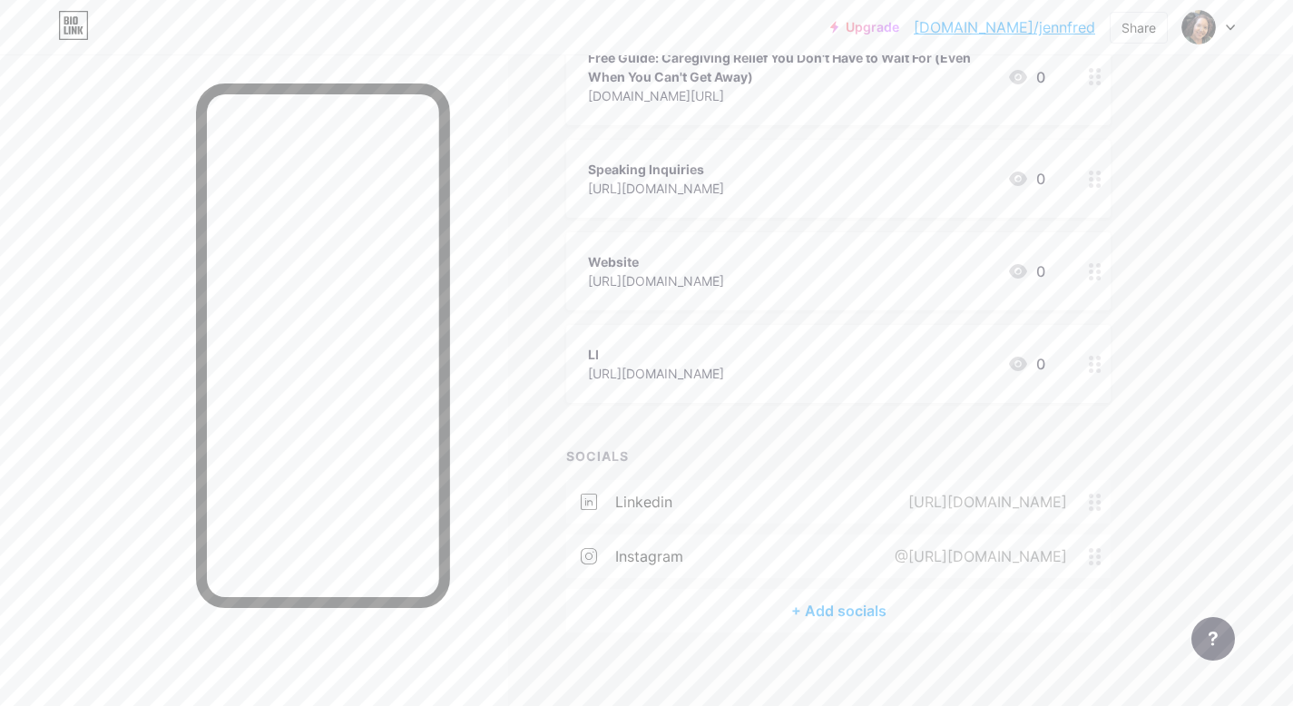
click at [1093, 368] on circle at bounding box center [1091, 370] width 5 height 5
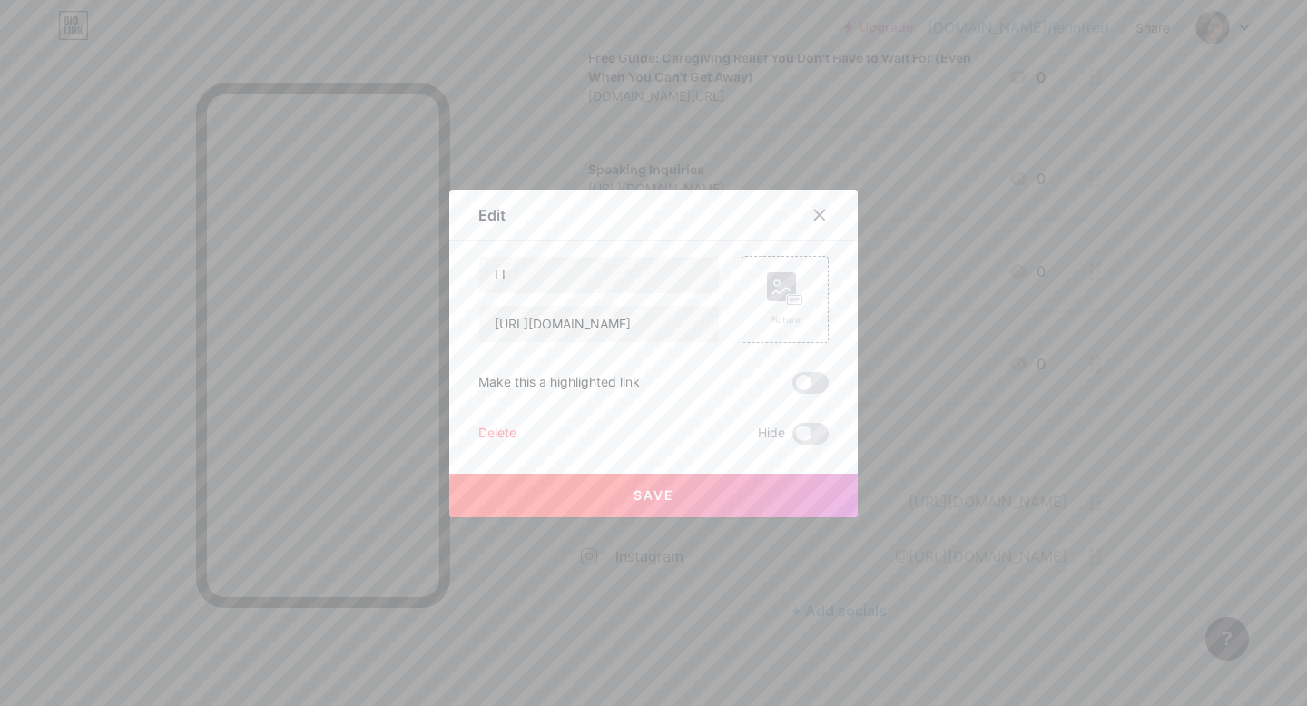
click at [504, 434] on div "Delete" at bounding box center [497, 434] width 38 height 22
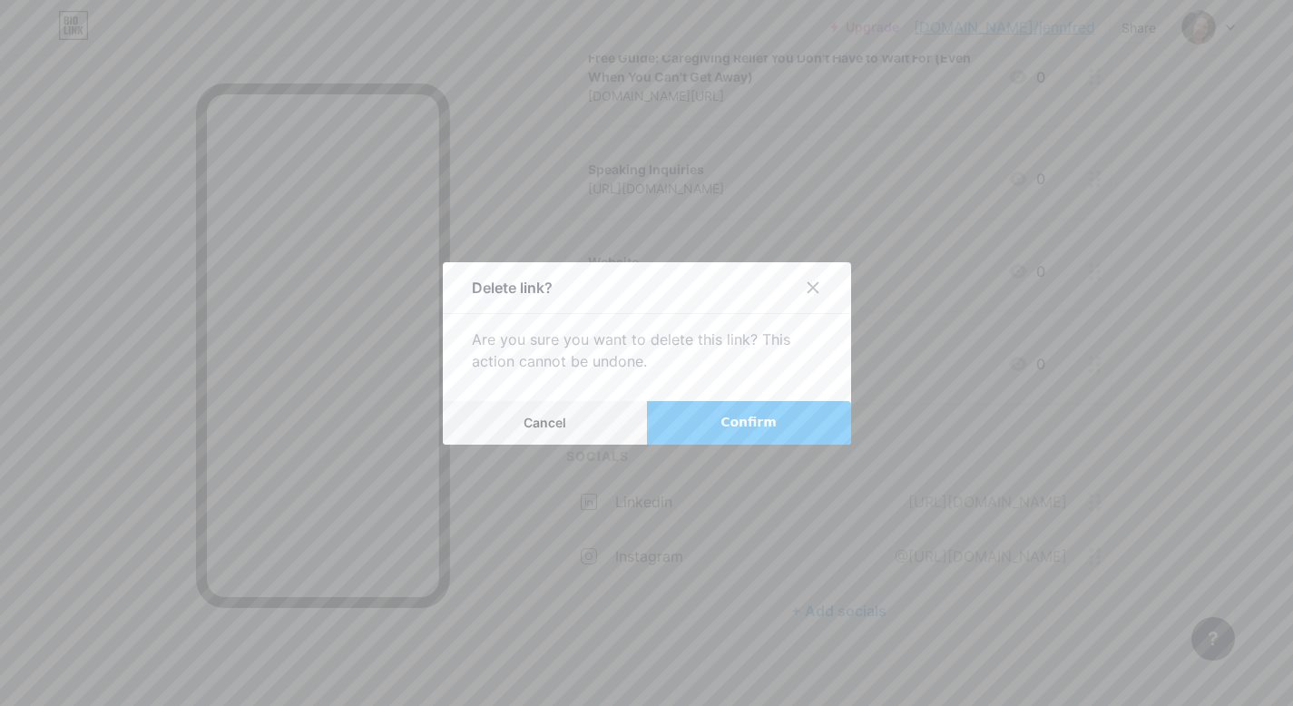
click at [779, 416] on button "Confirm" at bounding box center [749, 423] width 204 height 44
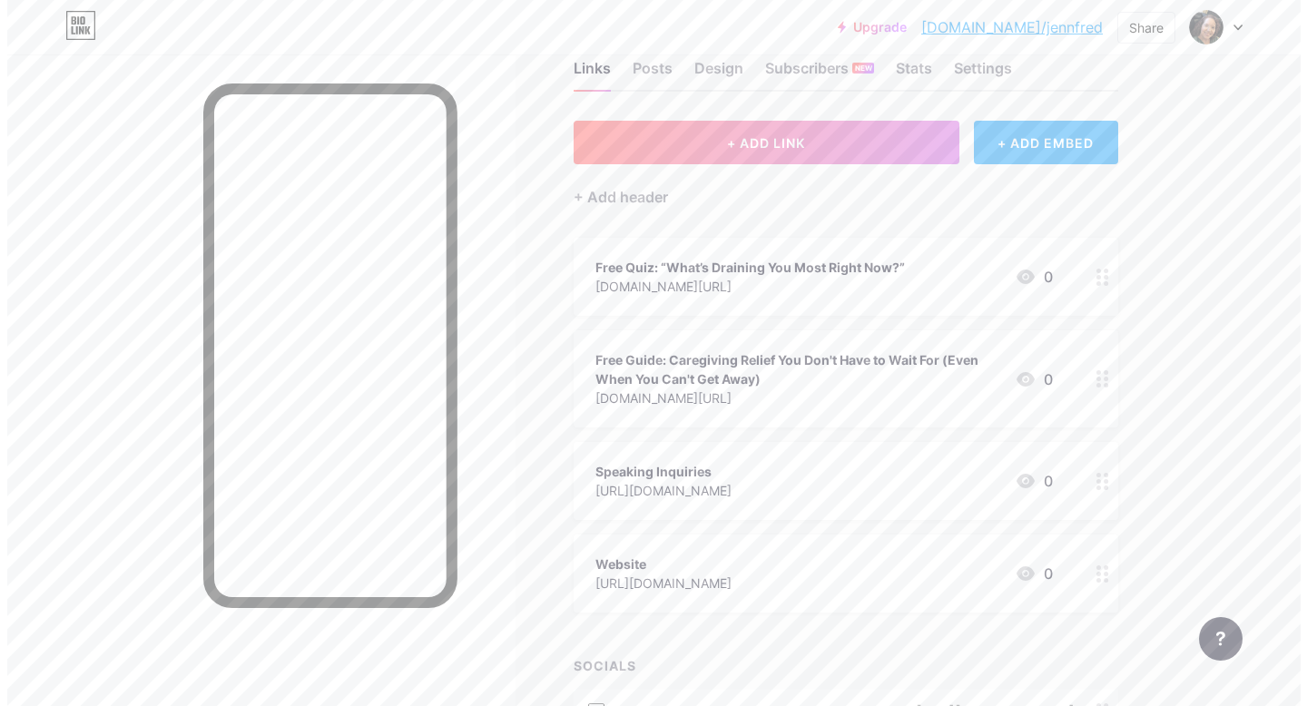
scroll to position [55, 0]
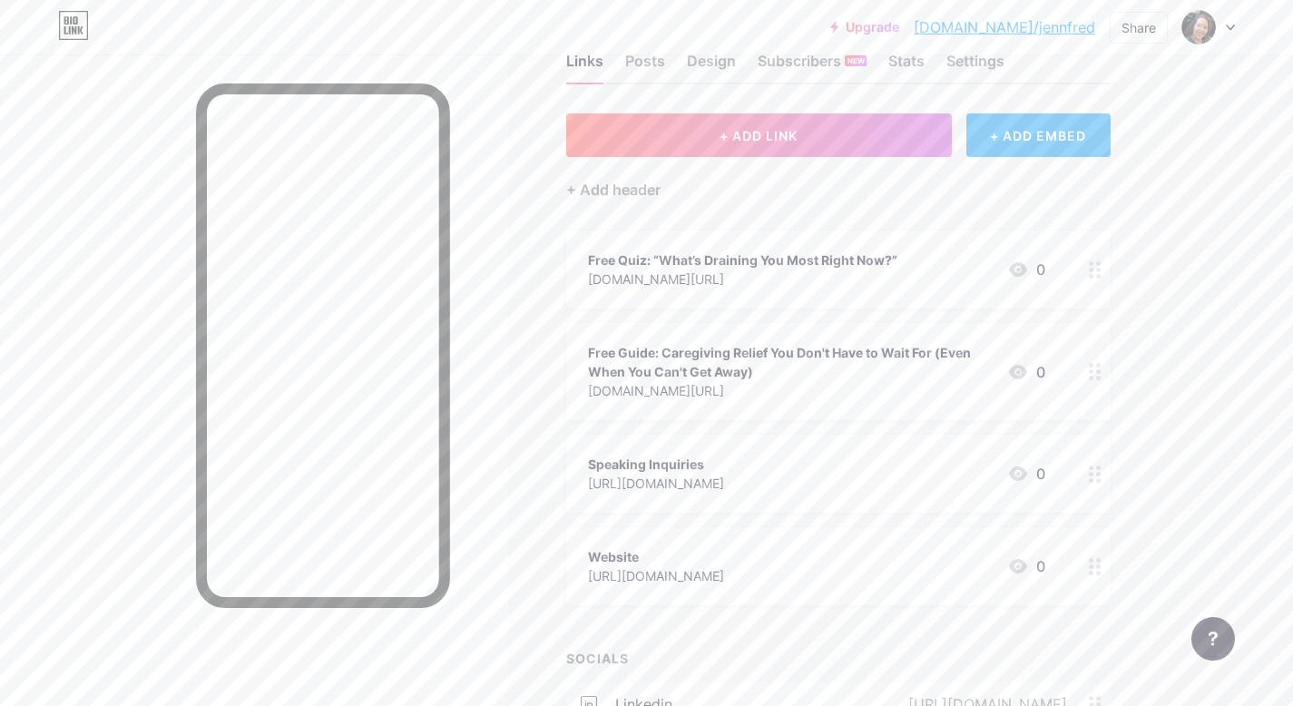
click at [1094, 370] on icon at bounding box center [1095, 371] width 13 height 17
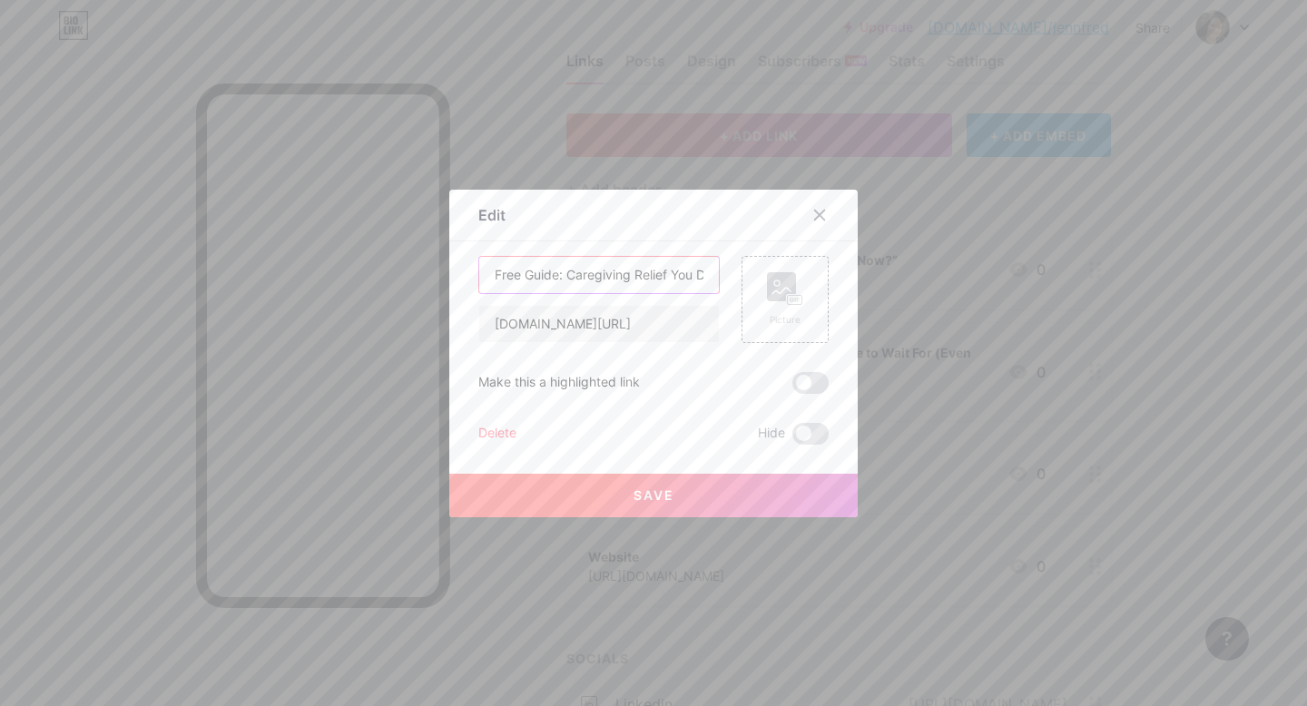
click at [563, 274] on input "Free Guide: Caregiving Relief You Don't Have to Wait For (Even When You Can't G…" at bounding box center [599, 275] width 240 height 36
click at [693, 275] on input "Free Guide: "Caregiving Relief You Don't Have to Wait For (Even When You Can't …" at bounding box center [599, 275] width 240 height 36
type input "Free Guide: "Caregiving Relief You Don't Have to Wait For (Even When You Can't …"
click at [788, 295] on rect at bounding box center [795, 299] width 15 height 9
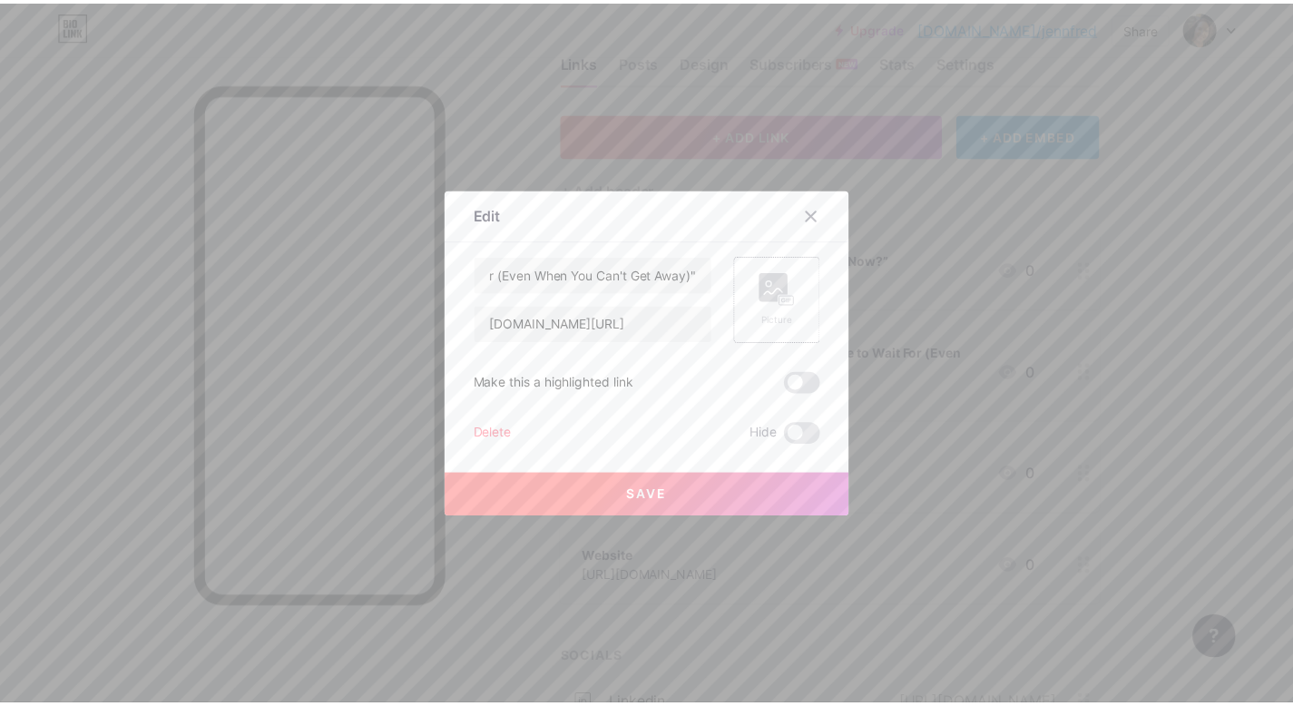
scroll to position [0, 0]
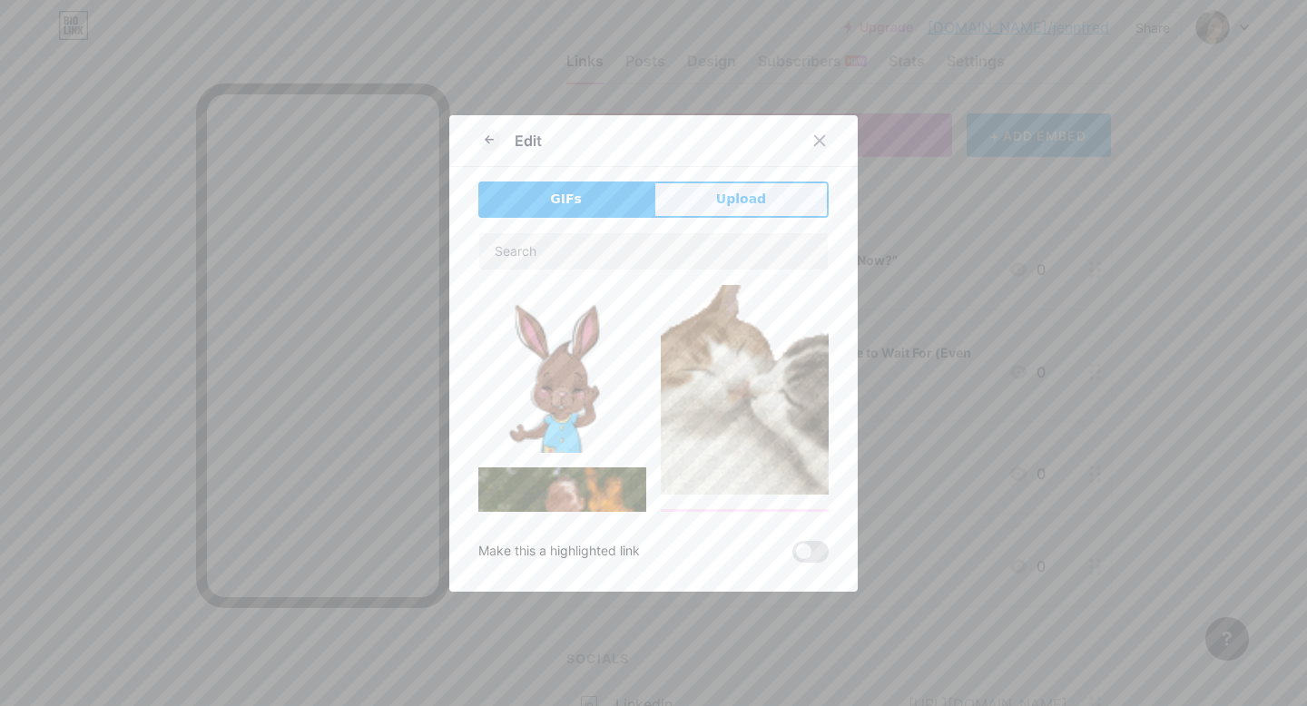
click at [751, 210] on button "Upload" at bounding box center [740, 200] width 175 height 36
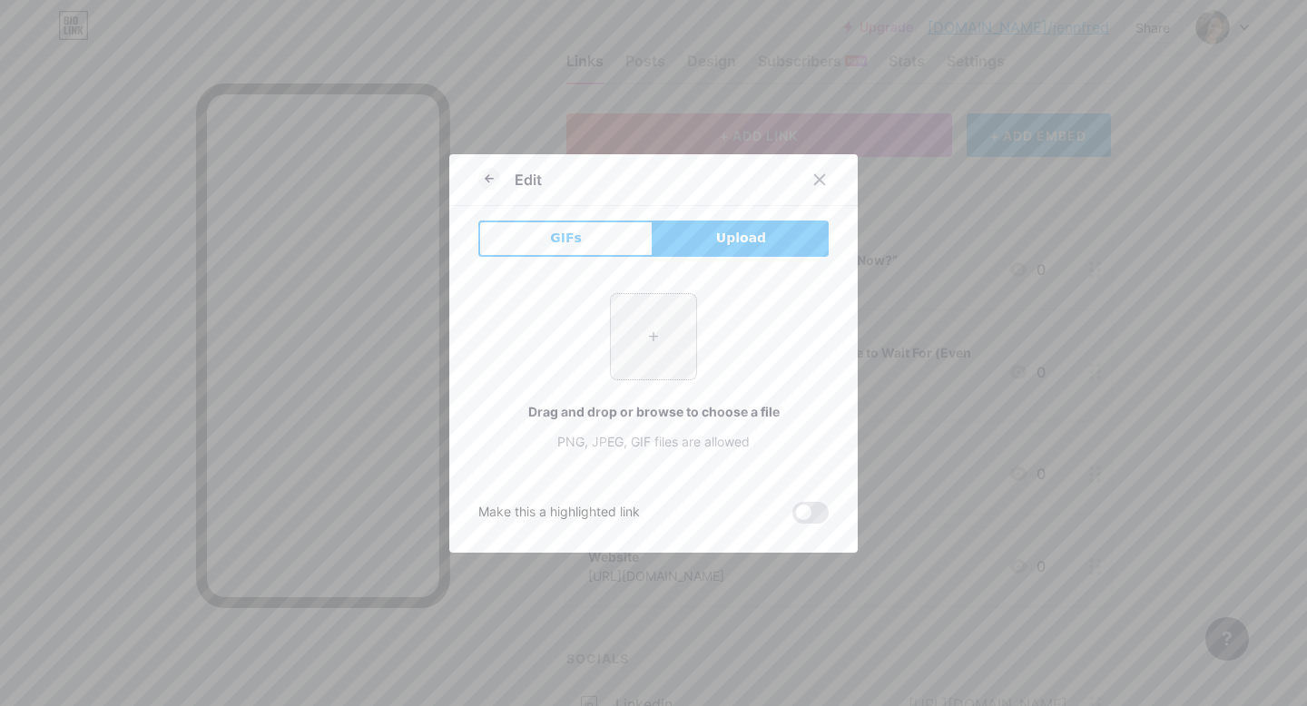
click at [656, 328] on input "file" at bounding box center [653, 336] width 85 height 85
type input "C:\fakepath\Screen Shot 2025-08-08 at 10.18.05 AM.png"
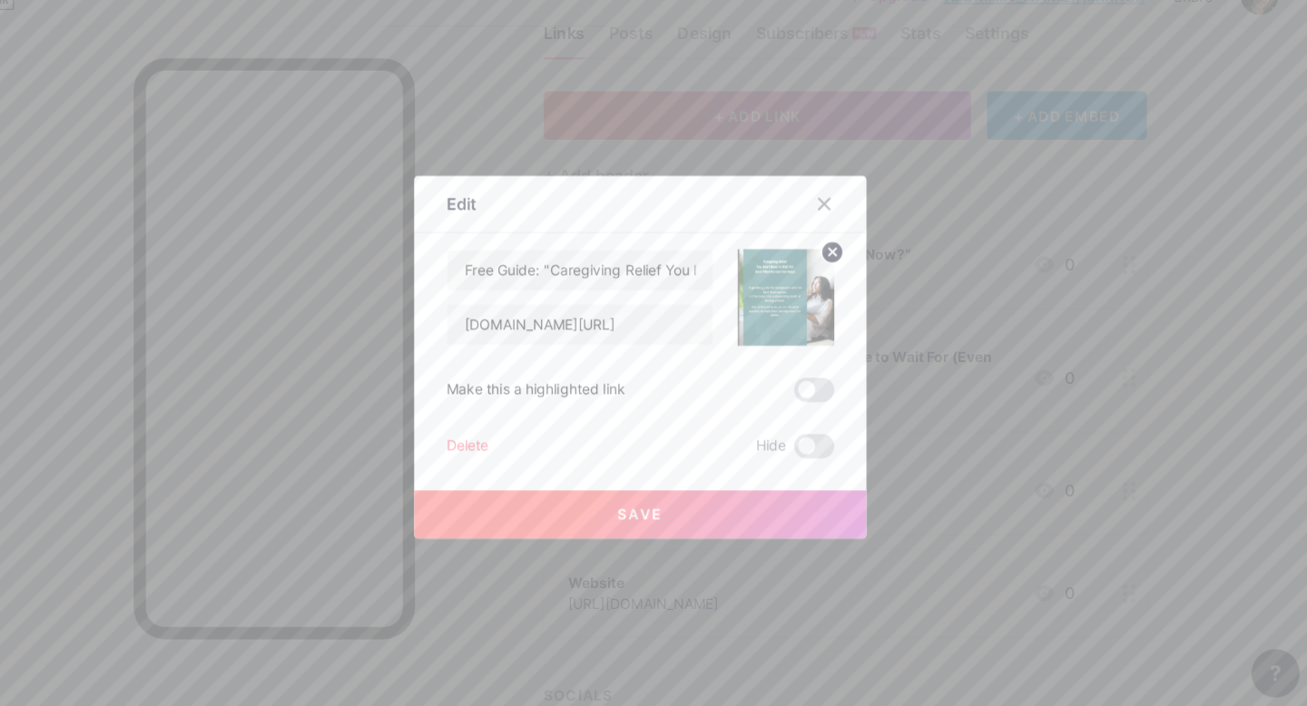
click at [643, 495] on span "Save" at bounding box center [654, 494] width 41 height 15
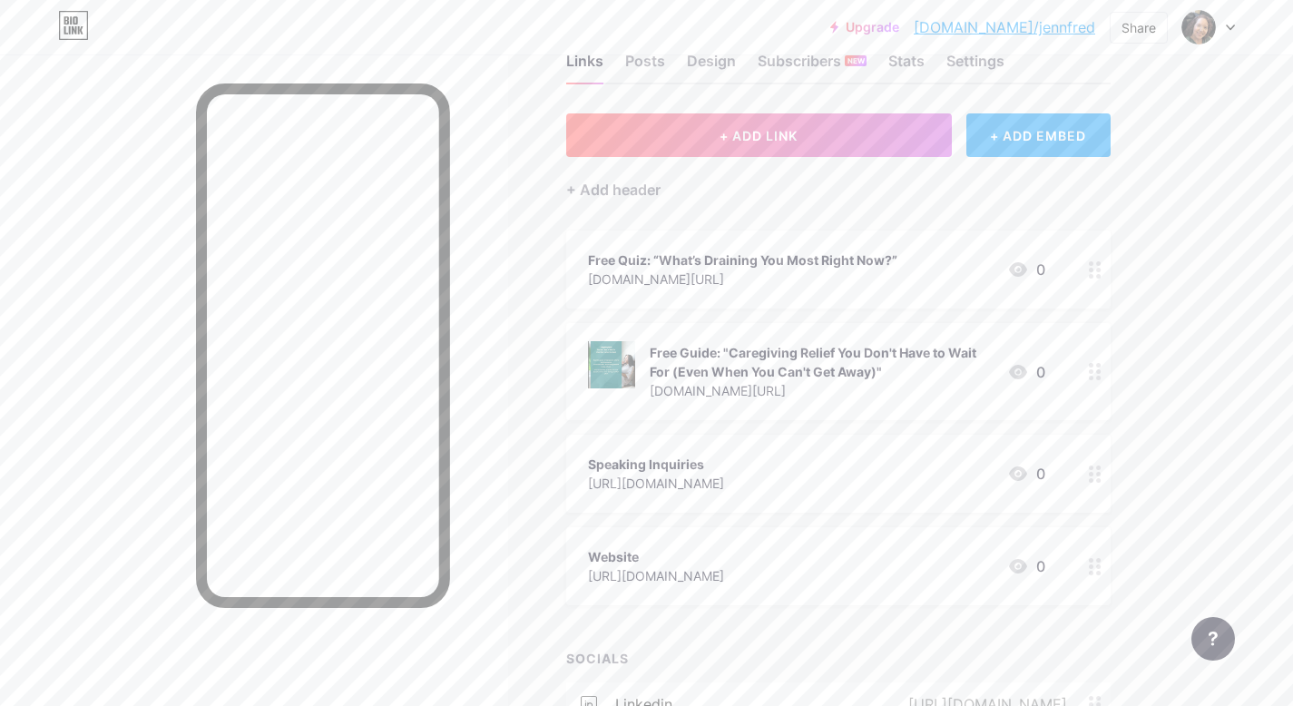
click at [1095, 275] on icon at bounding box center [1095, 269] width 13 height 17
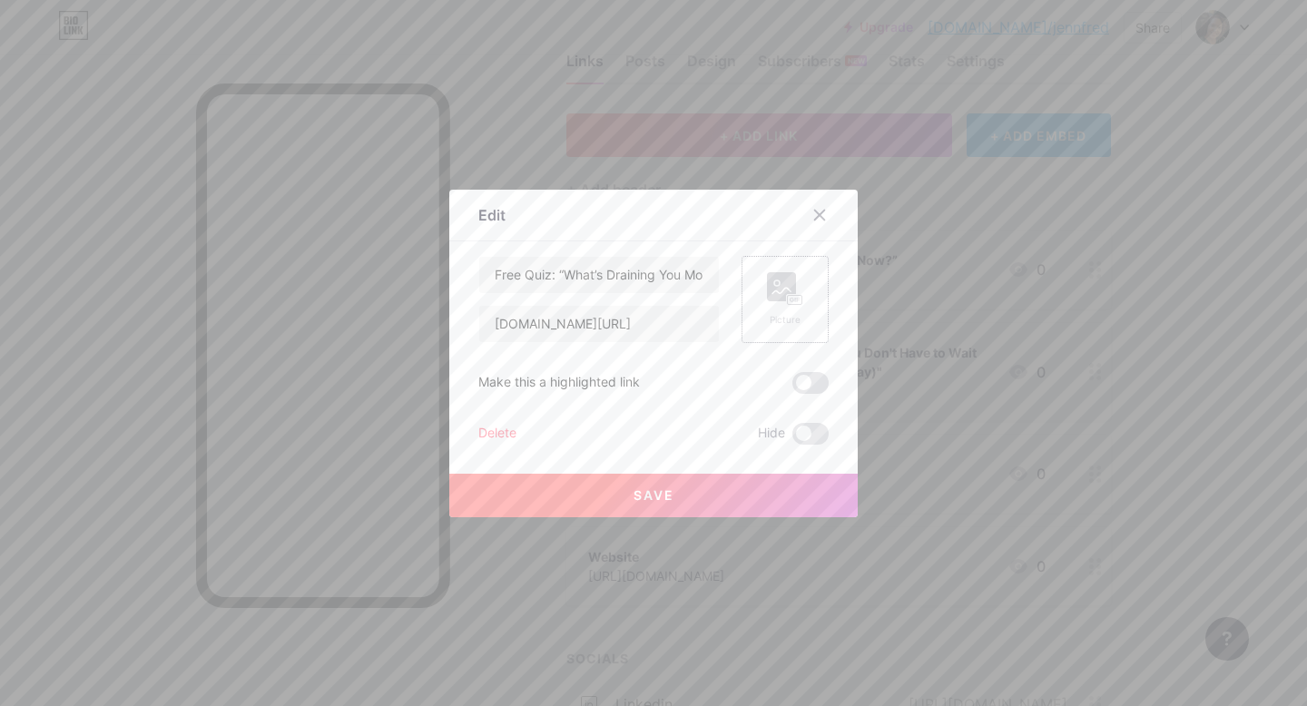
click at [774, 294] on rect at bounding box center [781, 286] width 29 height 29
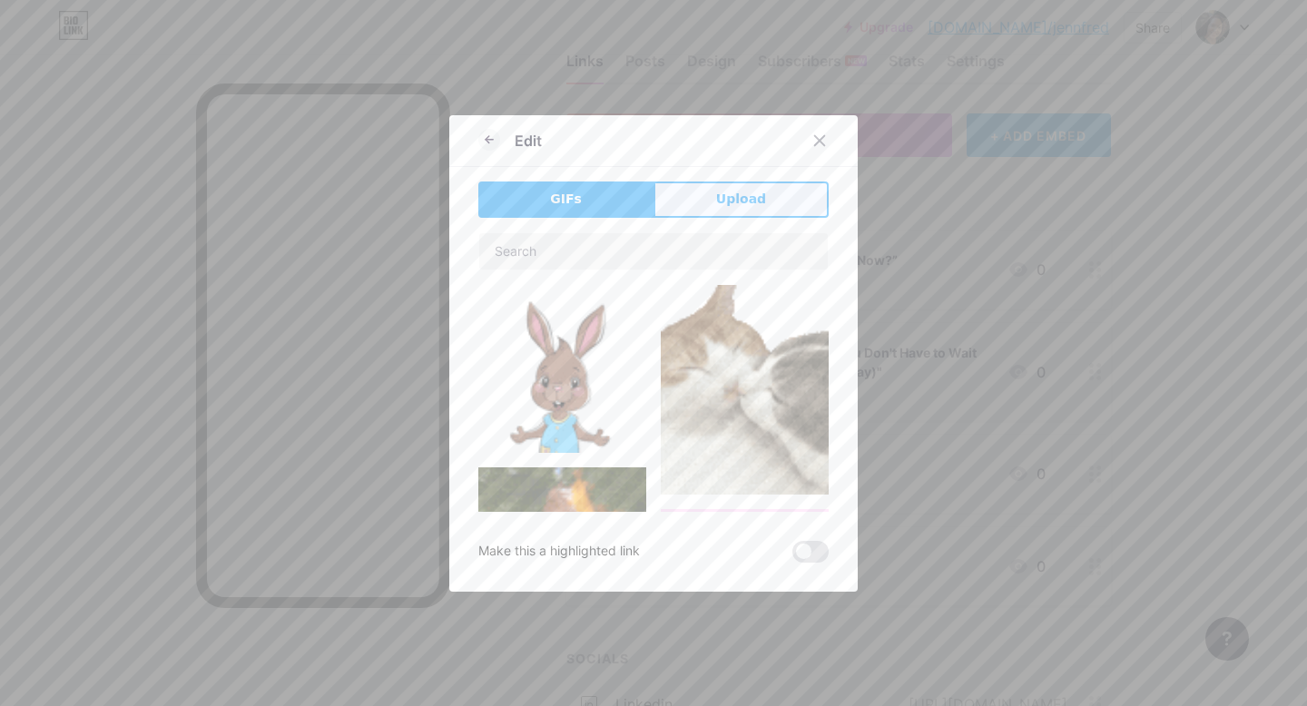
click at [732, 201] on span "Upload" at bounding box center [741, 199] width 50 height 19
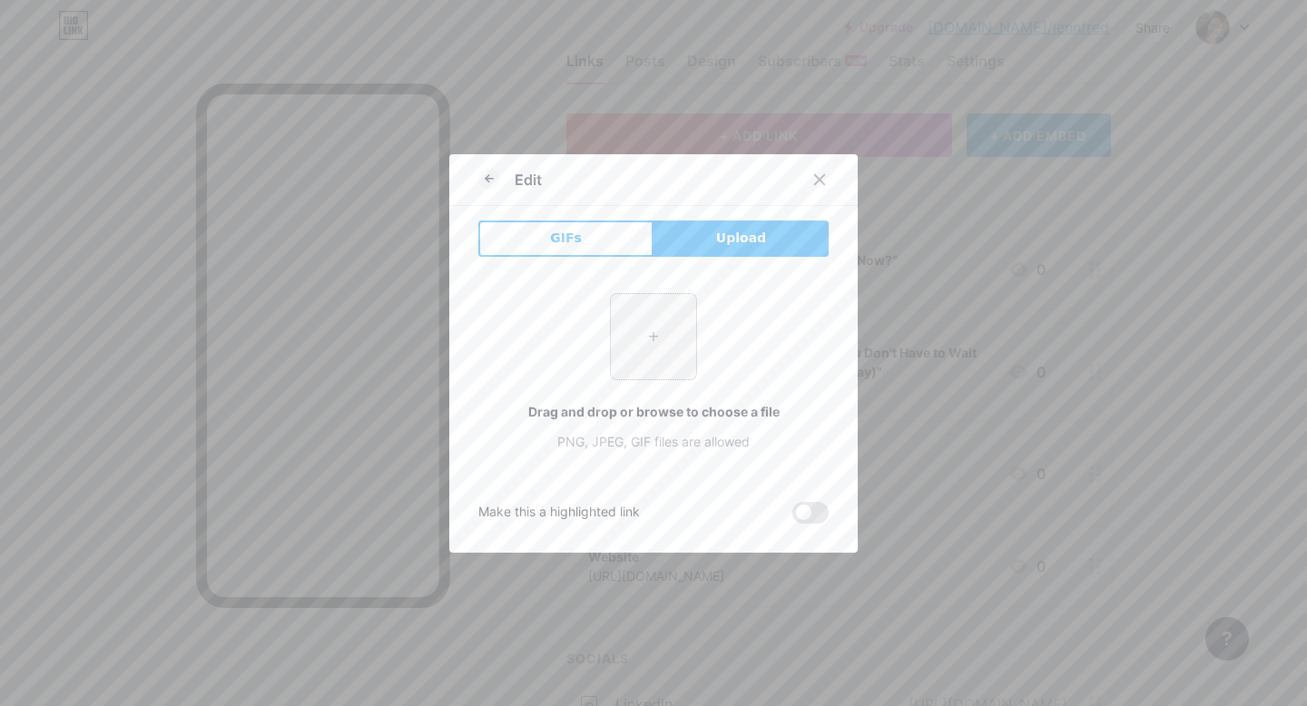
click at [671, 349] on input "file" at bounding box center [653, 336] width 85 height 85
type input "C:\fakepath\Quiz Landing Pg Image 1 (2399 x 1350 px).png"
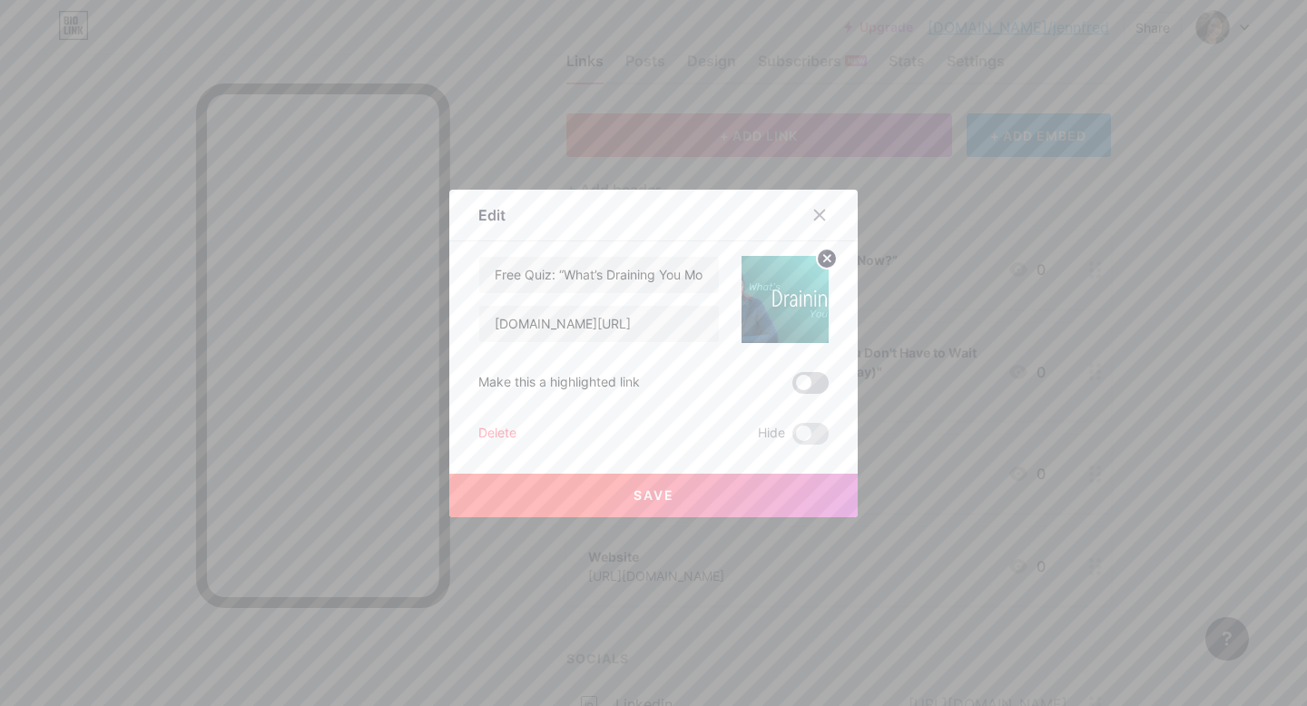
click at [813, 385] on span at bounding box center [810, 383] width 36 height 22
click at [792, 388] on input "checkbox" at bounding box center [792, 388] width 0 height 0
click at [817, 262] on circle at bounding box center [827, 259] width 20 height 20
click at [644, 491] on span "Save" at bounding box center [654, 494] width 41 height 15
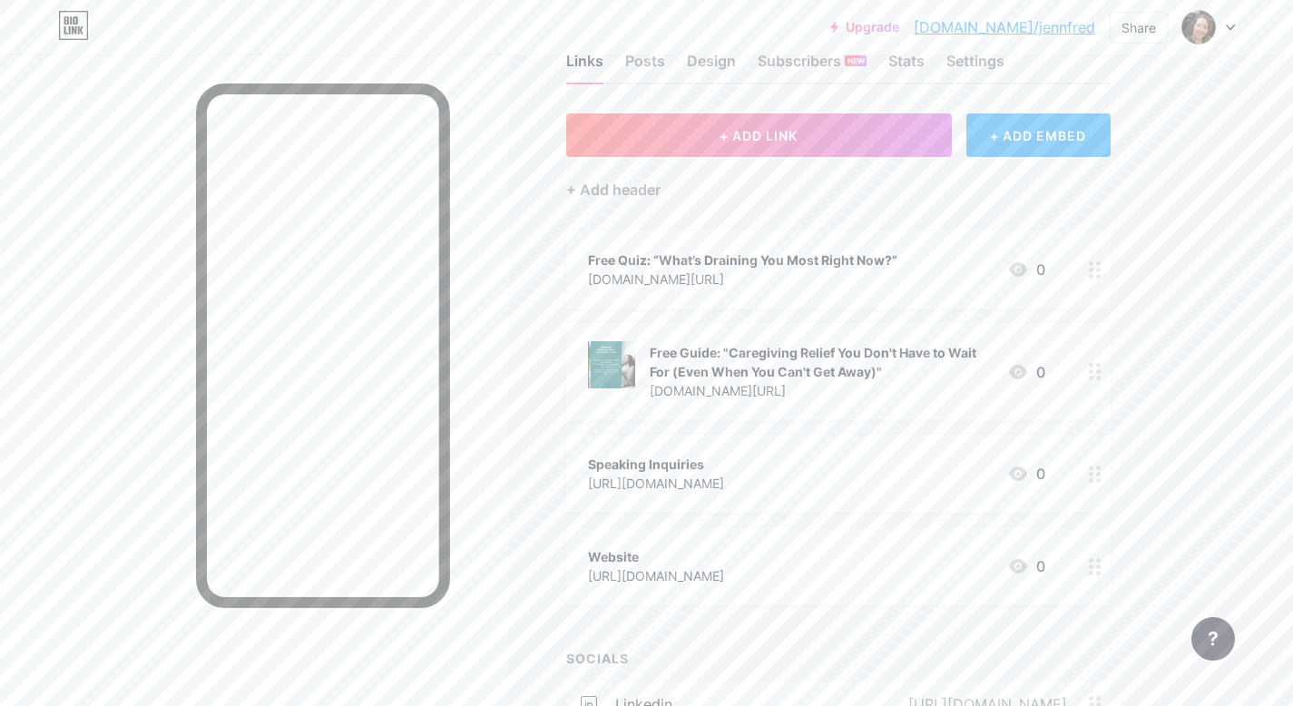
click at [1091, 374] on icon at bounding box center [1095, 371] width 13 height 17
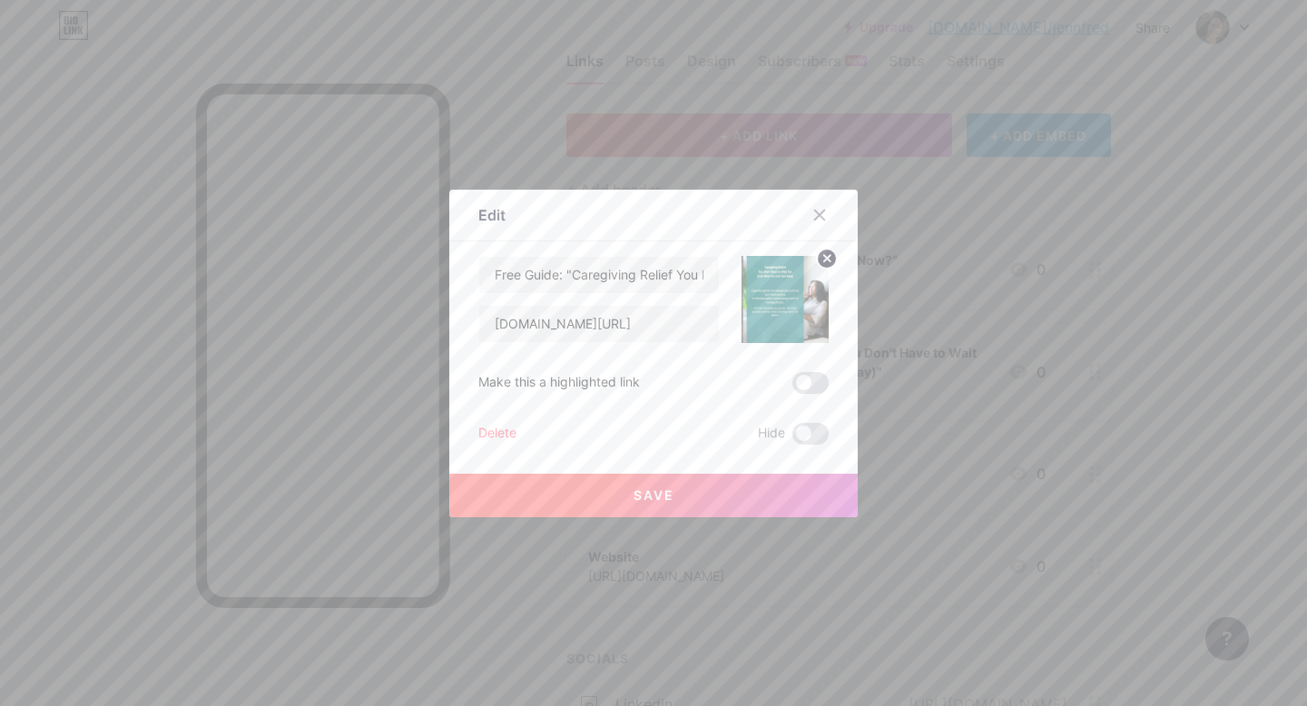
click at [826, 259] on circle at bounding box center [827, 259] width 20 height 20
click at [652, 497] on span "Save" at bounding box center [654, 494] width 41 height 15
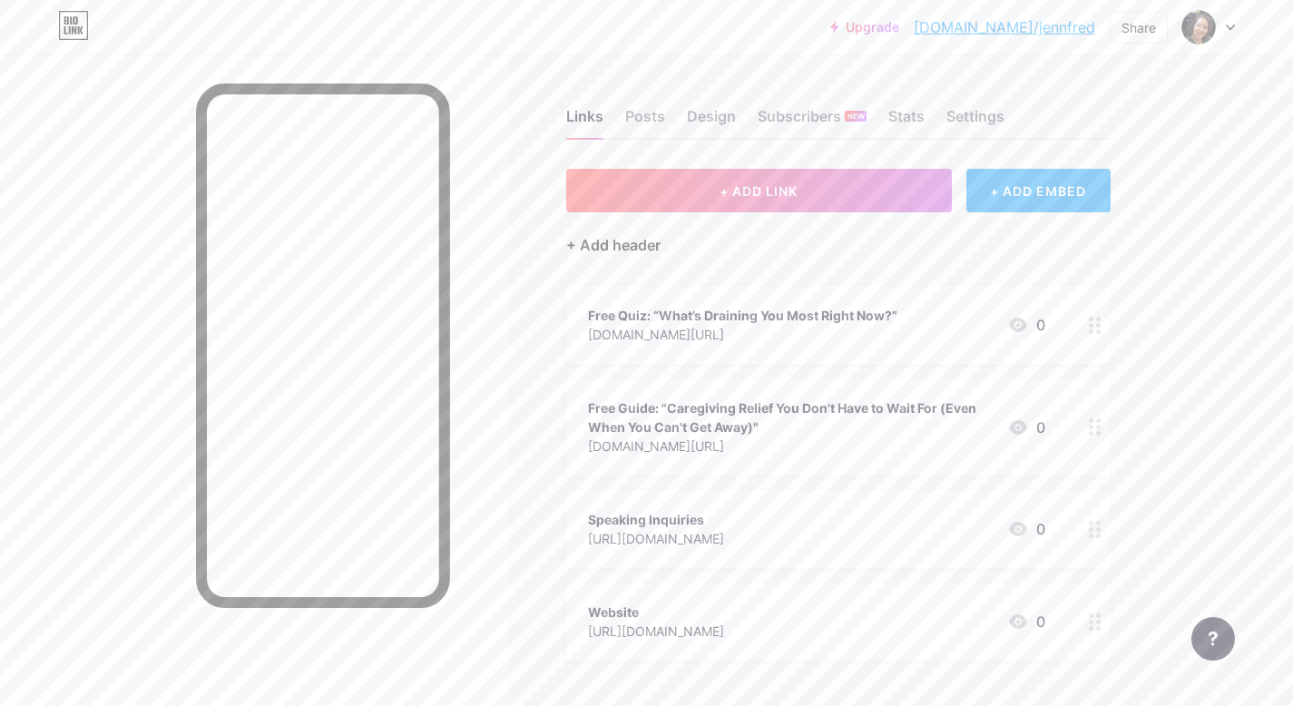
click at [578, 244] on div "+ Add header" at bounding box center [613, 245] width 94 height 22
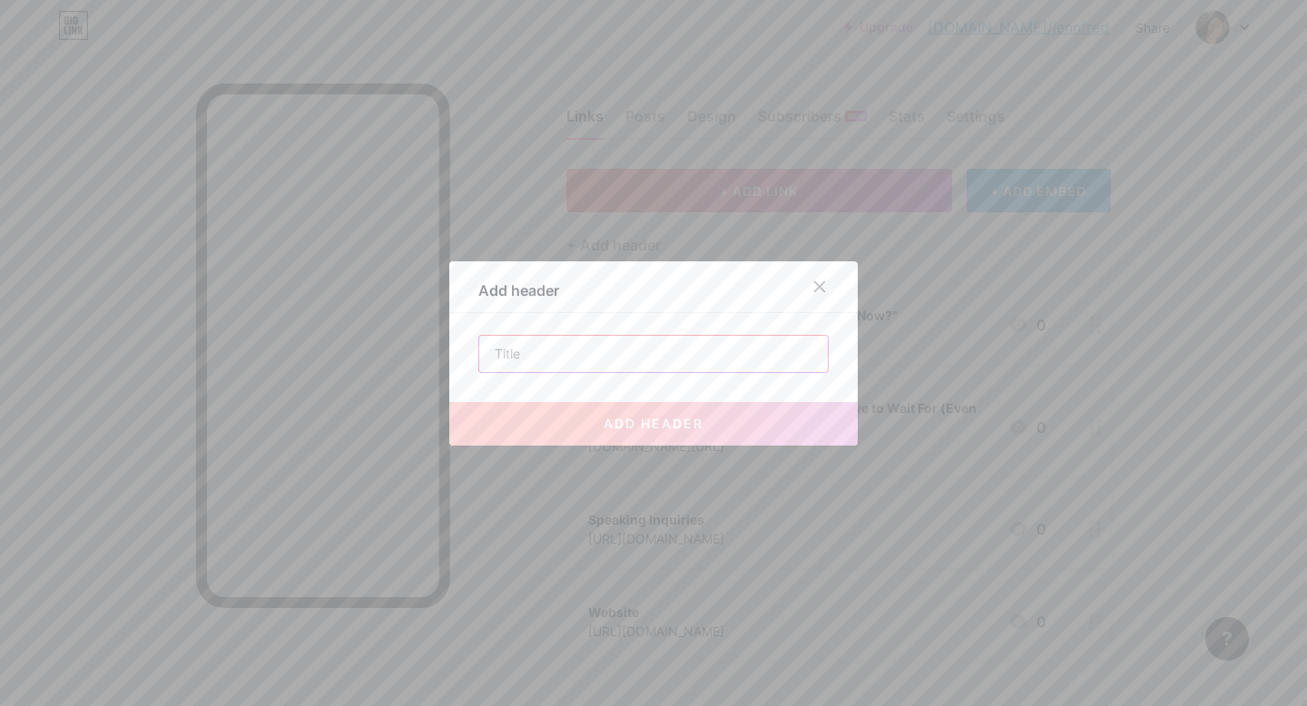
click at [524, 360] on input "text" at bounding box center [653, 354] width 349 height 36
paste input "Caregiver Mom | Resilience Practitioner | LI Learning"
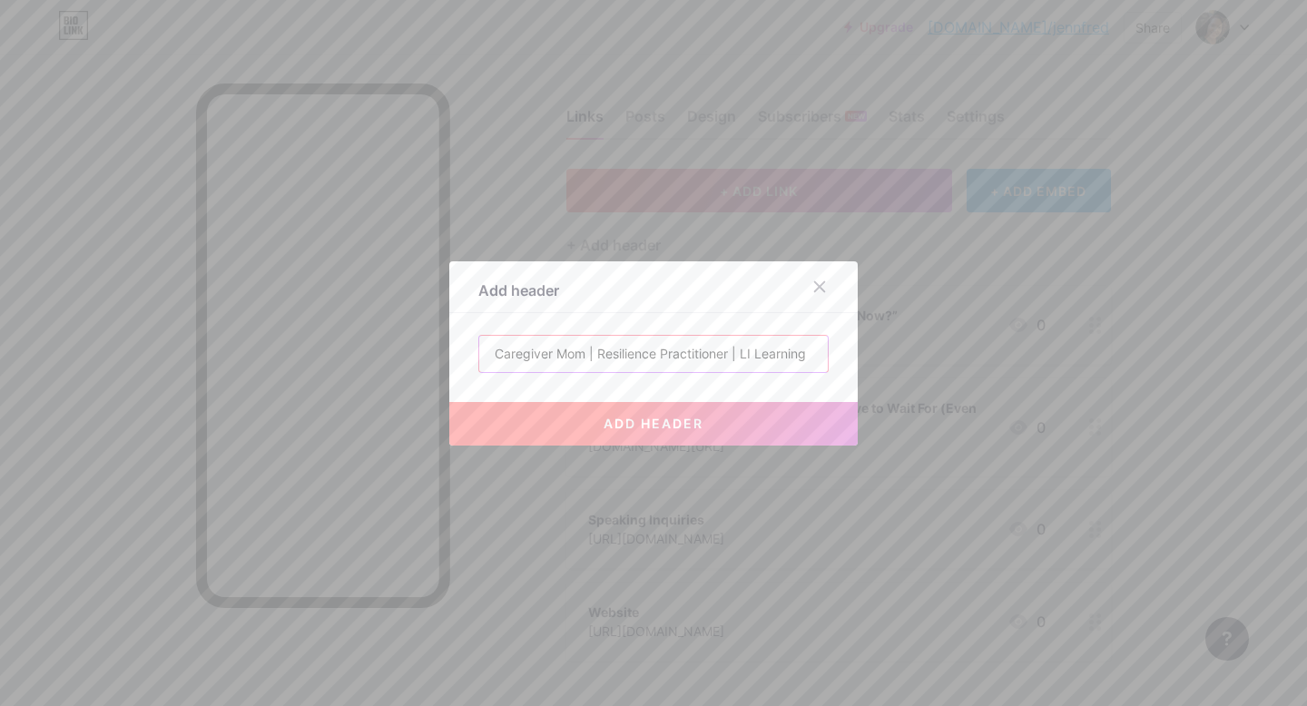
type input "Caregiver Mom | Resilience Practitioner | LI Learning"
click at [643, 426] on span "add header" at bounding box center [654, 423] width 100 height 15
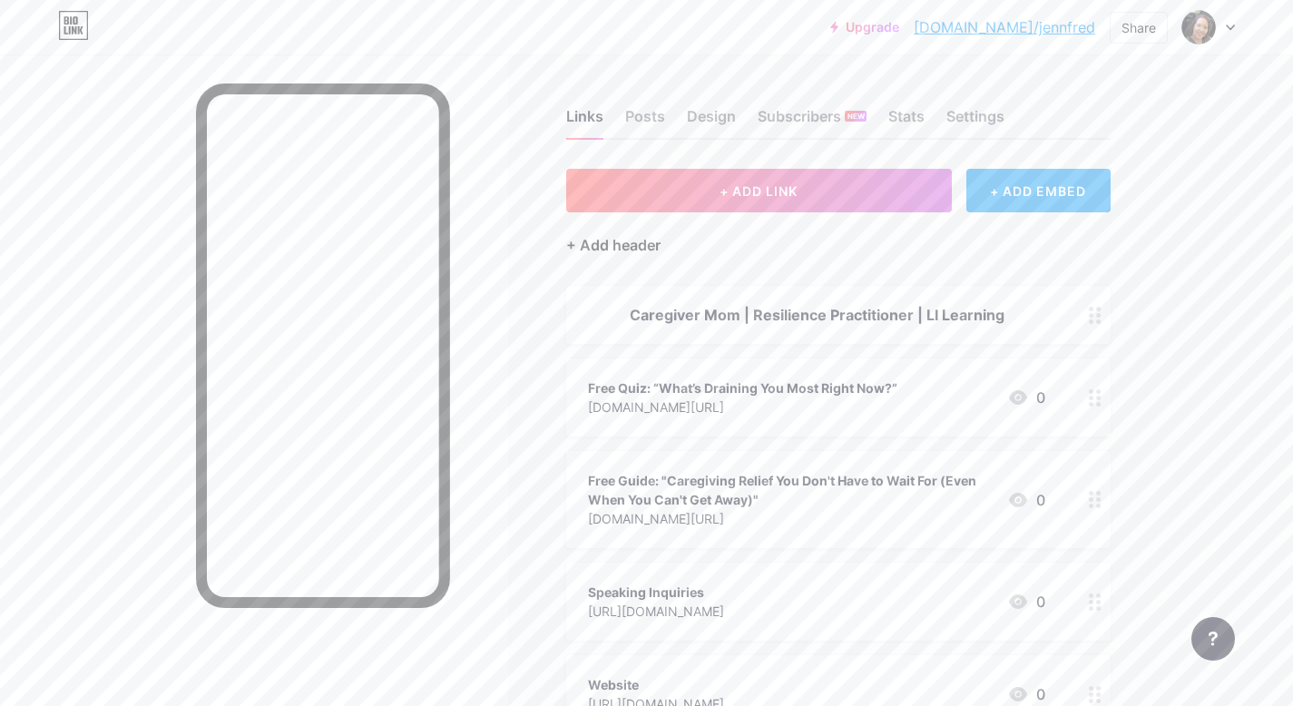
click at [634, 251] on div "+ Add header" at bounding box center [613, 245] width 94 height 22
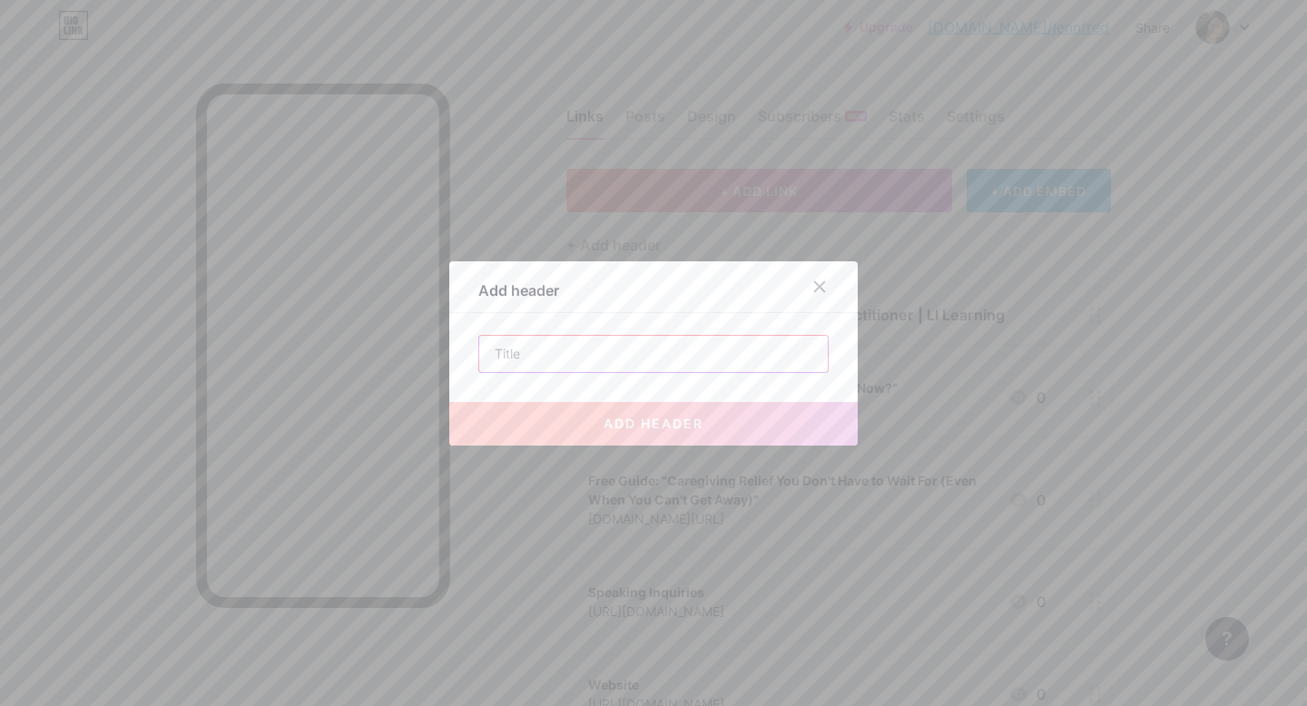
click at [657, 362] on input "text" at bounding box center [653, 354] width 349 height 36
paste input "Caregiver Mom | Resilience Practitioner | LI Learning"
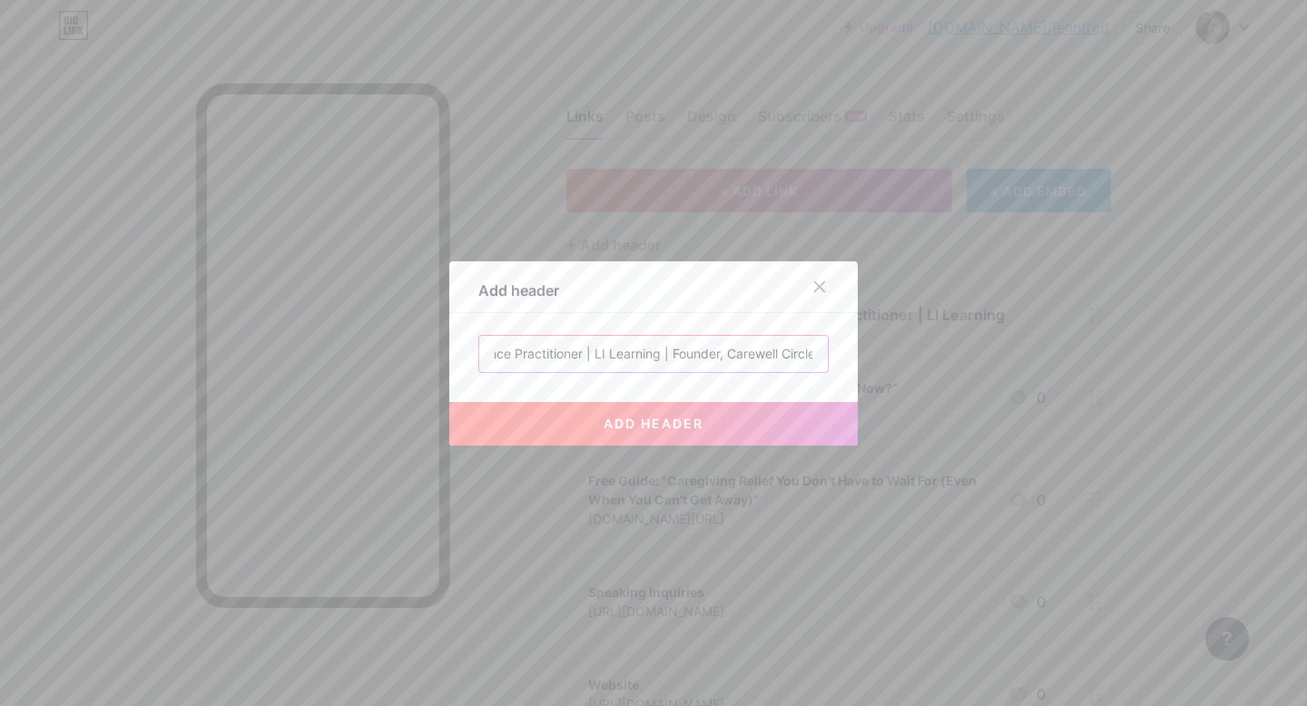
scroll to position [0, 152]
type input "Caregiver Mom | Resilience Practitioner | LI Learning | Founder, Carewell Circle"
click at [629, 427] on span "add header" at bounding box center [654, 423] width 100 height 15
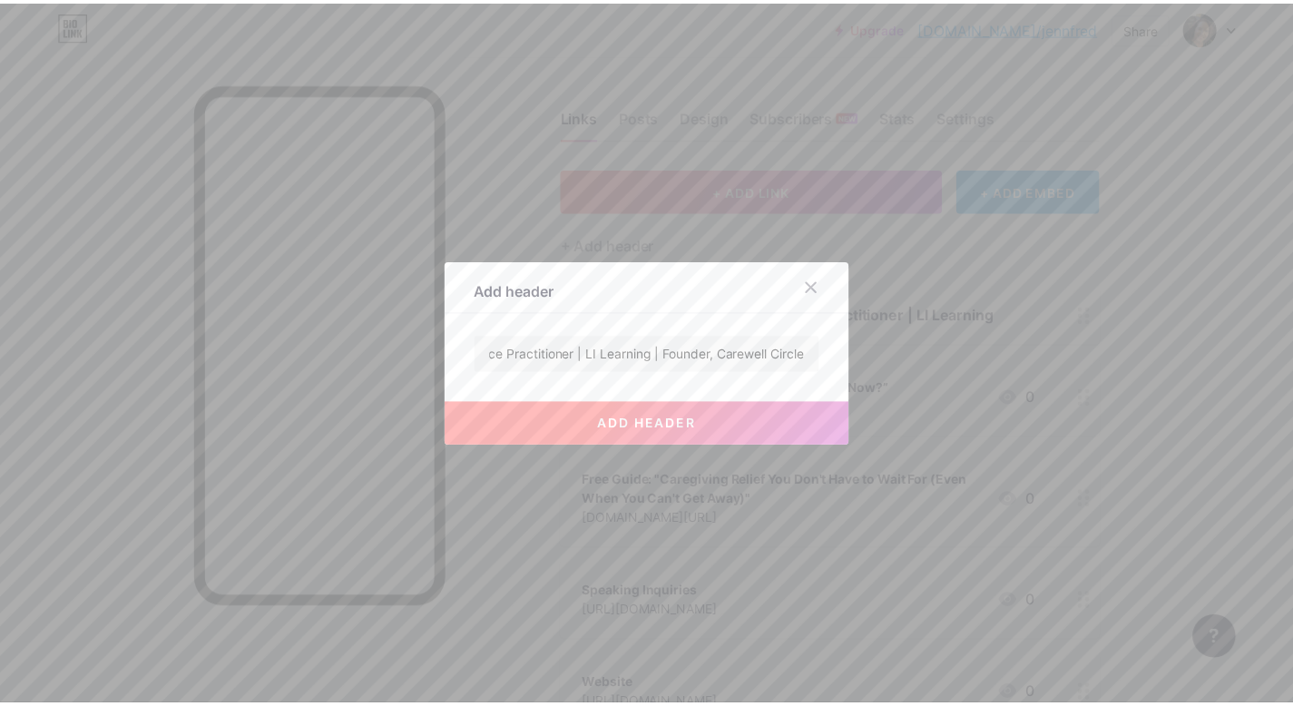
scroll to position [0, 0]
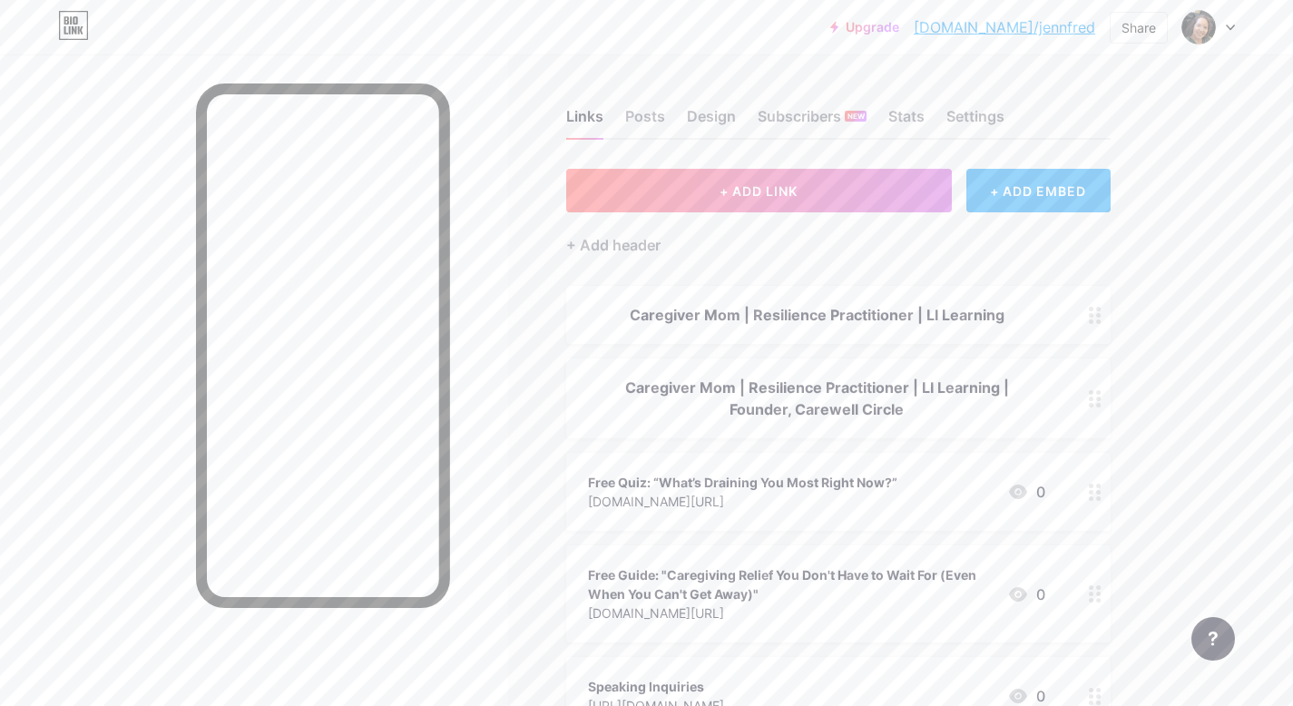
click at [1095, 319] on icon at bounding box center [1095, 315] width 13 height 17
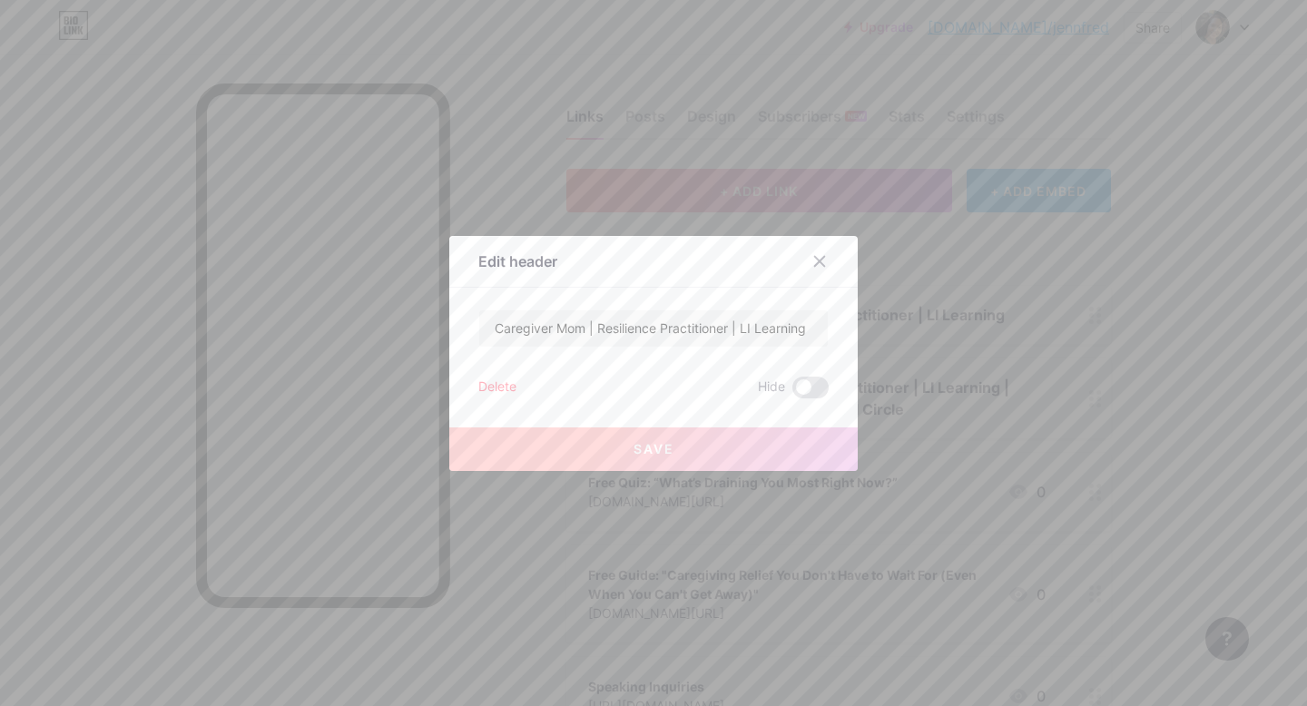
click at [502, 385] on div "Delete" at bounding box center [497, 388] width 38 height 22
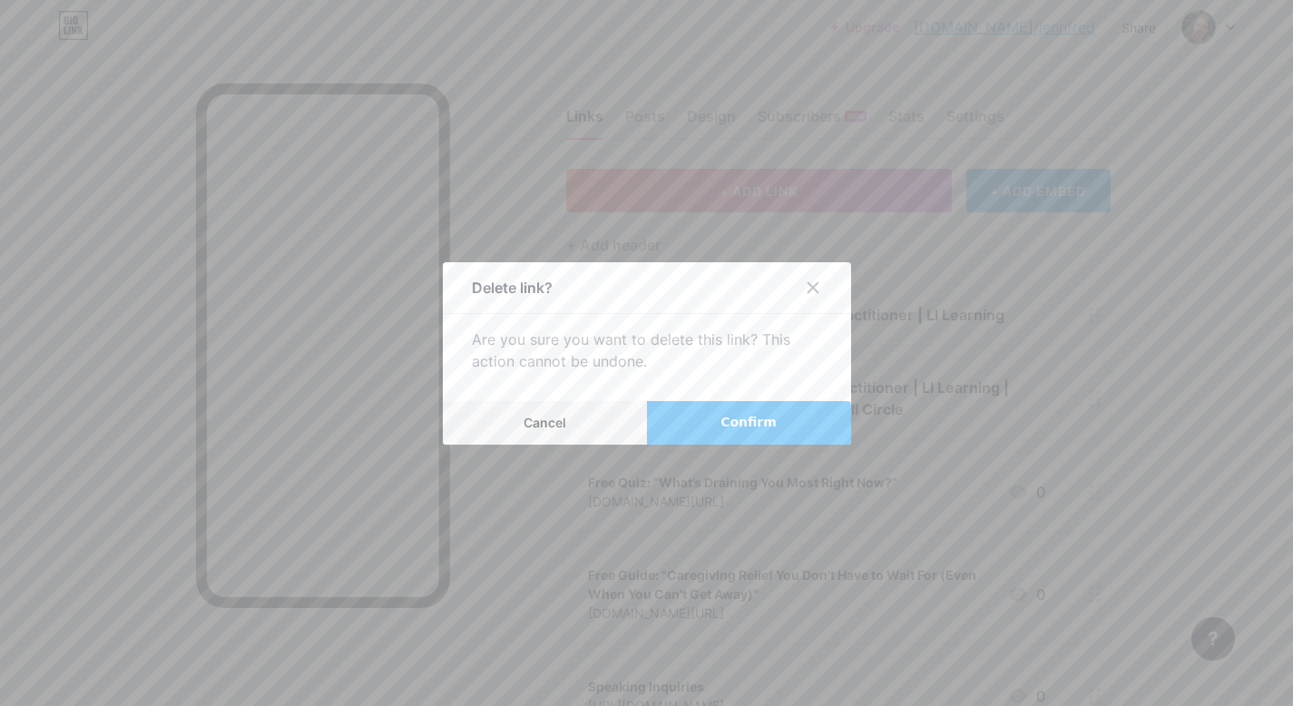
click at [732, 425] on span "Confirm" at bounding box center [749, 422] width 56 height 19
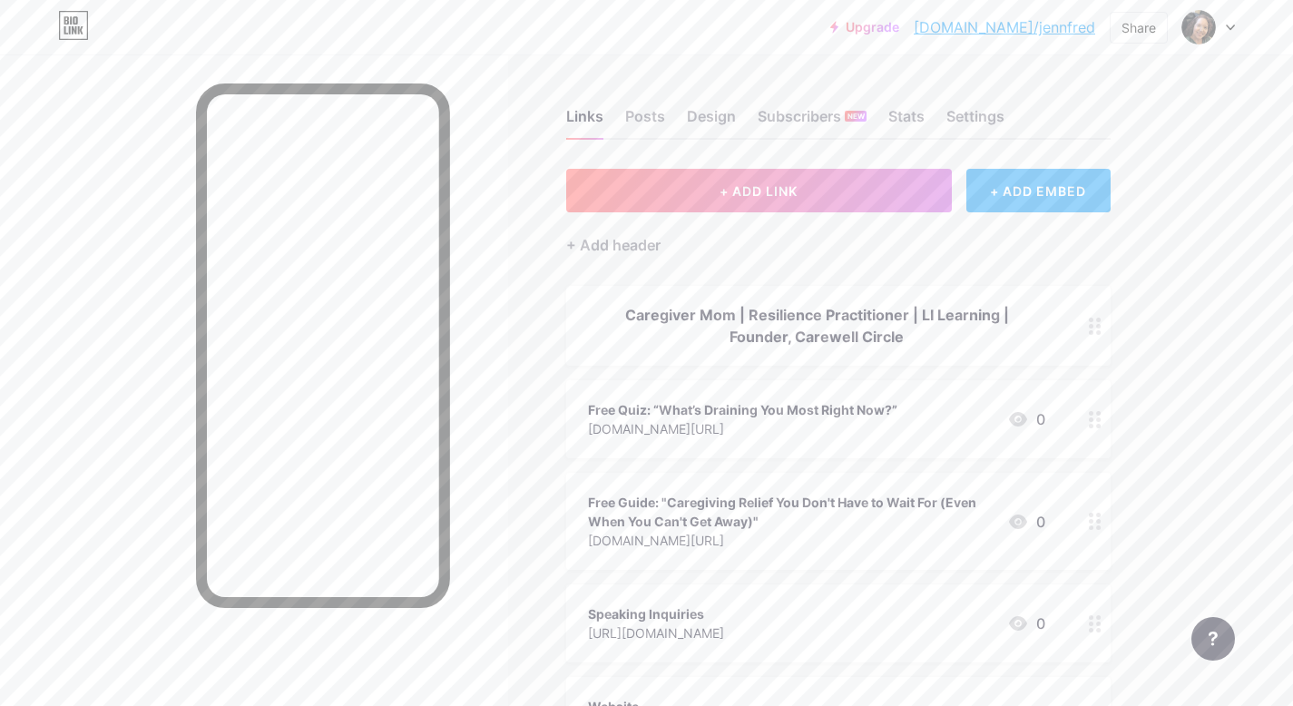
click at [1089, 328] on icon at bounding box center [1095, 326] width 13 height 17
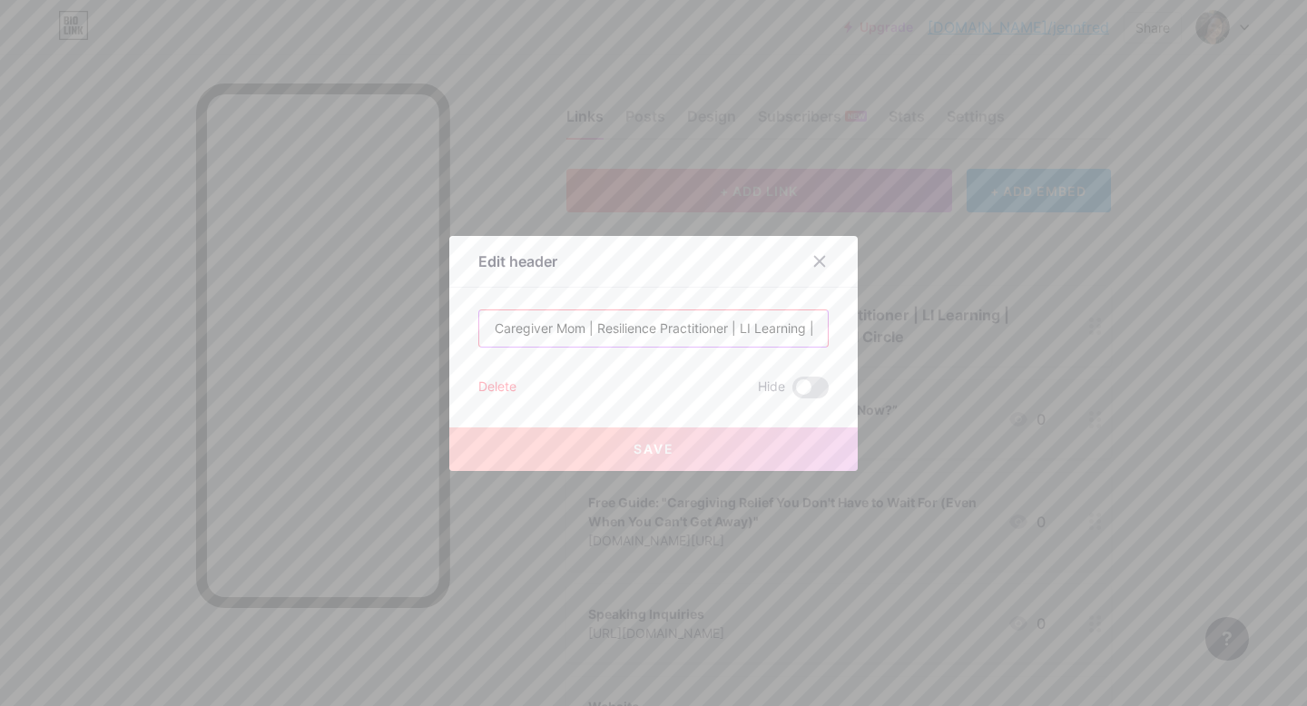
click at [592, 324] on input "Caregiver Mom | Resilience Practitioner | LI Learning | Founder, Carewell Circle" at bounding box center [653, 328] width 349 height 36
click at [812, 261] on icon at bounding box center [819, 261] width 15 height 15
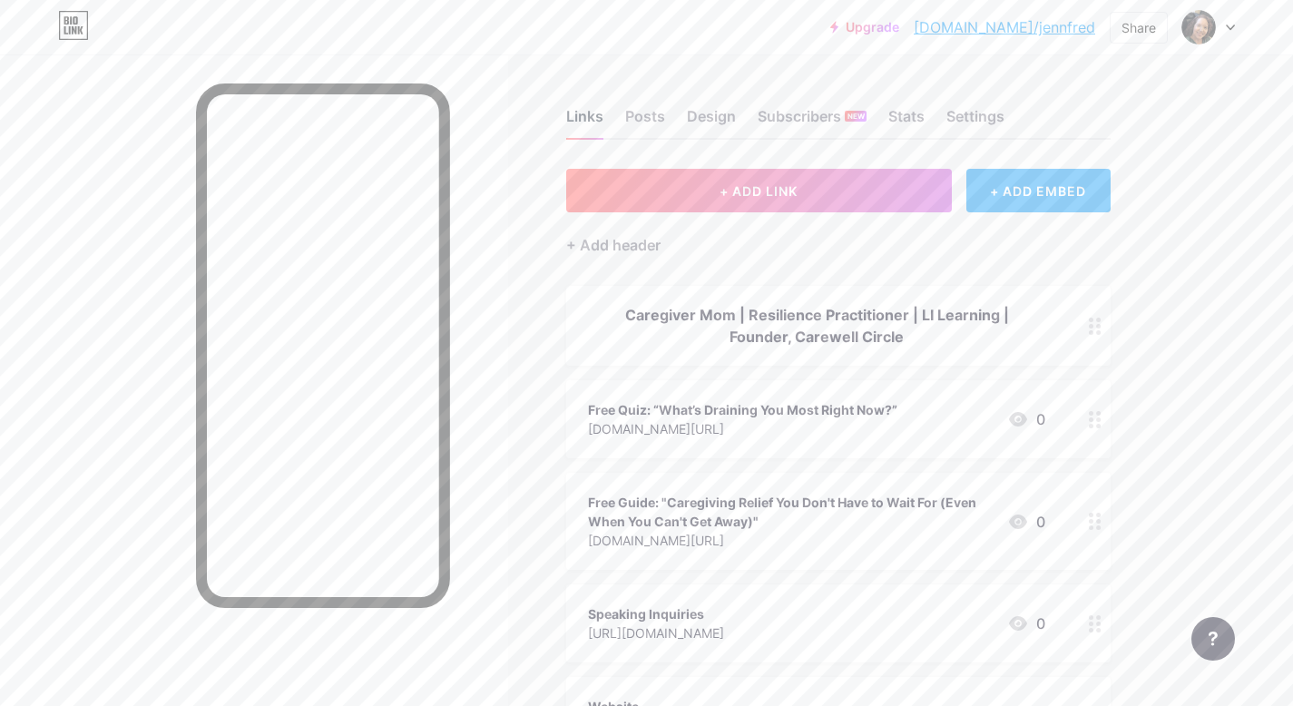
click at [591, 119] on div "Links" at bounding box center [584, 121] width 37 height 33
click at [960, 111] on div "Settings" at bounding box center [976, 121] width 58 height 33
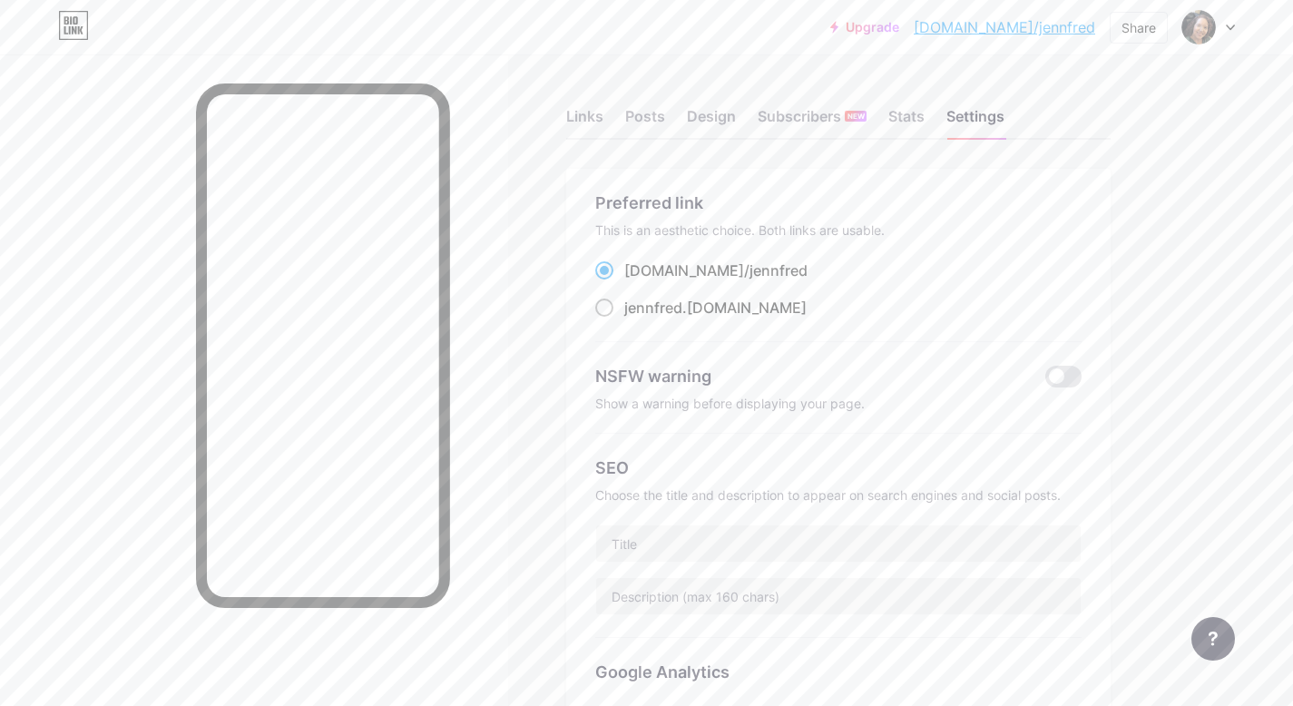
click at [607, 309] on span at bounding box center [604, 308] width 18 height 18
click at [624, 319] on input "jennfred .bio.link" at bounding box center [630, 325] width 12 height 12
radio input "true"
click at [578, 201] on div "Preferred link This is an aesthetic choice. Both links are usable. bio.link/ je…" at bounding box center [838, 568] width 545 height 799
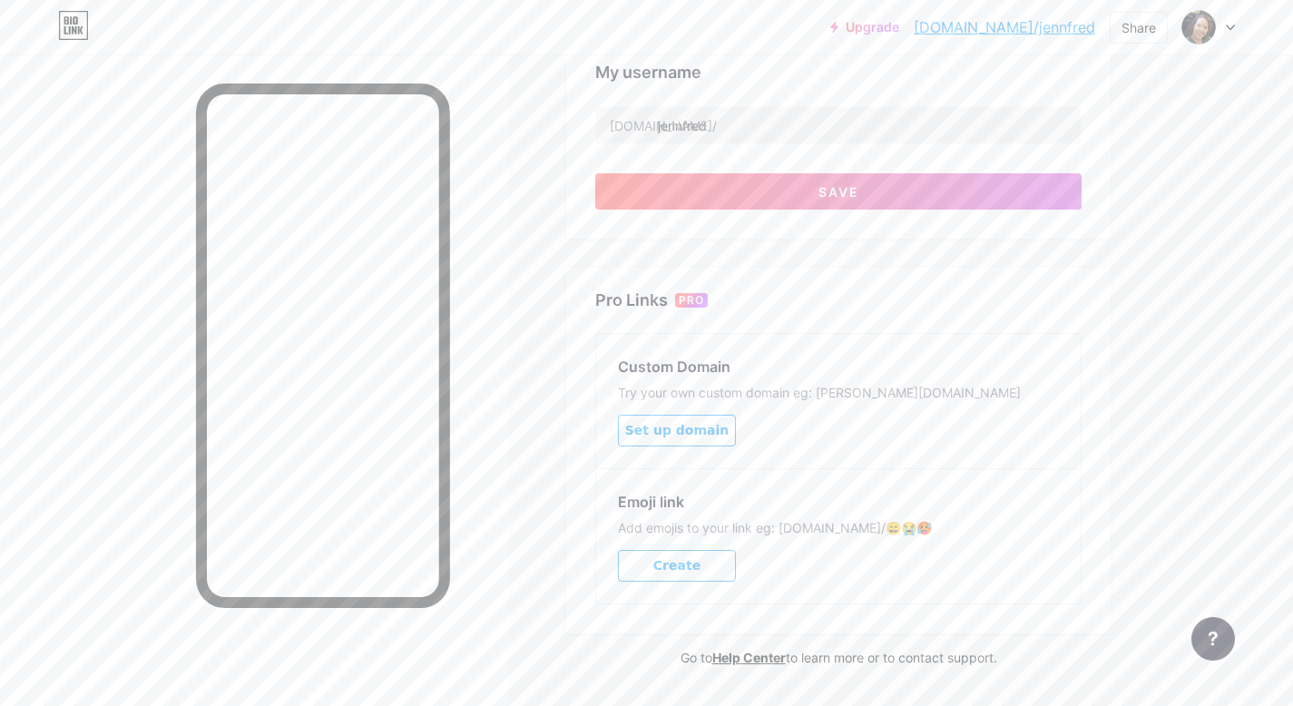
scroll to position [779, 0]
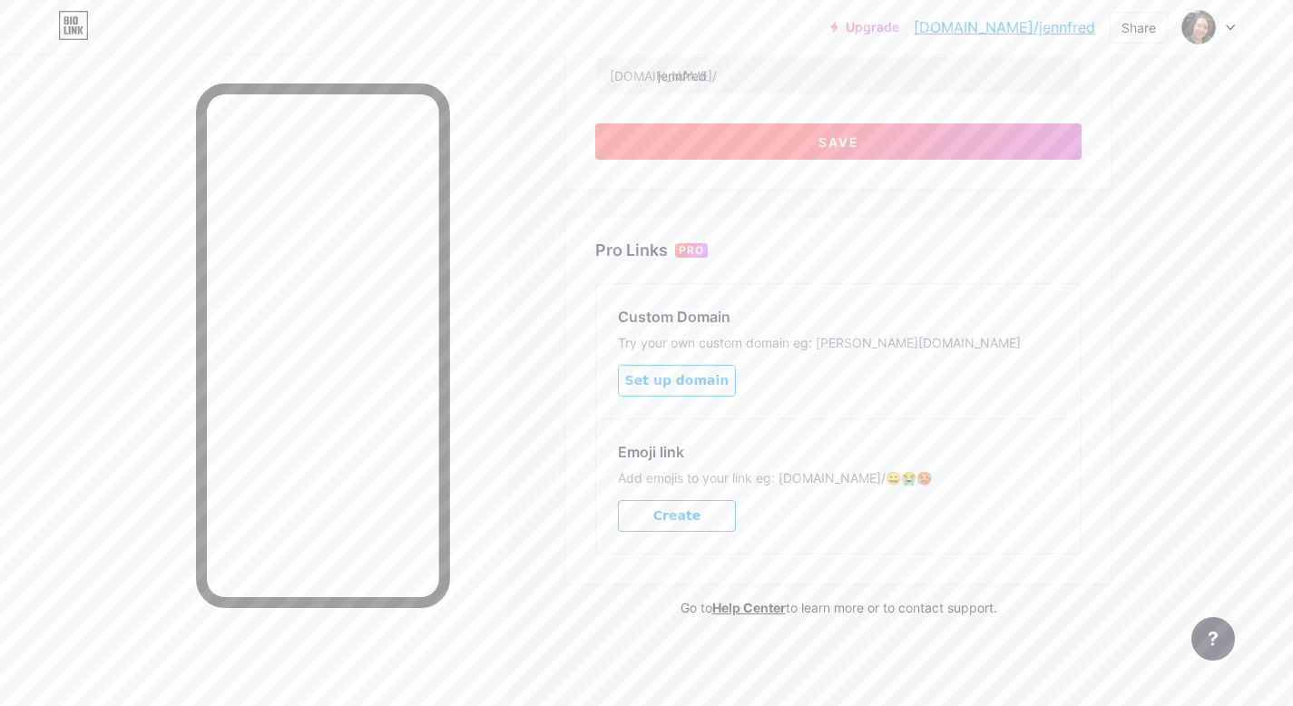
click at [849, 147] on button "Save" at bounding box center [838, 141] width 486 height 36
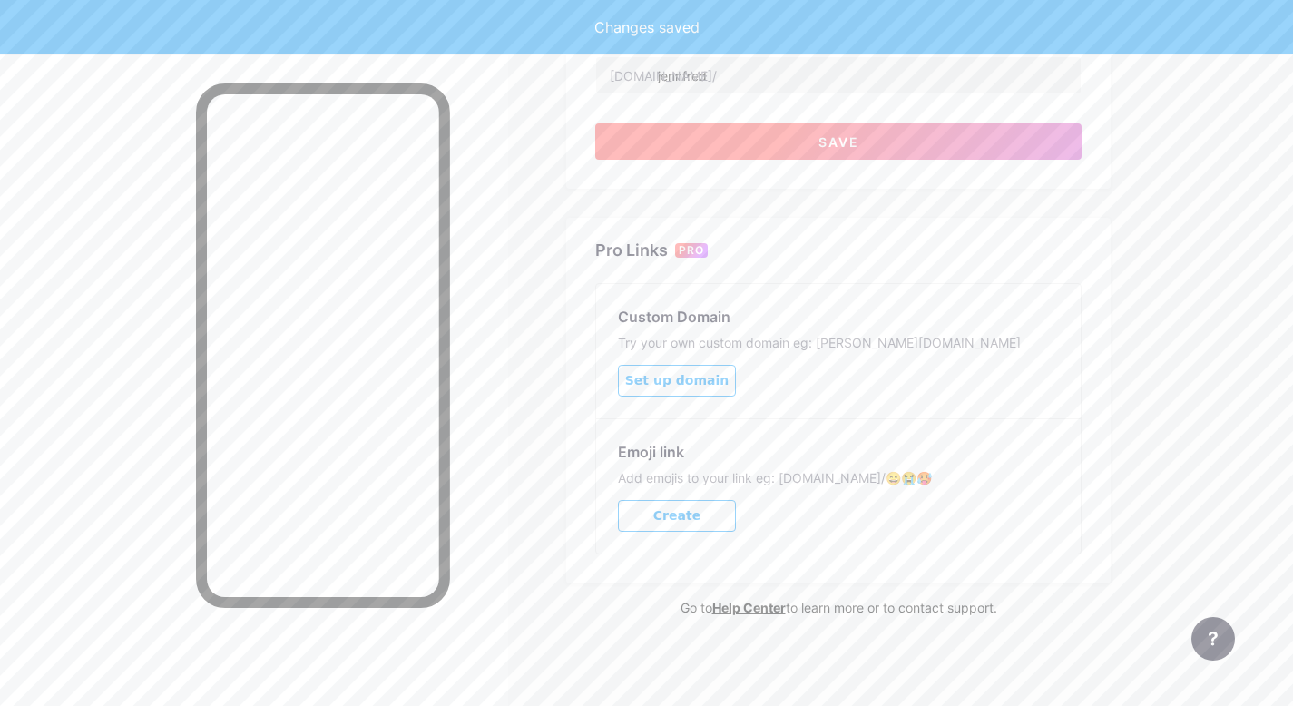
scroll to position [713, 0]
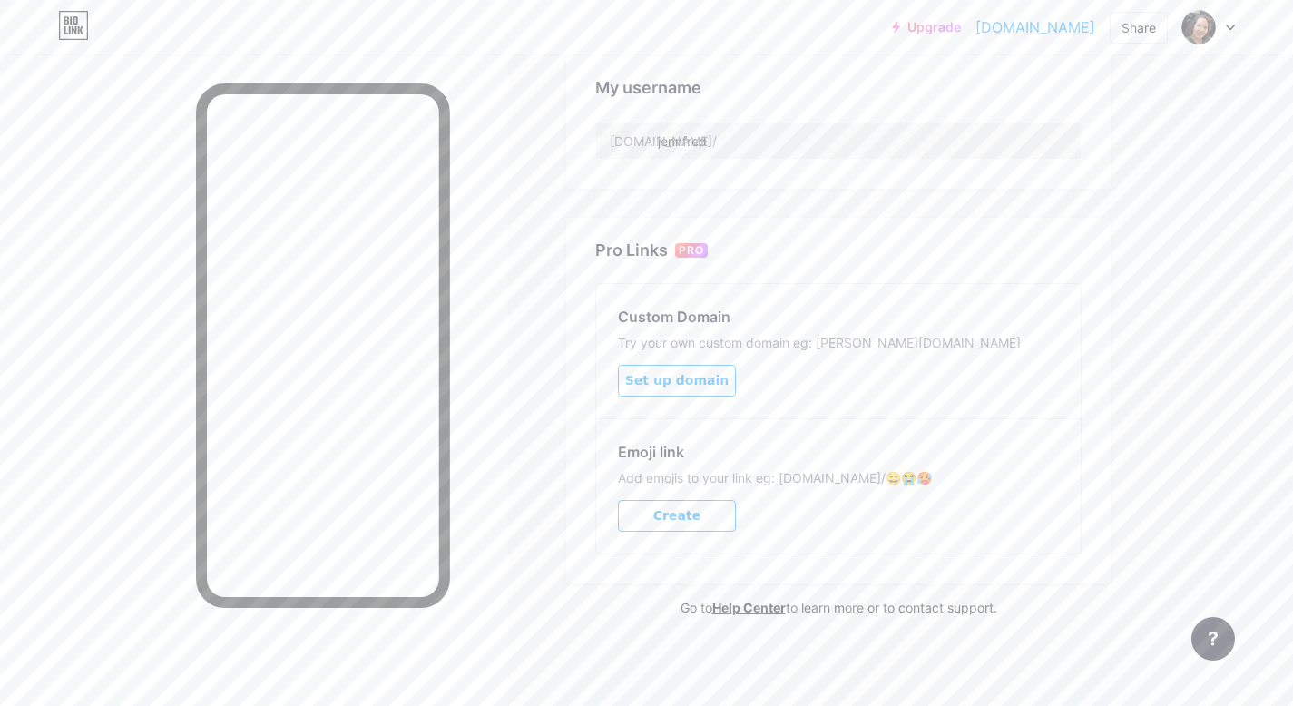
click at [1233, 28] on icon at bounding box center [1230, 28] width 9 height 6
click at [1093, 209] on link "Account settings" at bounding box center [1121, 206] width 225 height 49
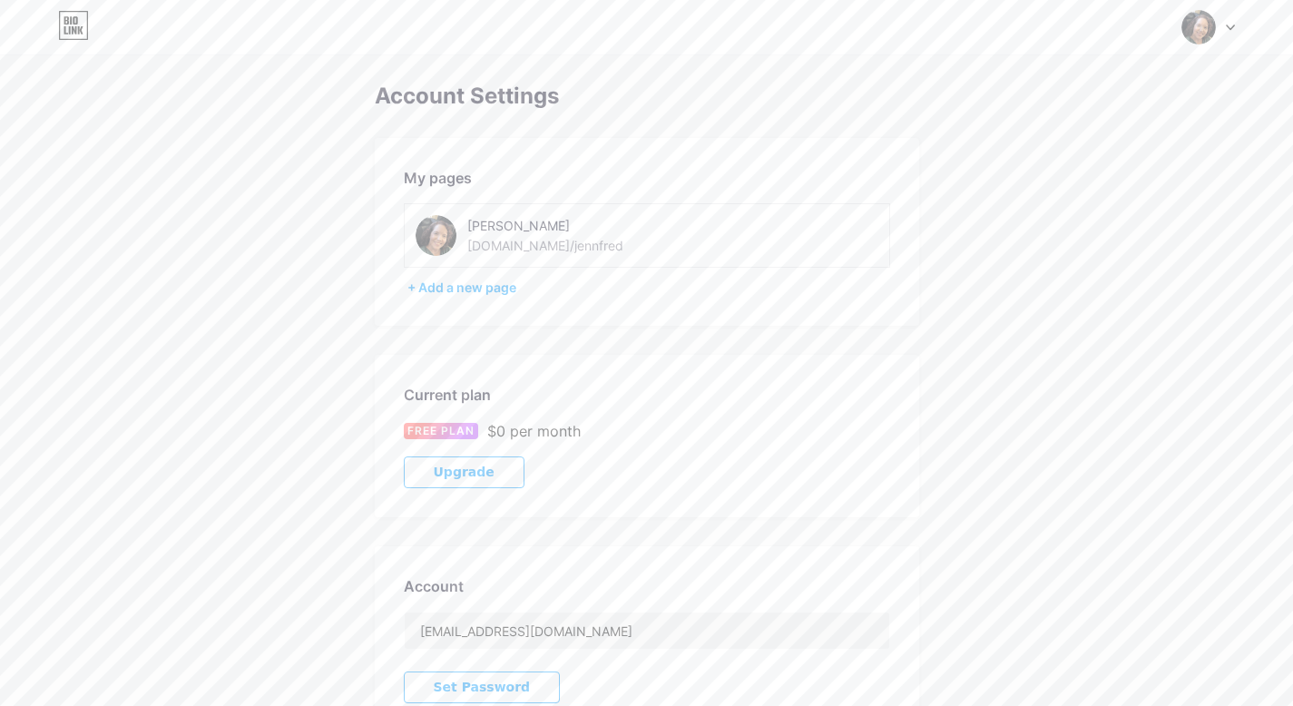
click at [1238, 27] on div "Switch accounts Jenn Fredericks bio.link/jennfred + Add a new page Dashboard Lo…" at bounding box center [646, 27] width 1293 height 33
click at [1226, 23] on div at bounding box center [1209, 27] width 53 height 33
click at [1040, 200] on link "Dashboard" at bounding box center [1121, 206] width 225 height 49
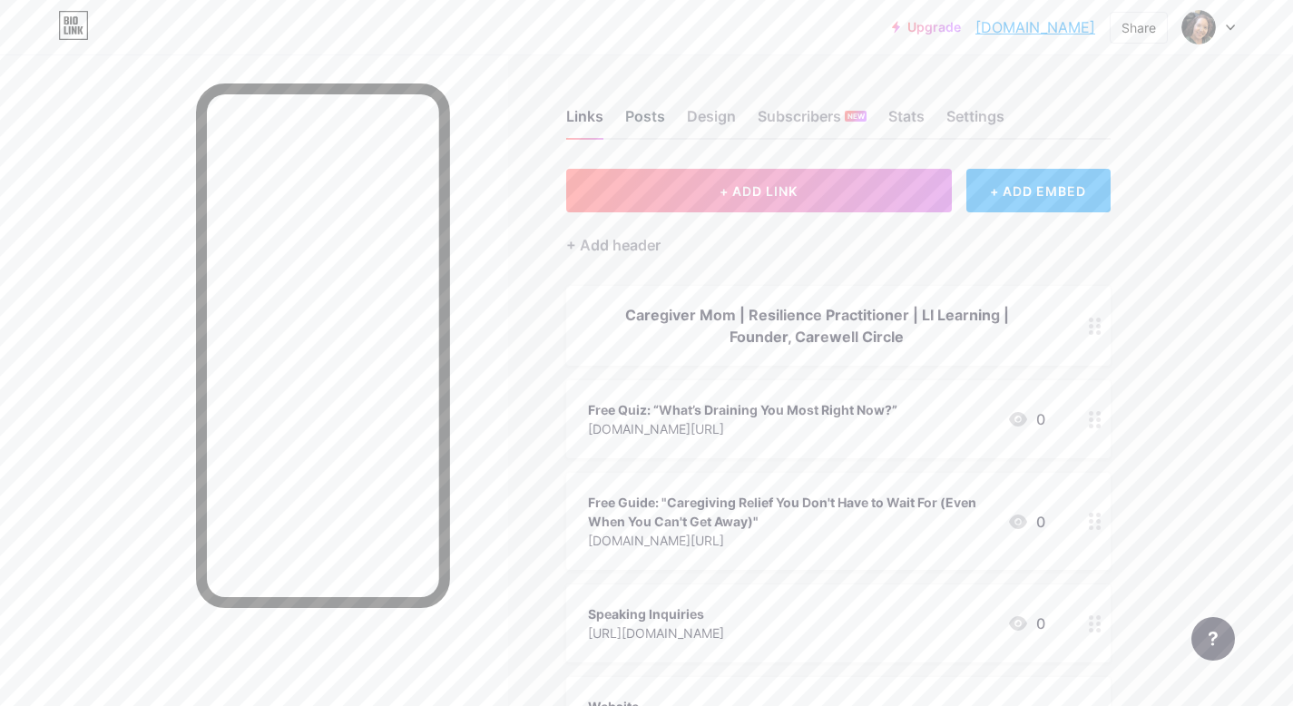
click at [646, 119] on div "Posts" at bounding box center [645, 121] width 40 height 33
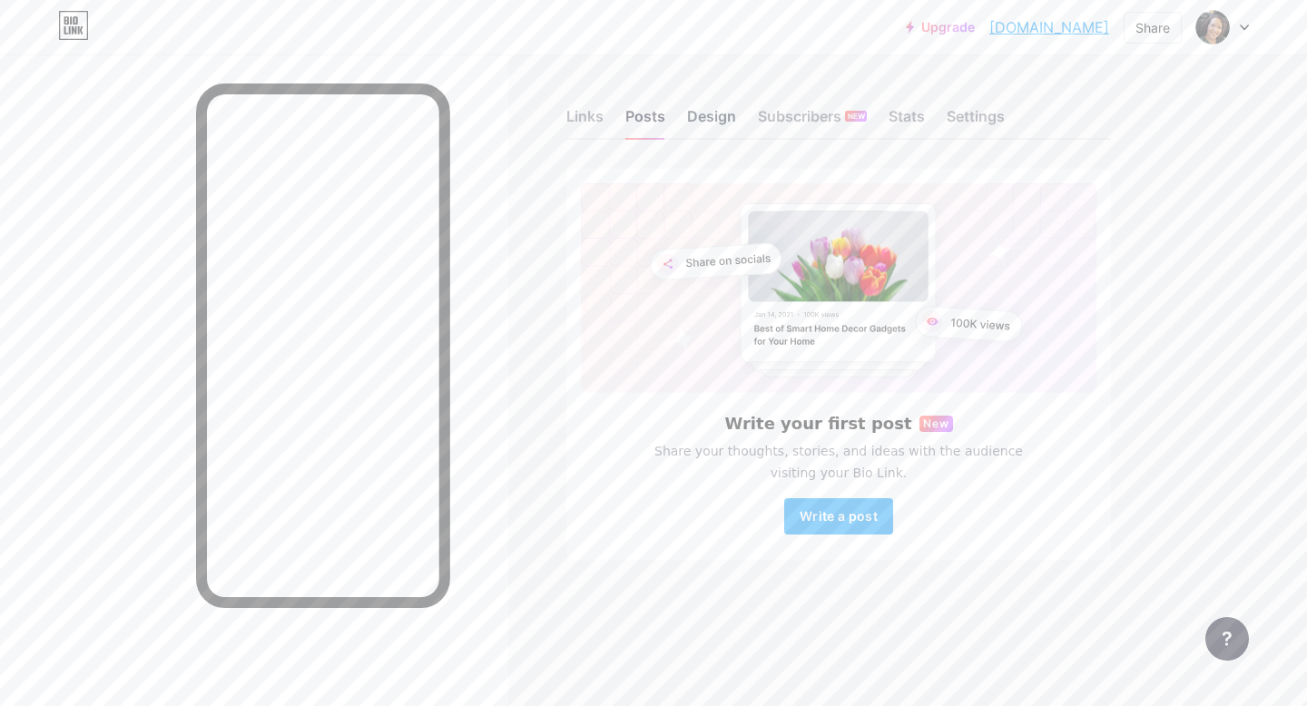
click at [704, 121] on div "Design" at bounding box center [711, 121] width 49 height 33
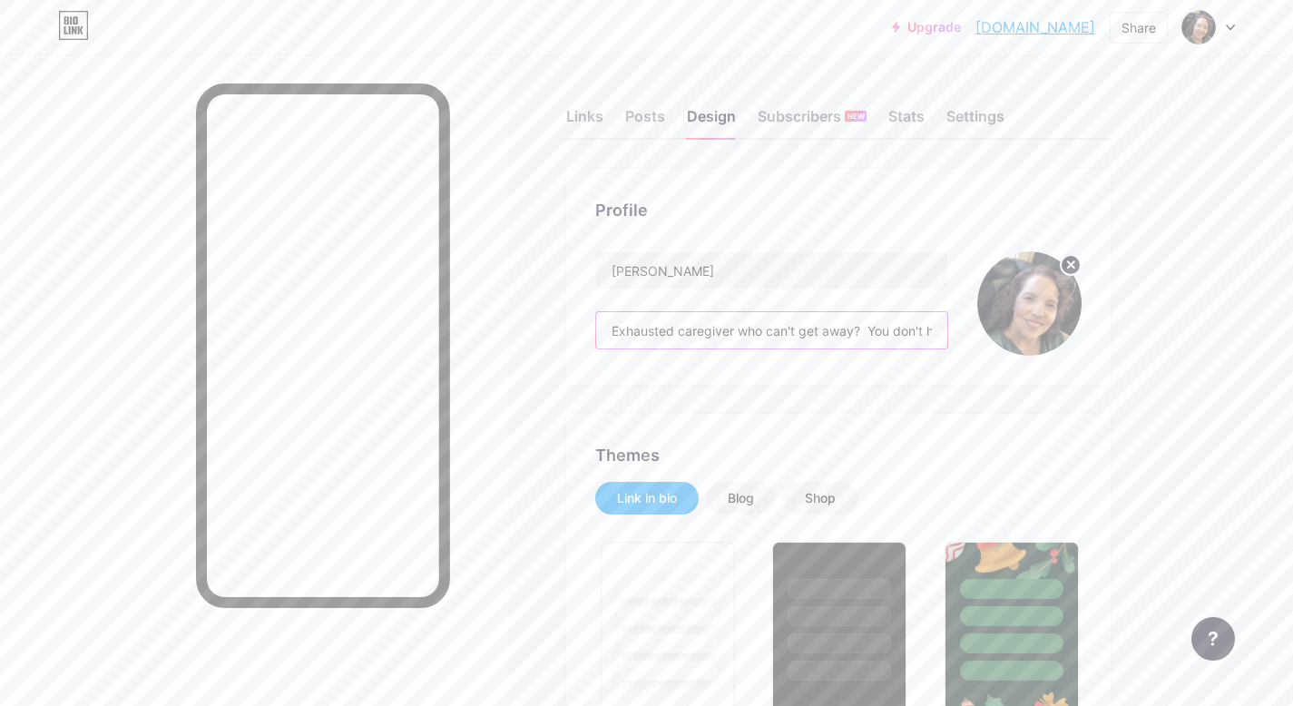
click at [906, 334] on input "Exhausted caregiver who can't get away? You don't have to do it all to deserve …" at bounding box center [771, 330] width 351 height 36
drag, startPoint x: 815, startPoint y: 331, endPoint x: 1194, endPoint y: 310, distance: 379.0
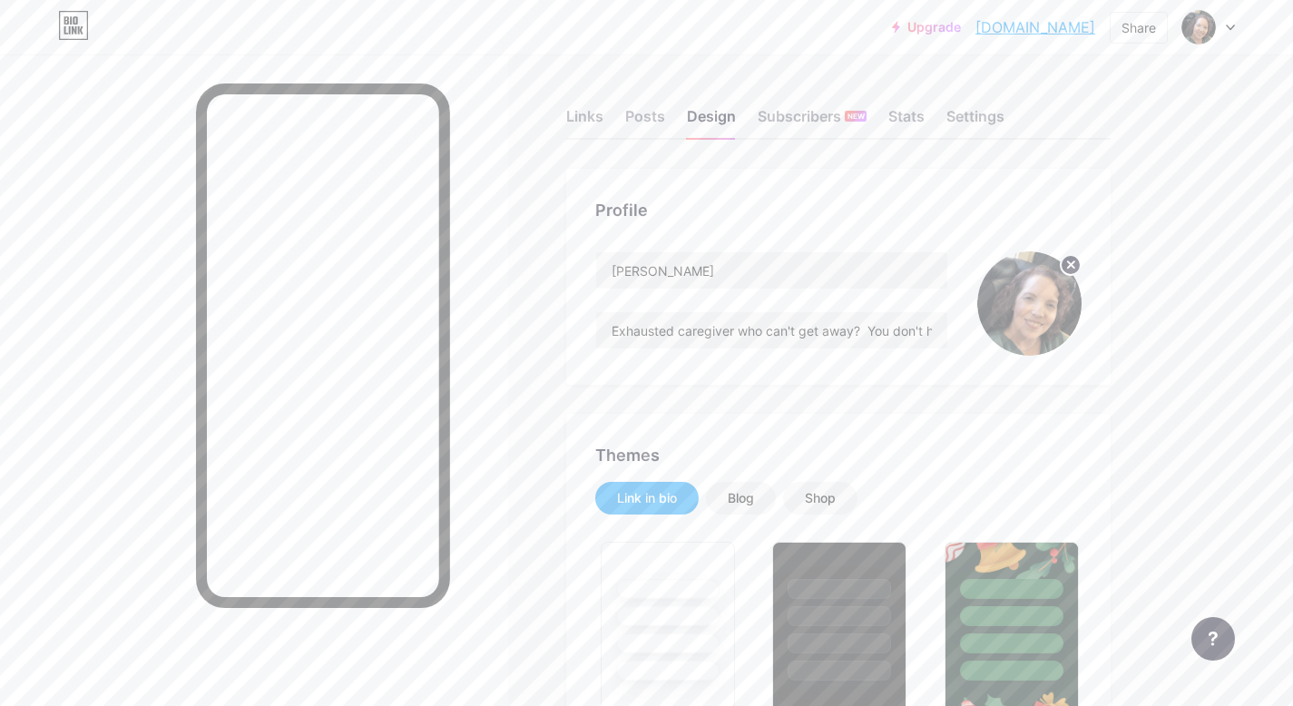
click at [905, 320] on input "Exhausted caregiver who can't get away? You don't have to do it all to deserve …" at bounding box center [771, 330] width 351 height 36
click at [893, 314] on input "Exhausted caregiver who can't get away? You don't have to do it all to deserve …" at bounding box center [771, 330] width 351 height 36
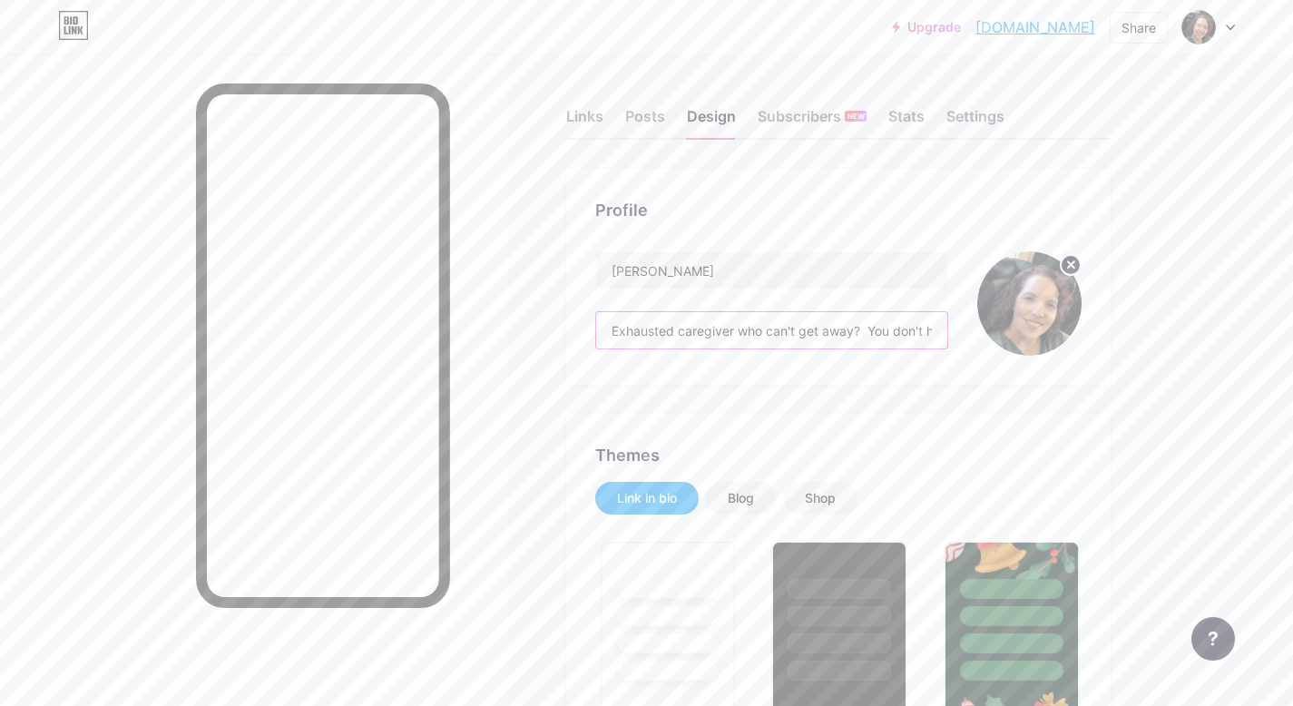
click at [938, 334] on input "Exhausted caregiver who can't get away? You don't have to do it all to deserve …" at bounding box center [771, 330] width 351 height 36
click at [903, 329] on input "Exhausted caregiver who can't get away? You don't have to do it all to deserve …" at bounding box center [771, 330] width 351 height 36
drag, startPoint x: 805, startPoint y: 331, endPoint x: 940, endPoint y: 339, distance: 135.5
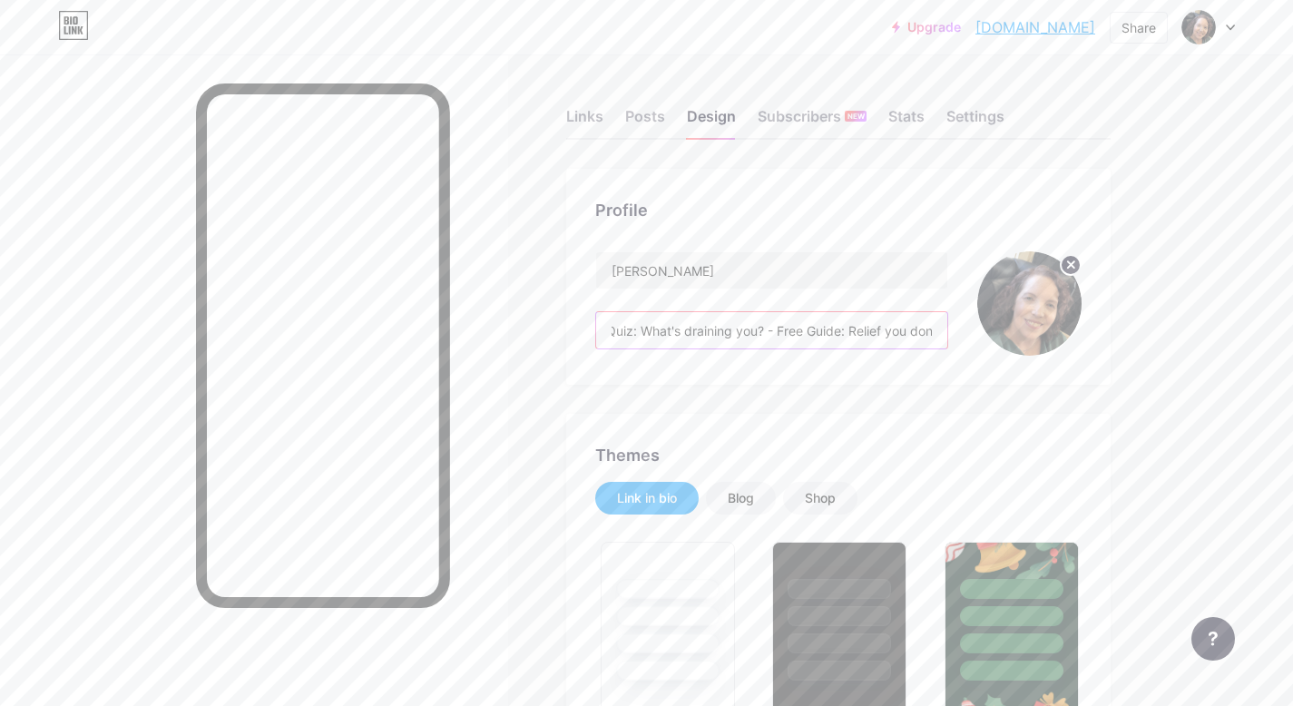
click at [940, 339] on input "Exhausted caregiver who can't get away? You don't have to do it all to deserve …" at bounding box center [771, 330] width 351 height 36
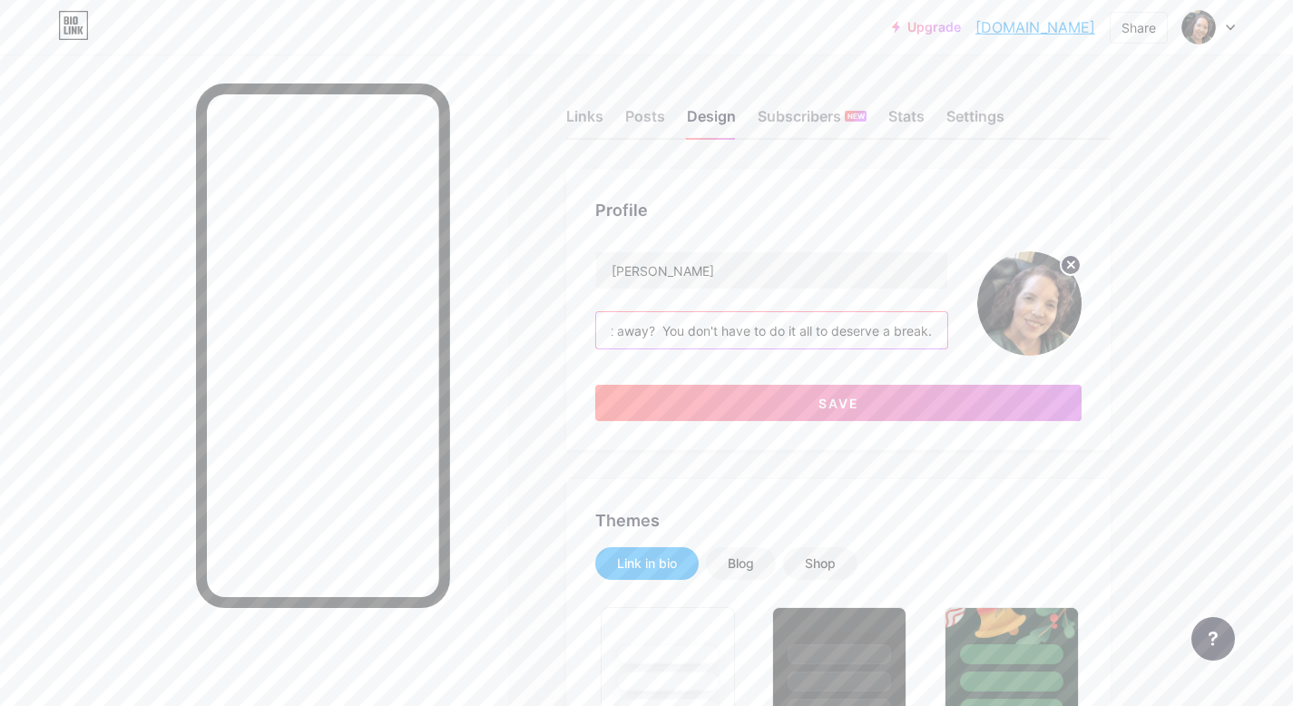
scroll to position [0, 207]
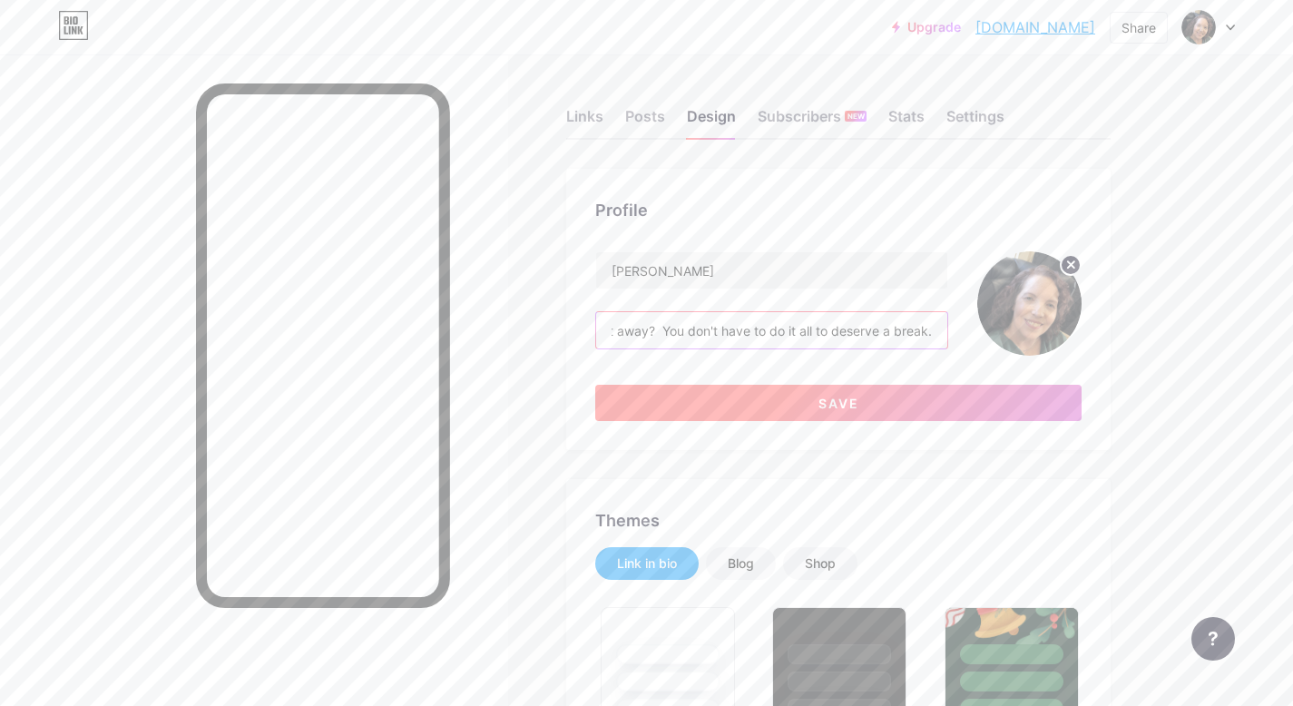
type input "Exhausted caregiver who can't get away? You don't have to do it all to deserve …"
click at [820, 409] on span "Save" at bounding box center [839, 403] width 41 height 15
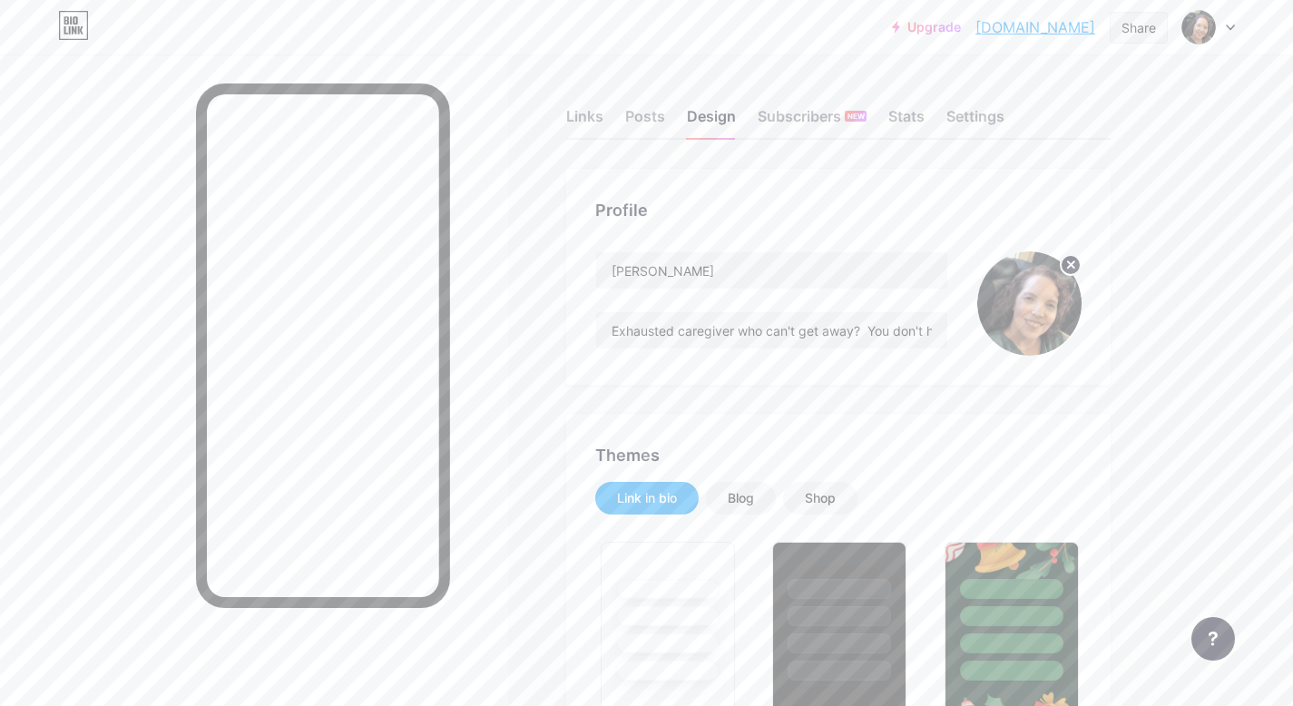
click at [1144, 27] on div "Share" at bounding box center [1139, 27] width 34 height 19
click at [1006, 90] on div "Copy link" at bounding box center [988, 94] width 67 height 22
click at [1140, 183] on icon at bounding box center [1142, 180] width 6 height 11
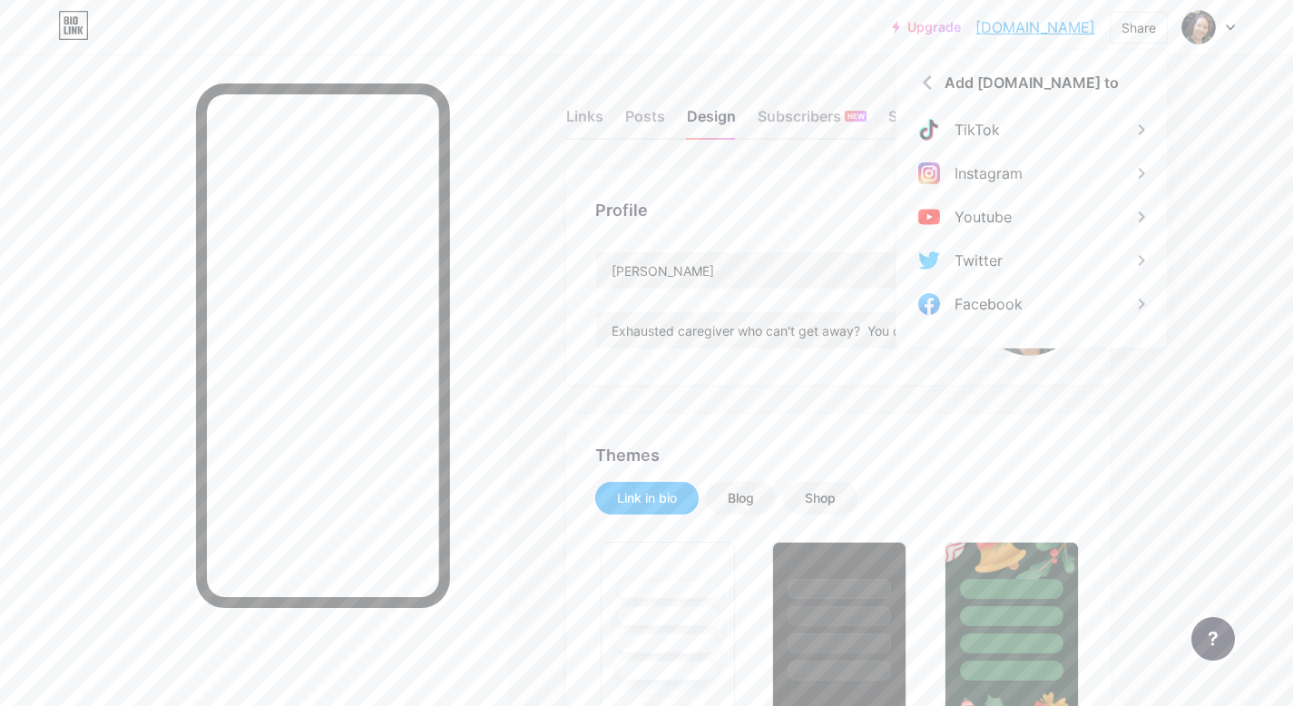
click at [1140, 183] on icon at bounding box center [1142, 173] width 22 height 22
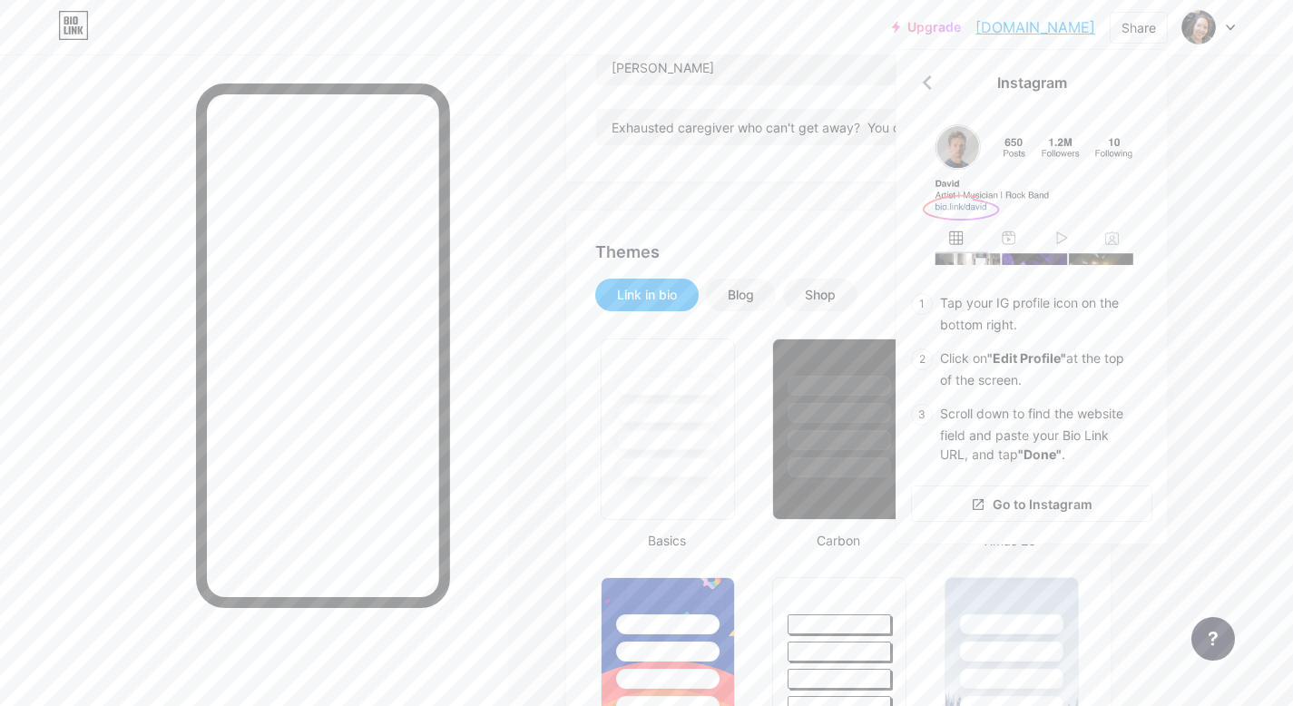
scroll to position [201, 0]
click at [920, 84] on icon at bounding box center [927, 82] width 29 height 29
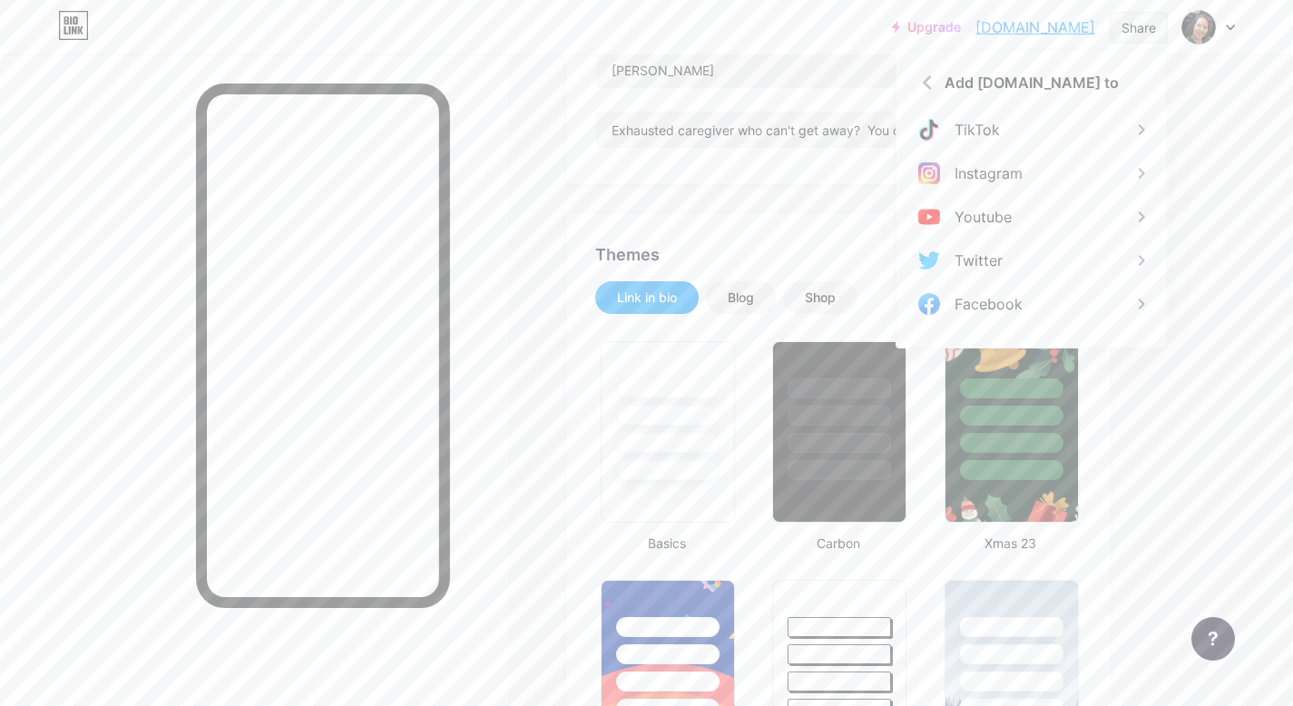
click at [1131, 25] on div "Share" at bounding box center [1139, 27] width 34 height 19
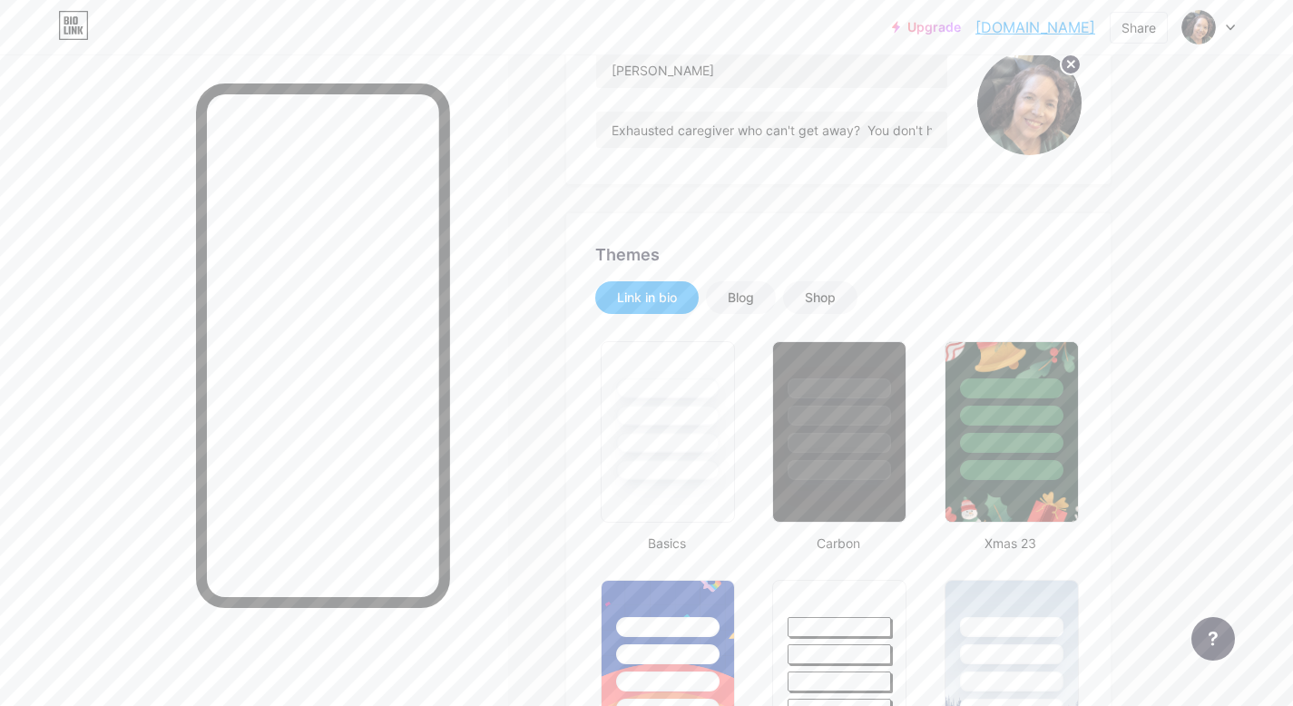
click at [1144, 24] on div "Share" at bounding box center [1139, 27] width 34 height 19
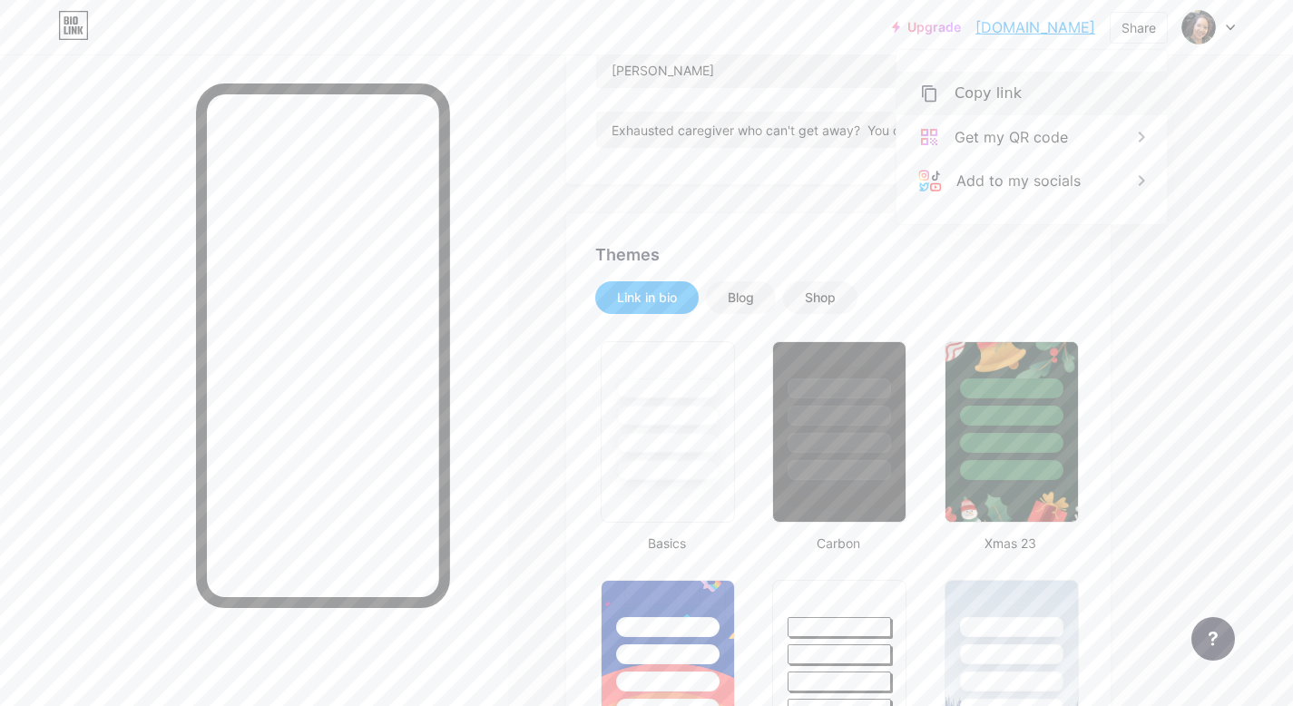
click at [955, 99] on div "Copy link" at bounding box center [988, 94] width 67 height 22
